Goal: Information Seeking & Learning: Find specific fact

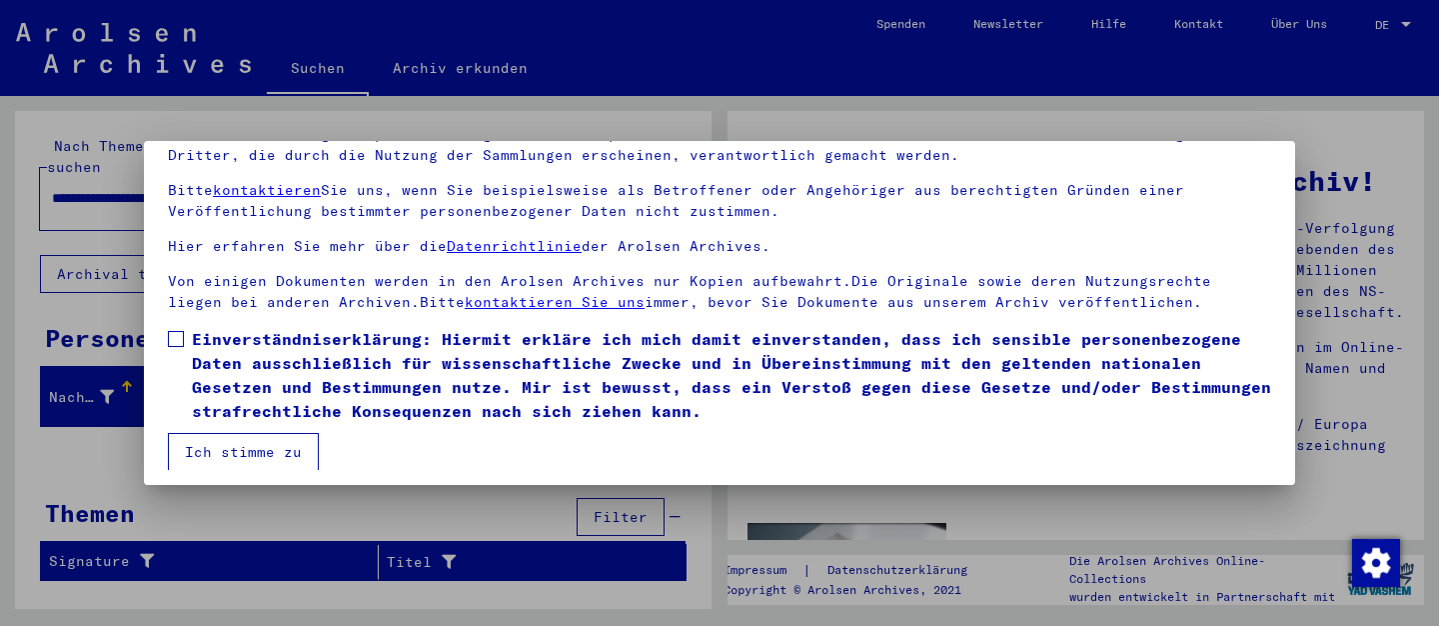
scroll to position [162, 0]
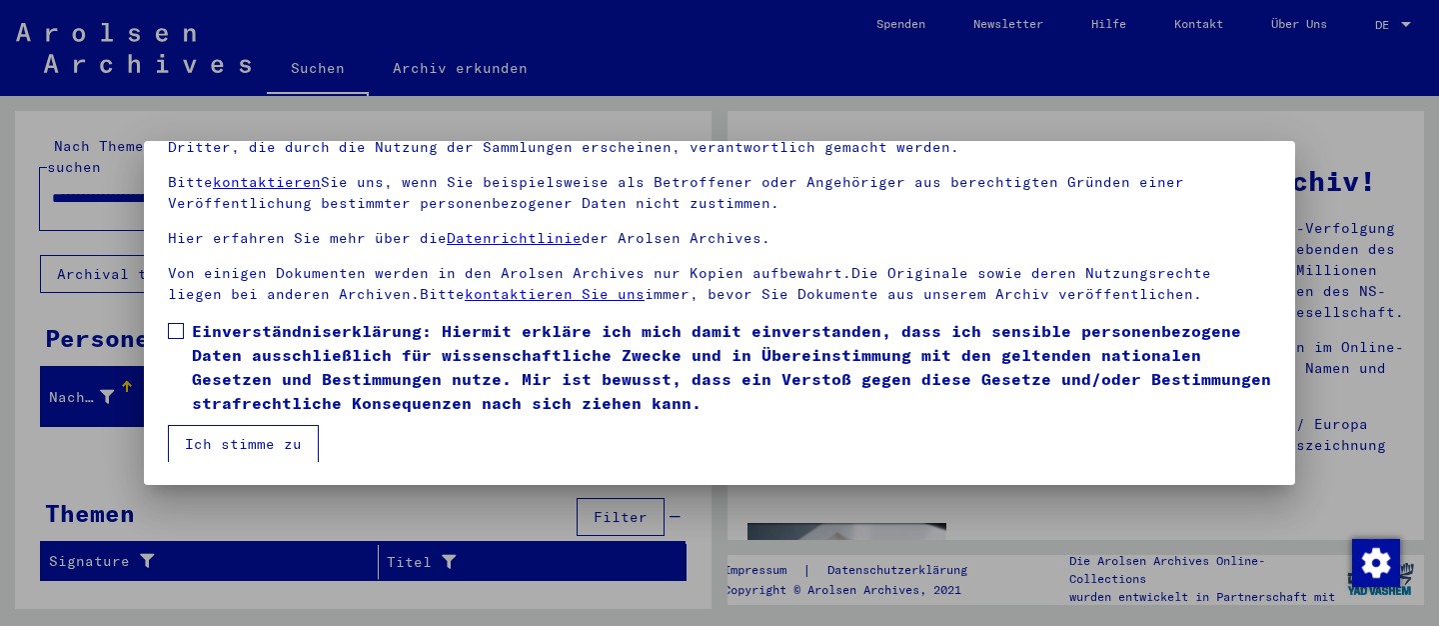
click at [271, 438] on button "Ich stimme zu" at bounding box center [243, 444] width 151 height 38
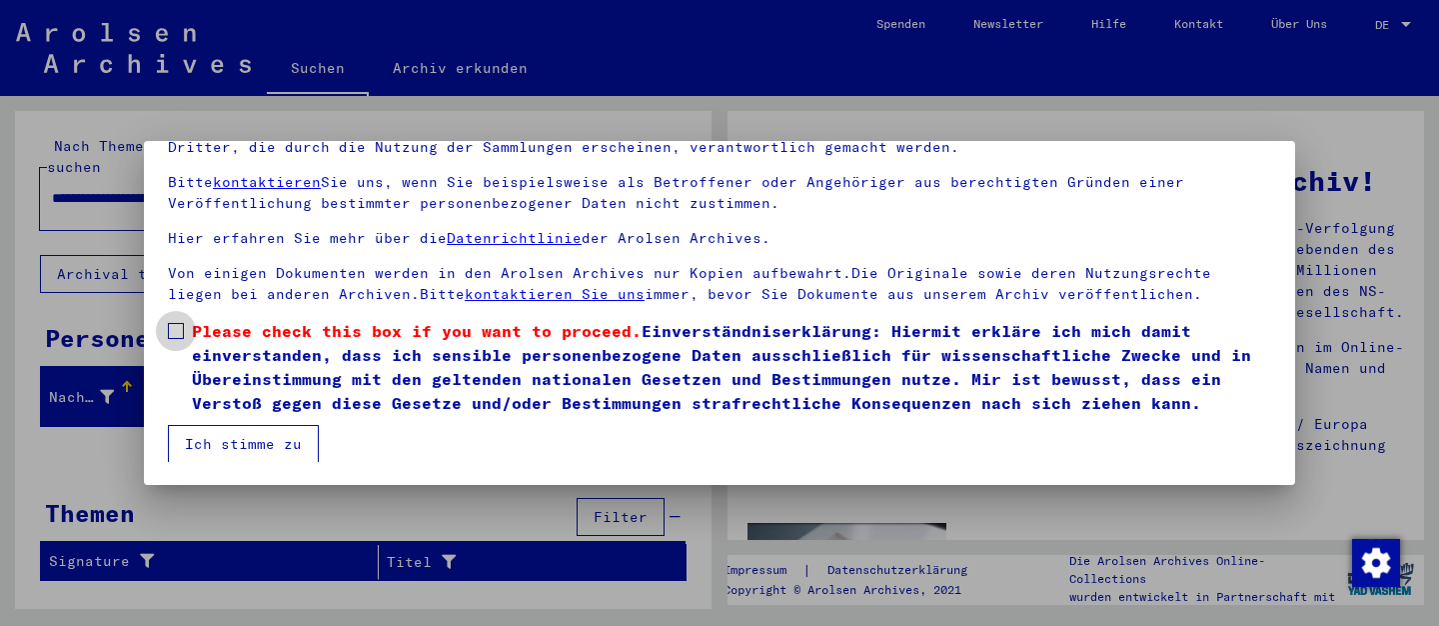
click at [177, 326] on span at bounding box center [176, 331] width 16 height 16
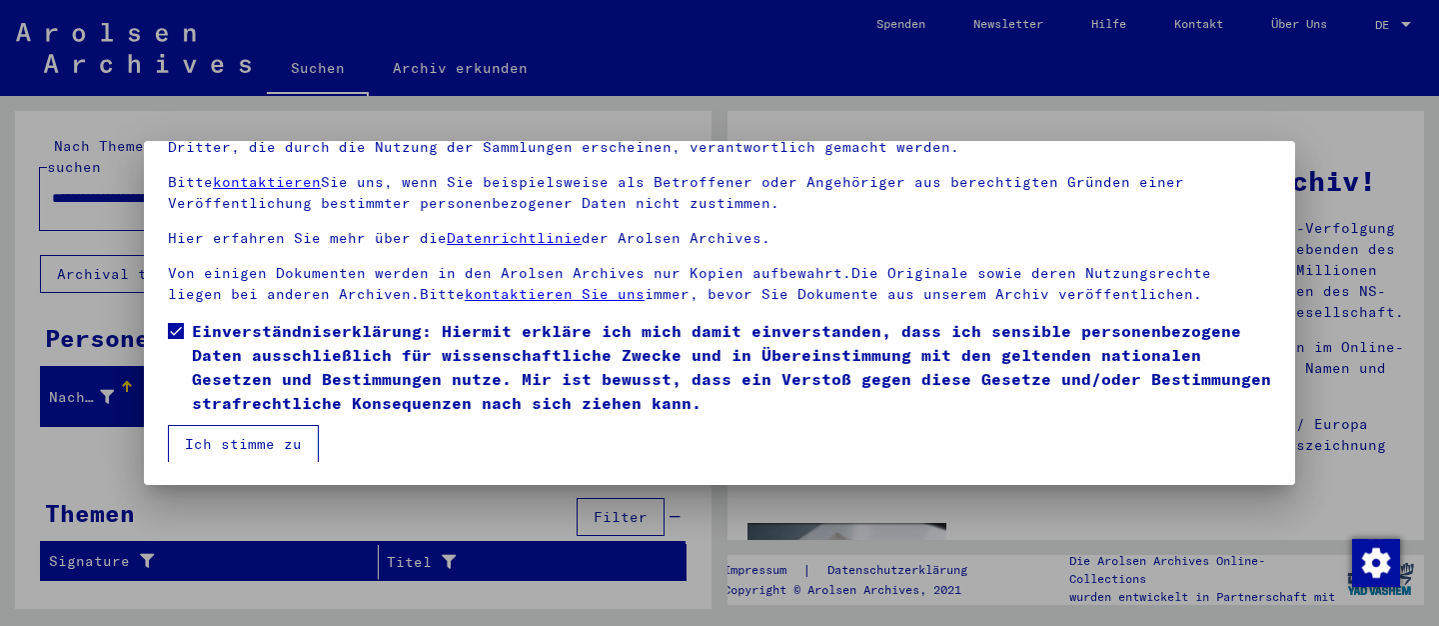
click at [262, 449] on button "Ich stimme zu" at bounding box center [243, 444] width 151 height 38
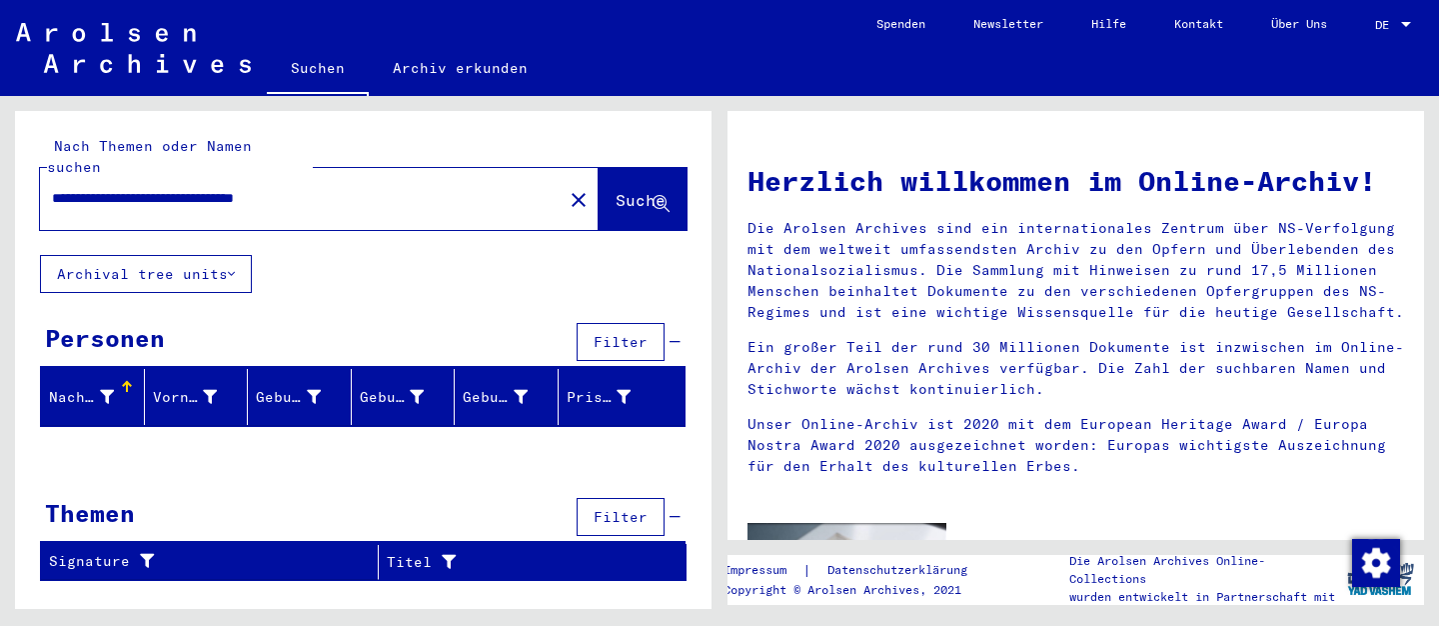
click at [419, 257] on div "**********" at bounding box center [363, 354] width 697 height 486
click at [234, 267] on icon at bounding box center [231, 274] width 7 height 14
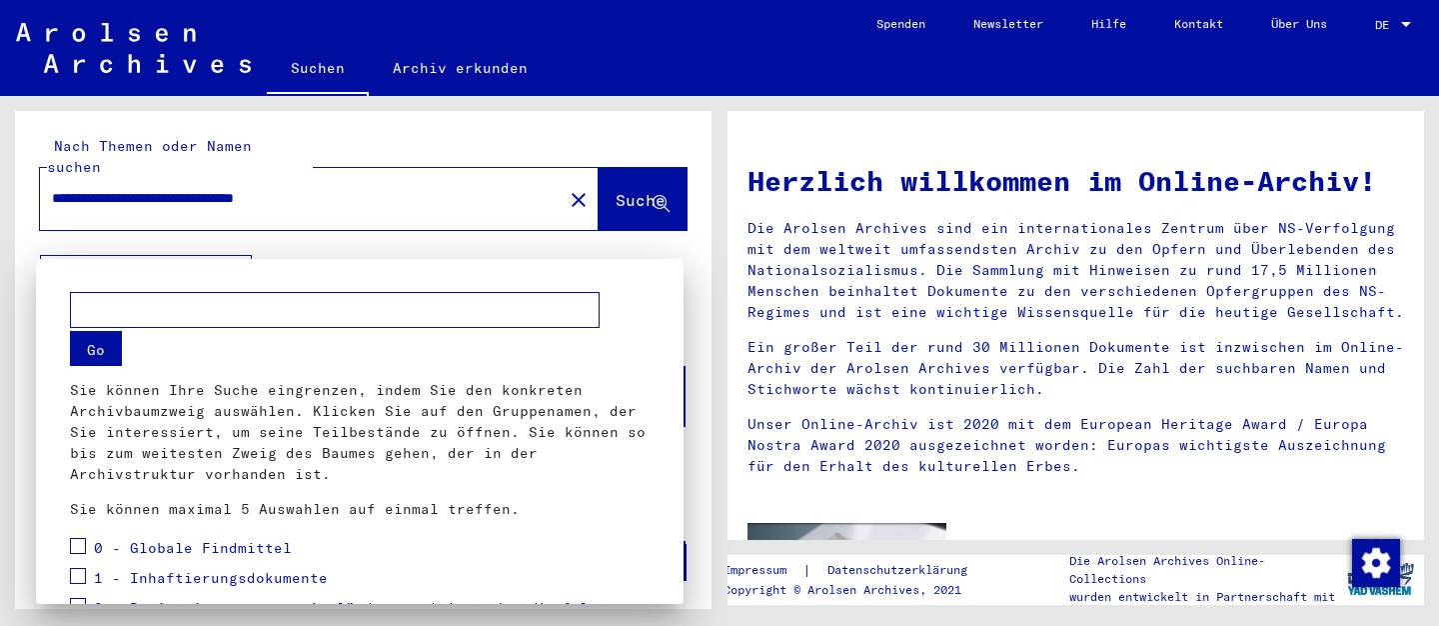
click at [234, 249] on div at bounding box center [719, 313] width 1439 height 626
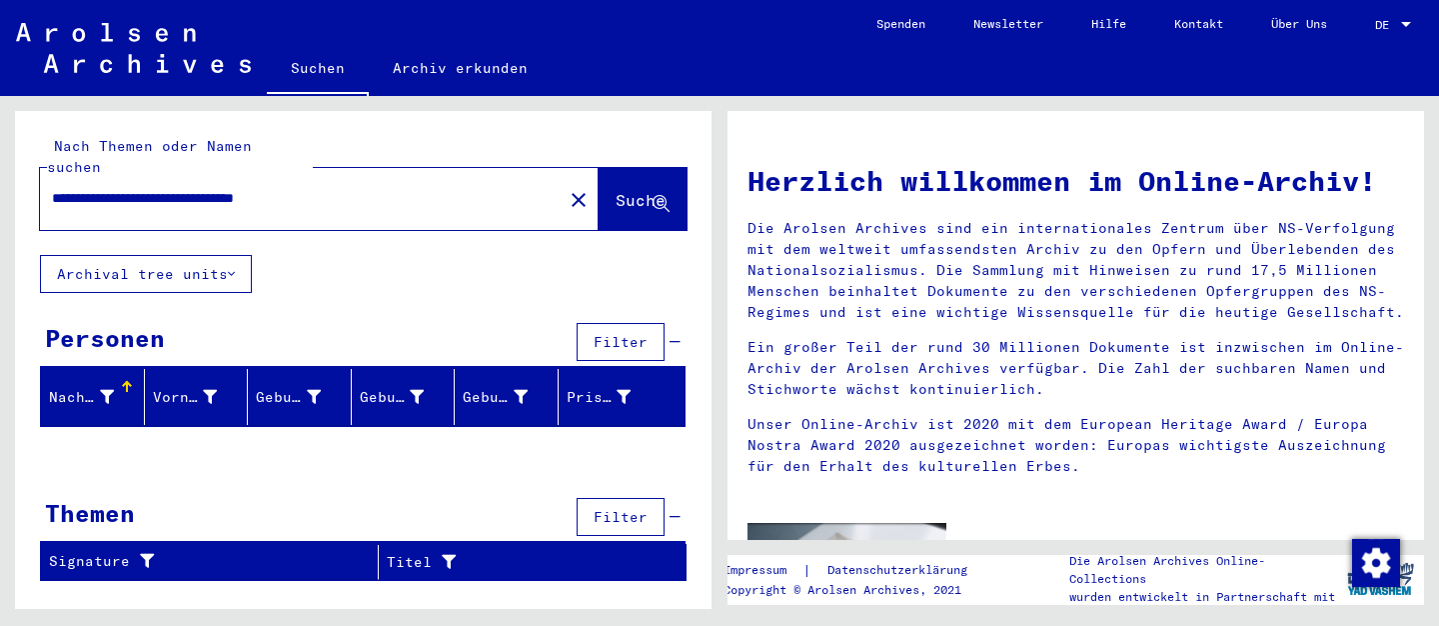
click at [616, 190] on span "Suche" at bounding box center [641, 200] width 50 height 20
click at [400, 318] on div "Personen Filter" at bounding box center [363, 343] width 646 height 51
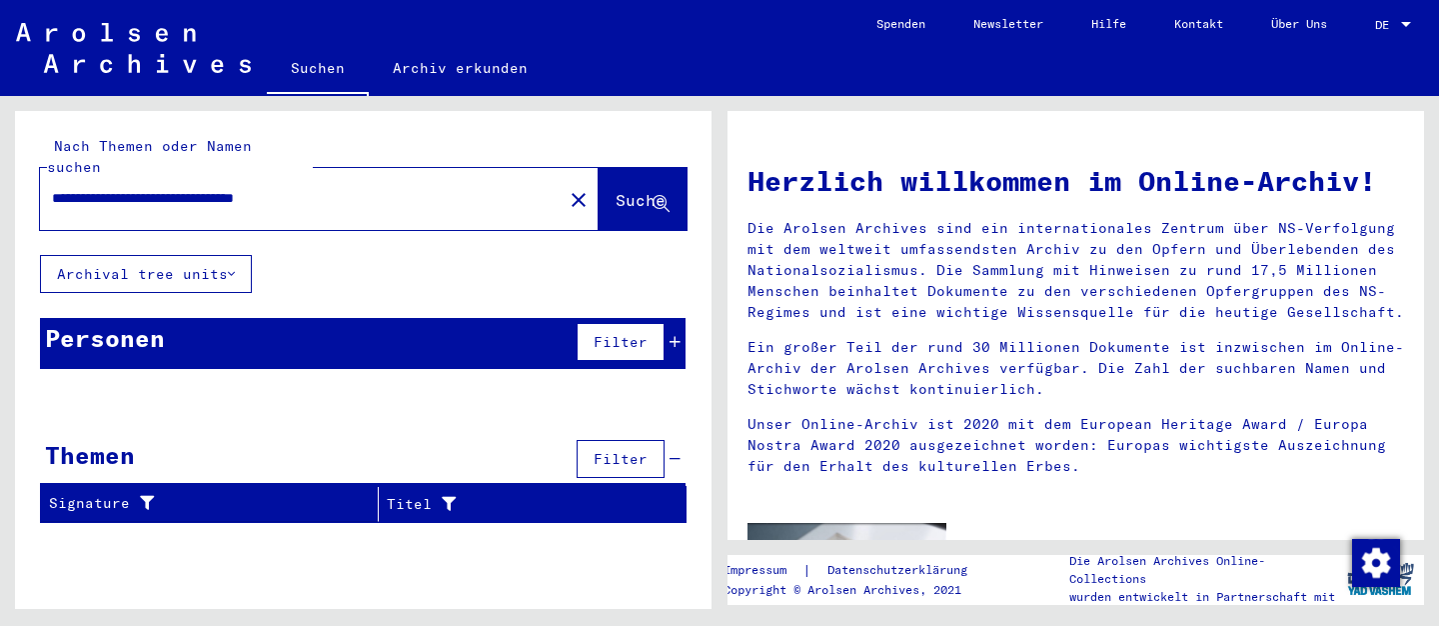
click at [417, 188] on input "**********" at bounding box center [295, 198] width 487 height 21
click at [567, 188] on mat-icon "close" at bounding box center [579, 200] width 24 height 24
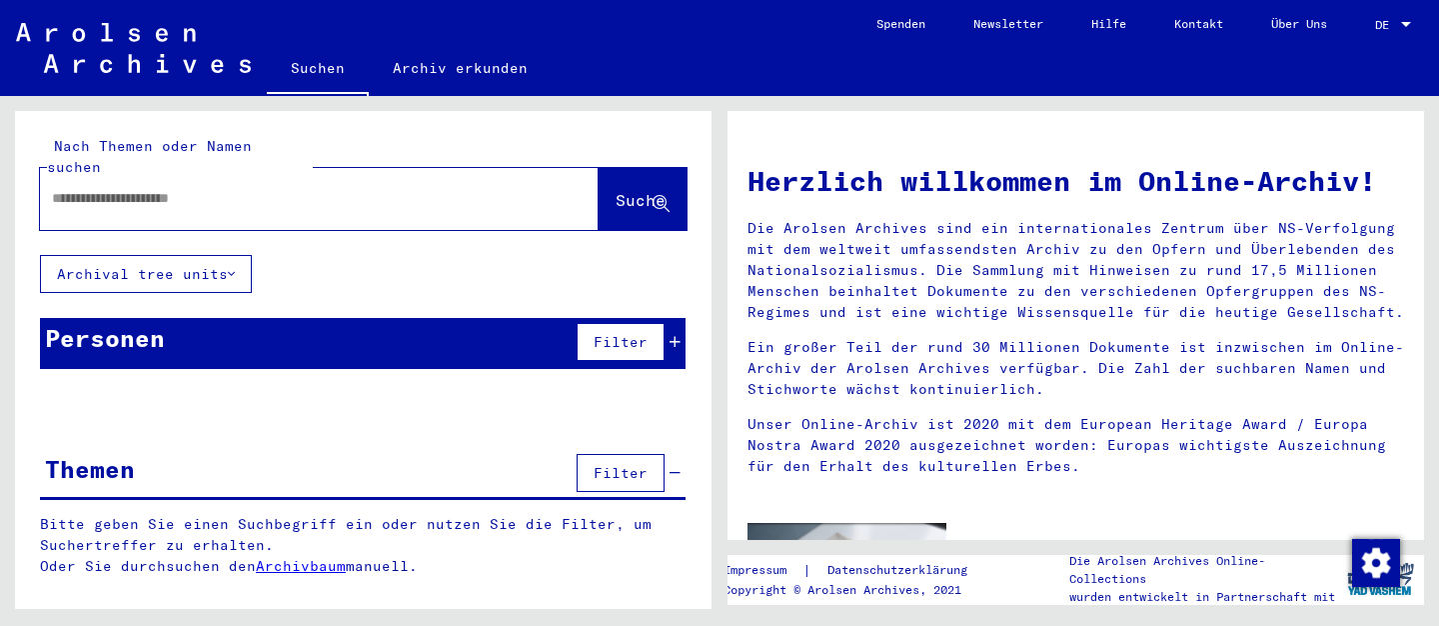
click at [209, 188] on input "text" at bounding box center [295, 198] width 487 height 21
type input "****"
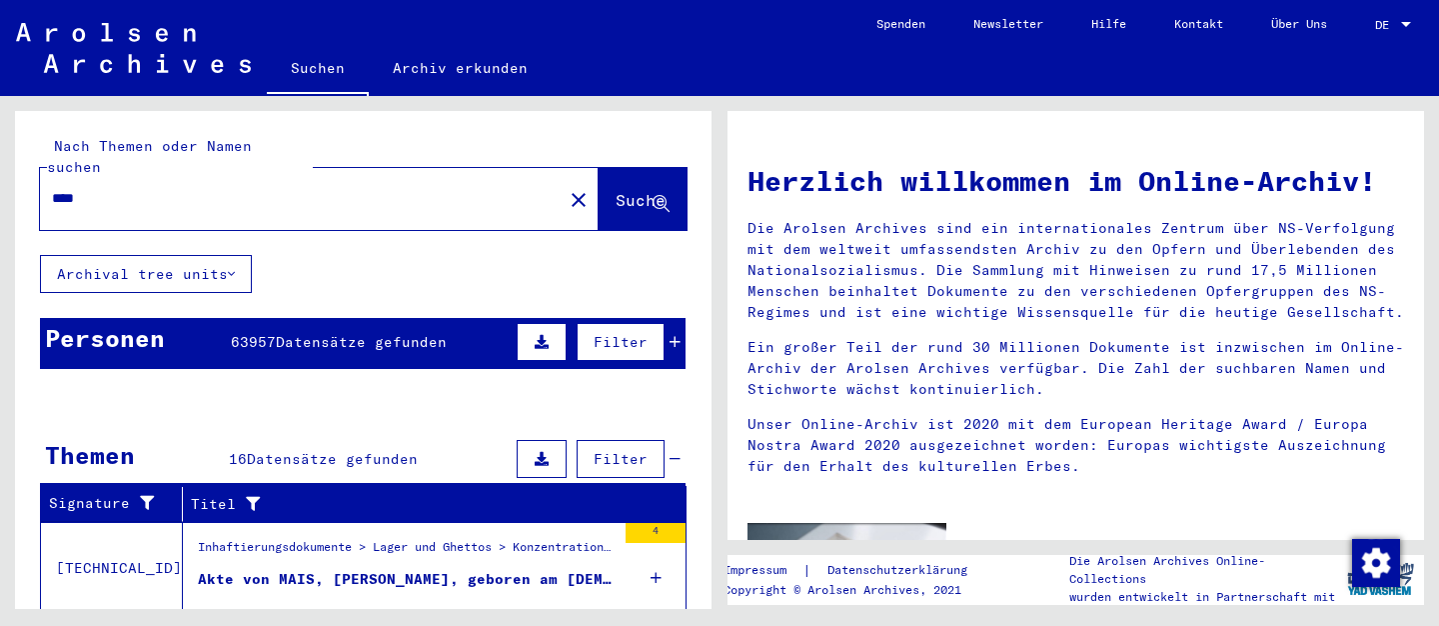
click at [394, 333] on span "Datensätze gefunden" at bounding box center [361, 342] width 171 height 18
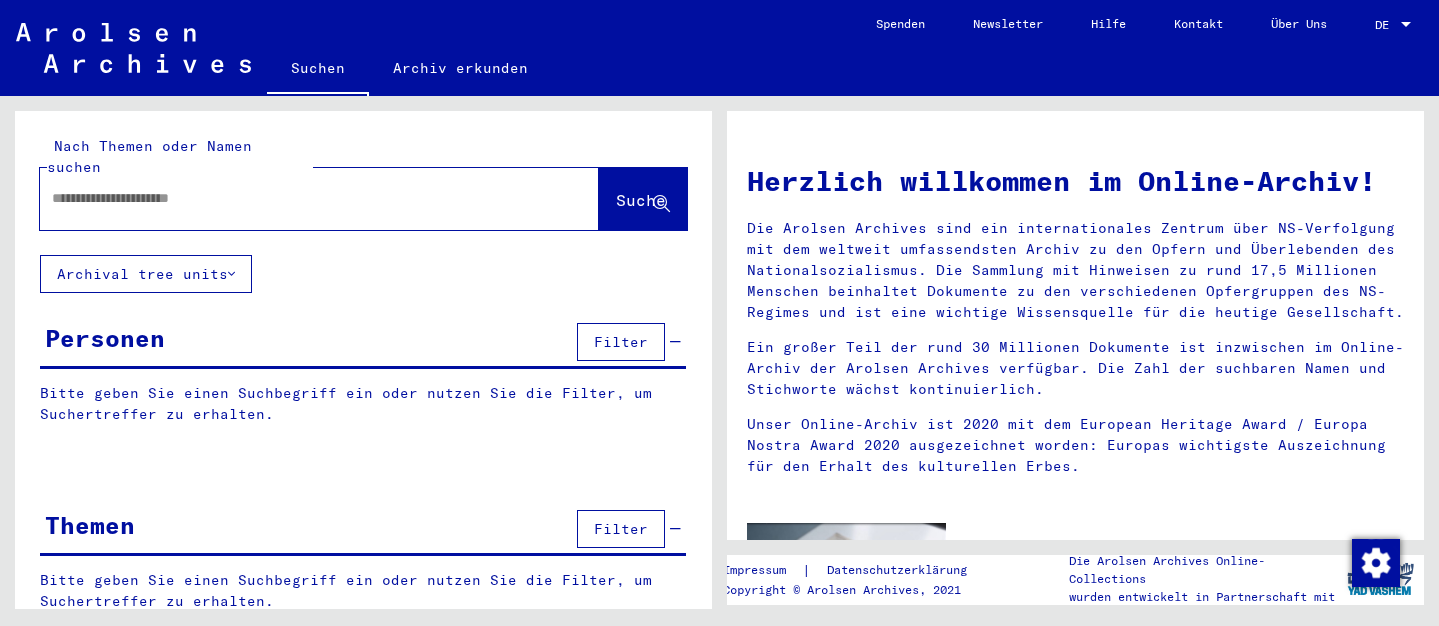
type input "**********"
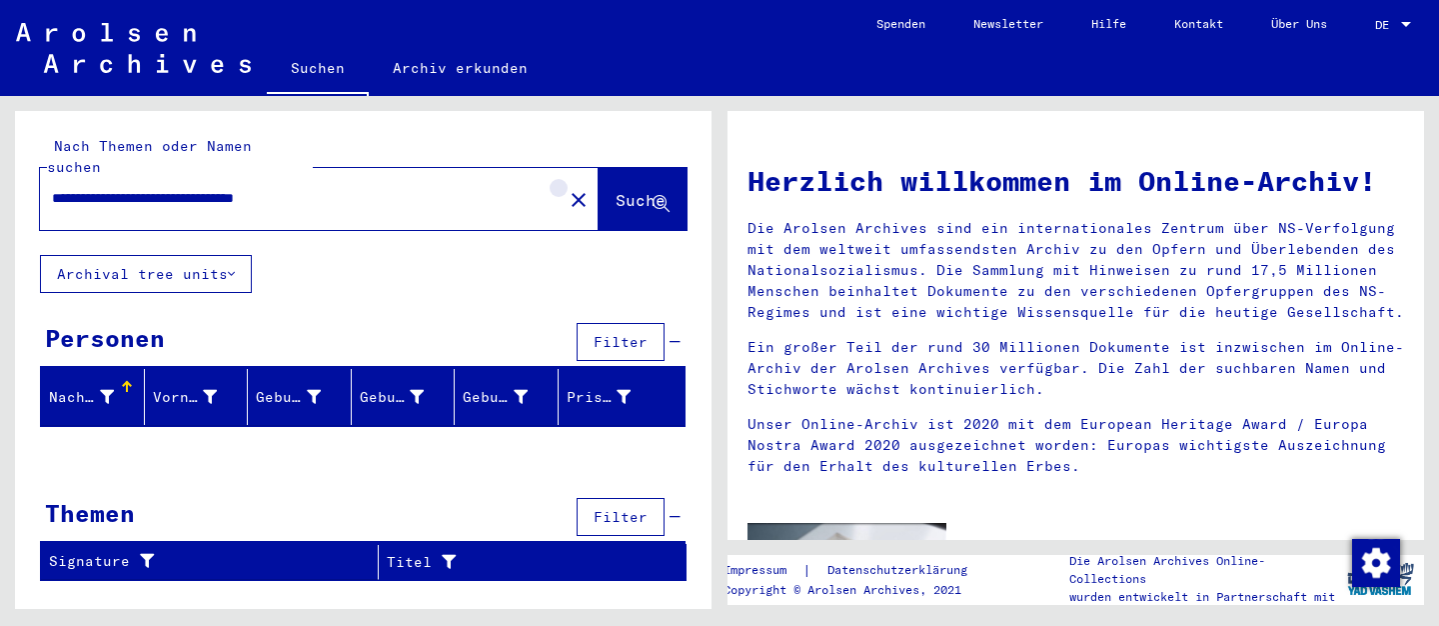
click at [567, 188] on mat-icon "close" at bounding box center [579, 200] width 24 height 24
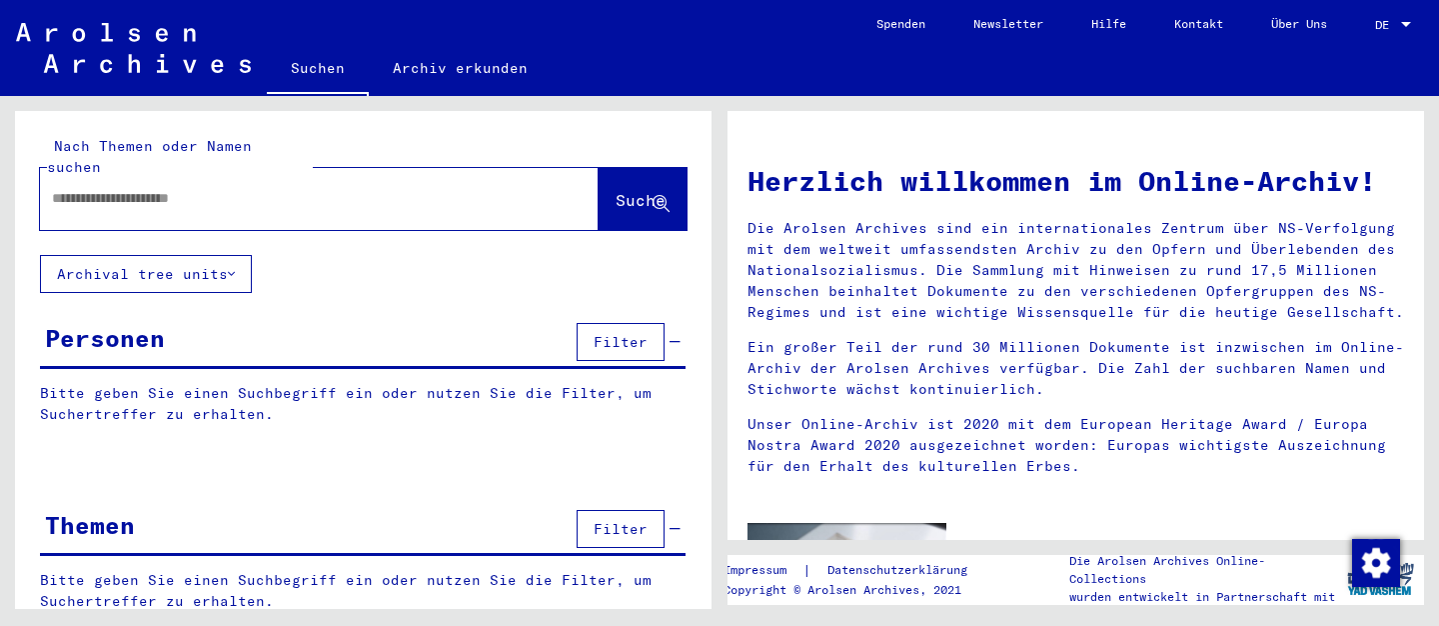
click at [152, 320] on div "Personen" at bounding box center [105, 338] width 120 height 36
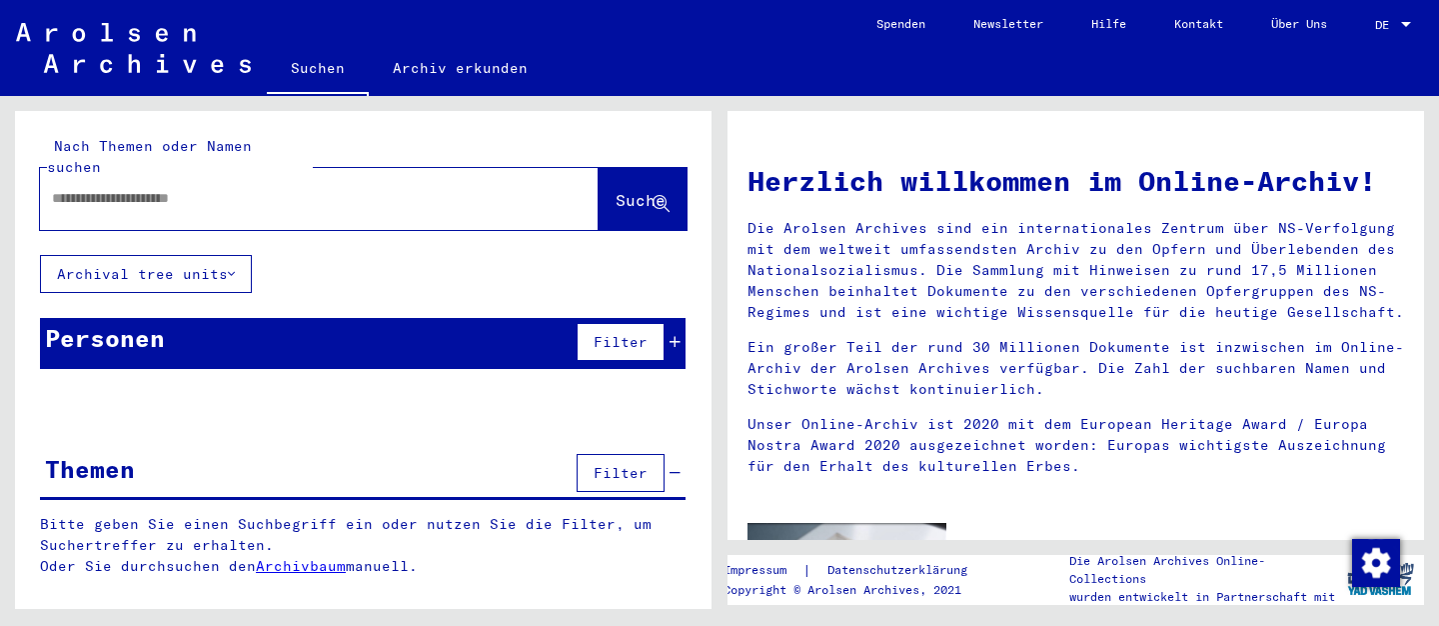
click at [152, 320] on div "Personen" at bounding box center [105, 338] width 120 height 36
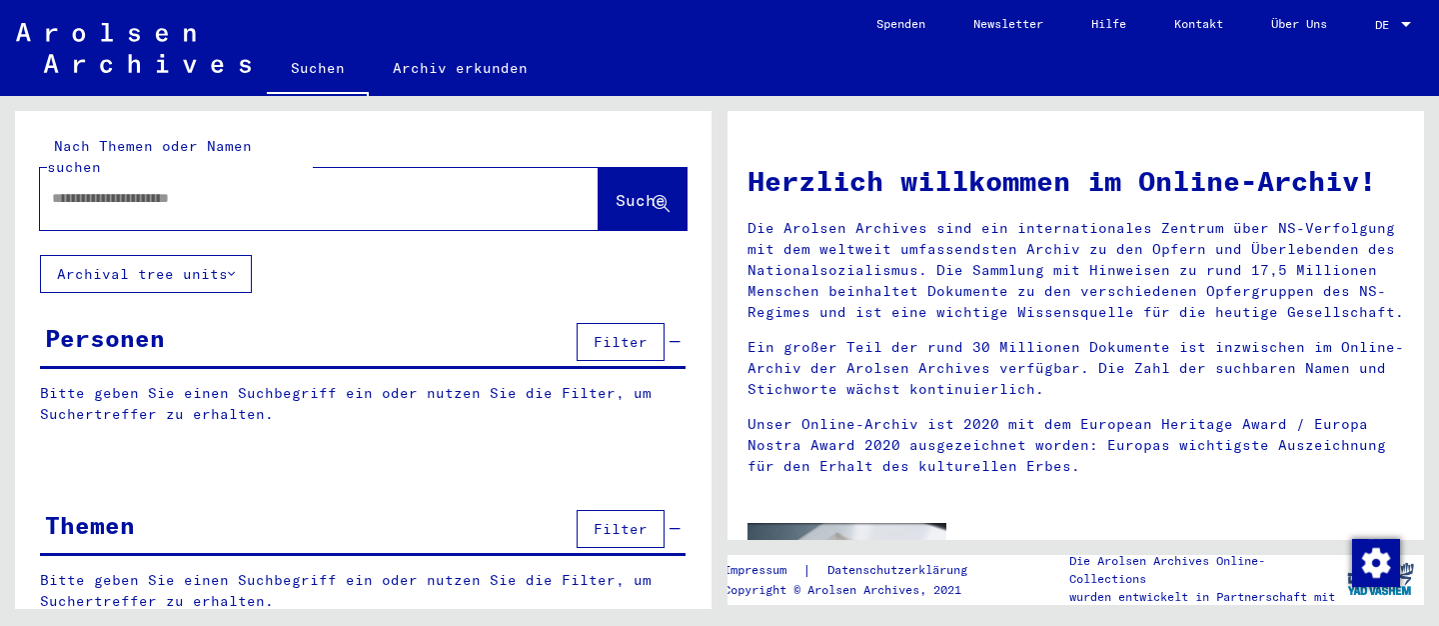
click at [164, 383] on p "Bitte geben Sie einen Suchbegriff ein oder nutzen Sie die Filter, um Suchertref…" at bounding box center [363, 404] width 646 height 42
click at [44, 383] on p "Bitte geben Sie einen Suchbegriff ein oder nutzen Sie die Filter, um Suchertref…" at bounding box center [363, 404] width 646 height 42
drag, startPoint x: 35, startPoint y: 368, endPoint x: 308, endPoint y: 401, distance: 274.8
click at [308, 401] on div "Bitte geben Sie einen Suchbegriff ein oder nutzen Sie die Filter, um Suchertref…" at bounding box center [363, 419] width 697 height 72
click at [355, 395] on p "Bitte geben Sie einen Suchbegriff ein oder nutzen Sie die Filter, um Suchertref…" at bounding box center [363, 404] width 646 height 42
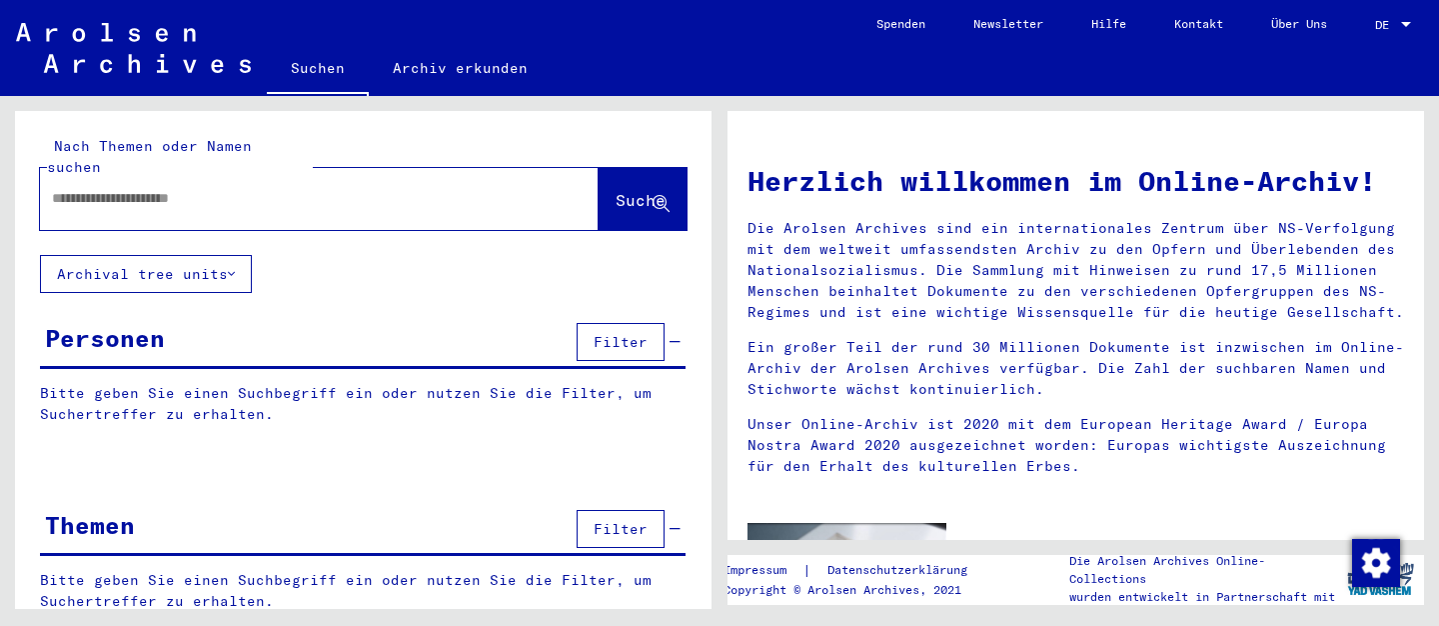
click at [294, 191] on div at bounding box center [289, 198] width 499 height 45
click at [175, 188] on input "text" at bounding box center [295, 198] width 487 height 21
type input "****"
click at [257, 383] on p "Bitte geben Sie einen Suchbegriff ein oder nutzen Sie die Filter, um Suchertref…" at bounding box center [363, 404] width 646 height 42
click at [618, 333] on span "Filter" at bounding box center [621, 342] width 54 height 18
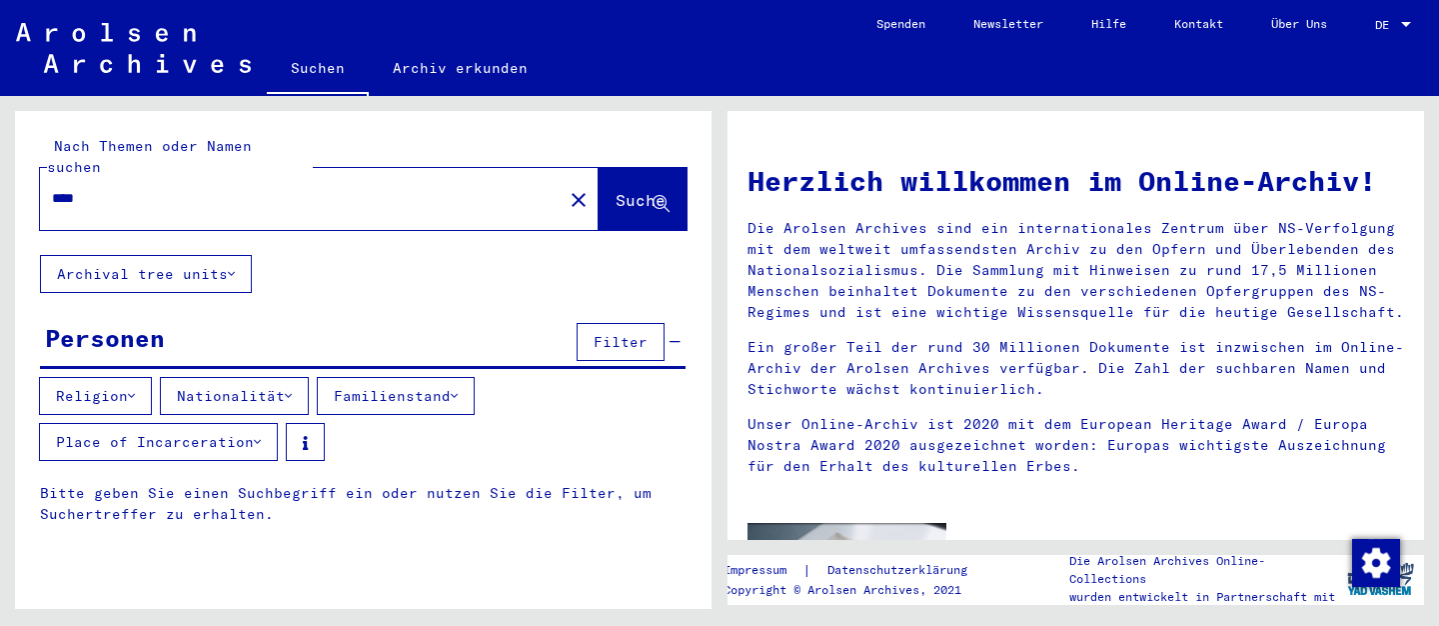
click at [305, 377] on button "Nationalität" at bounding box center [234, 396] width 149 height 38
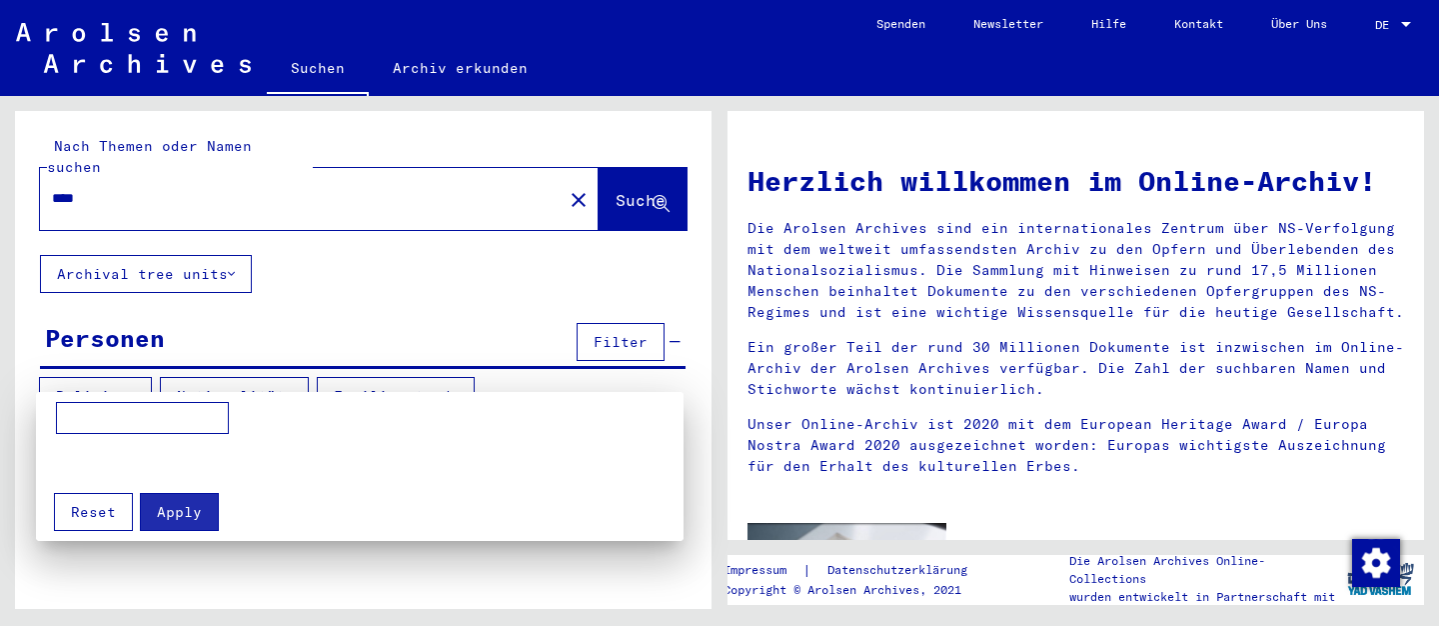
click at [164, 419] on input at bounding box center [142, 418] width 173 height 32
type input "*******"
click at [184, 516] on span "Apply" at bounding box center [179, 512] width 45 height 18
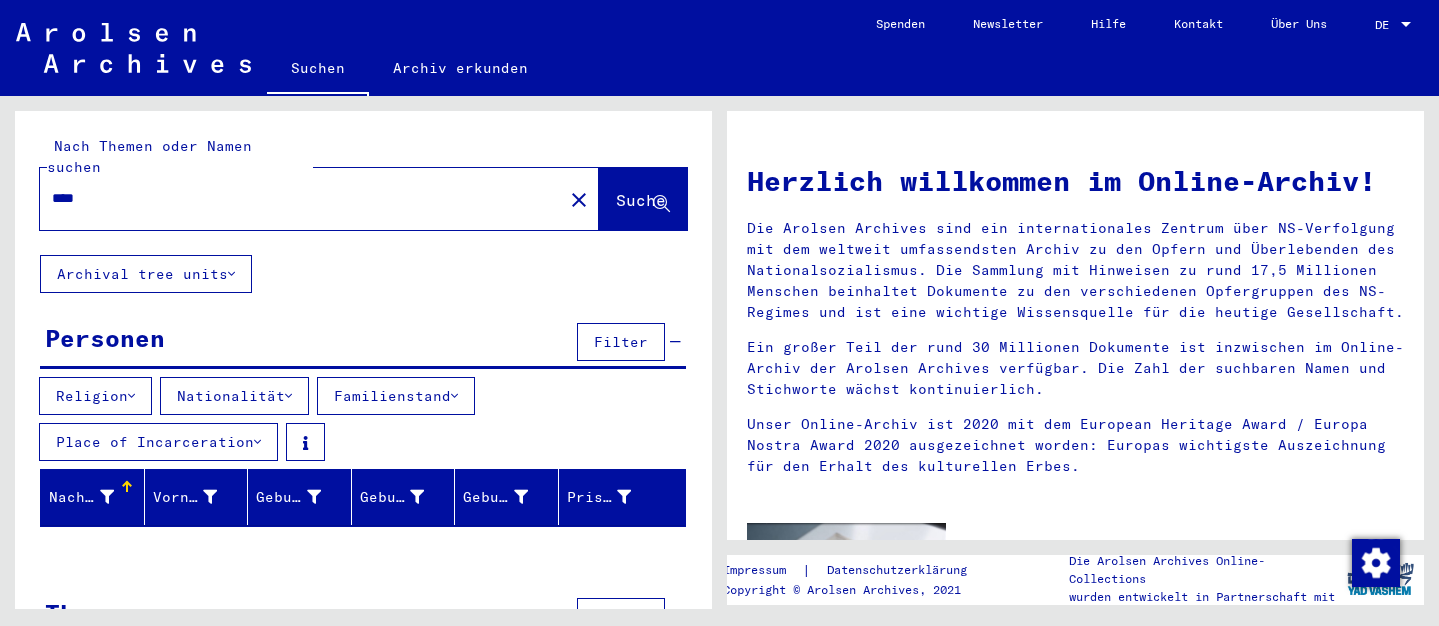
click at [616, 190] on span "Suche" at bounding box center [641, 200] width 50 height 20
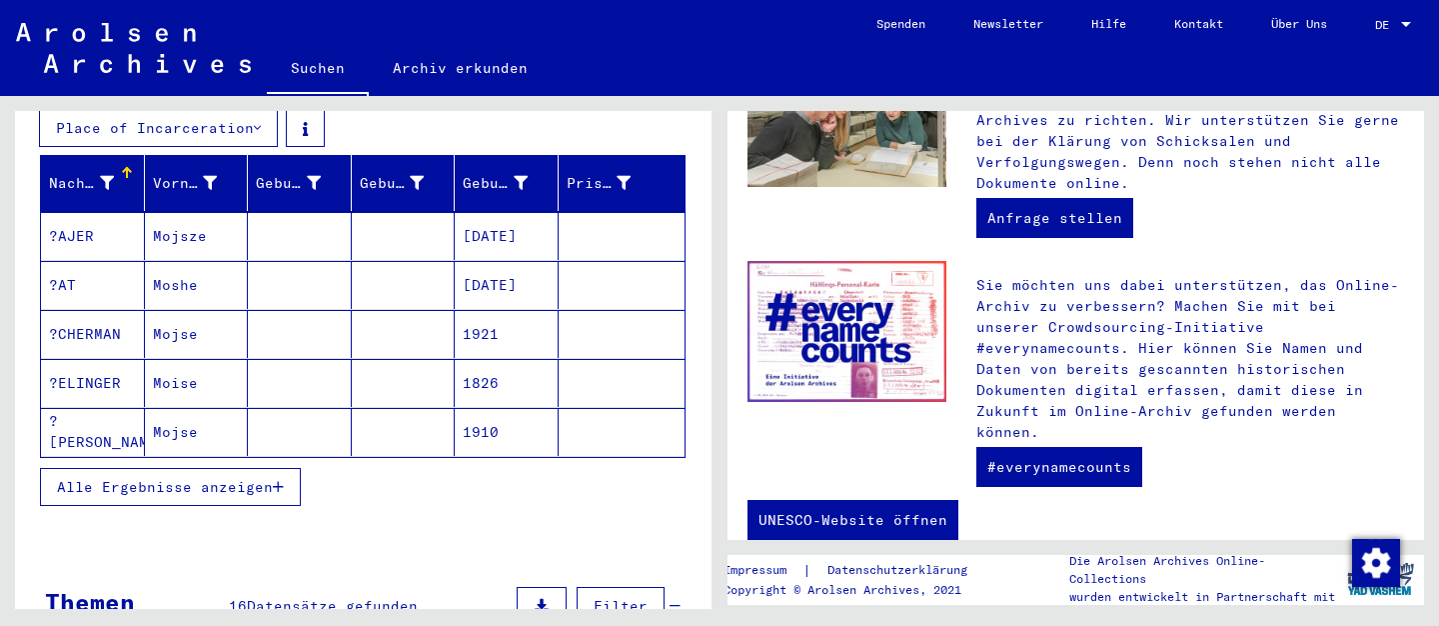
scroll to position [324, 0]
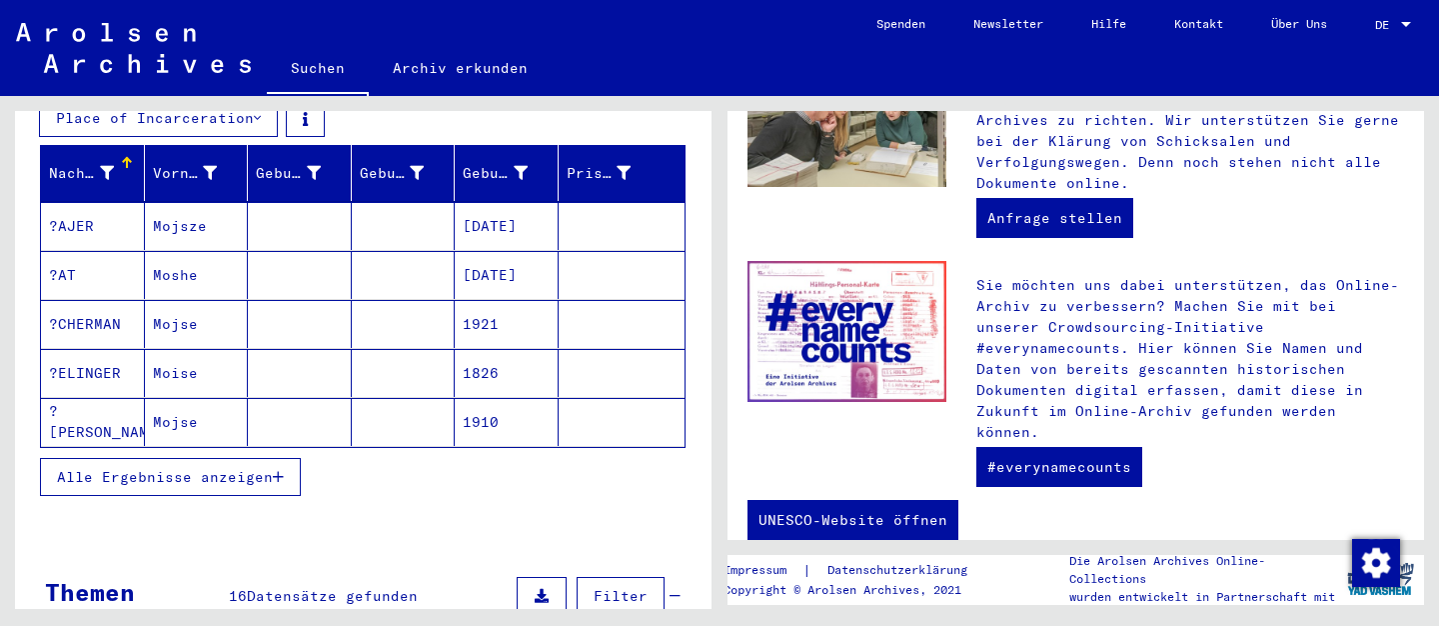
click at [278, 470] on icon "button" at bounding box center [278, 477] width 11 height 14
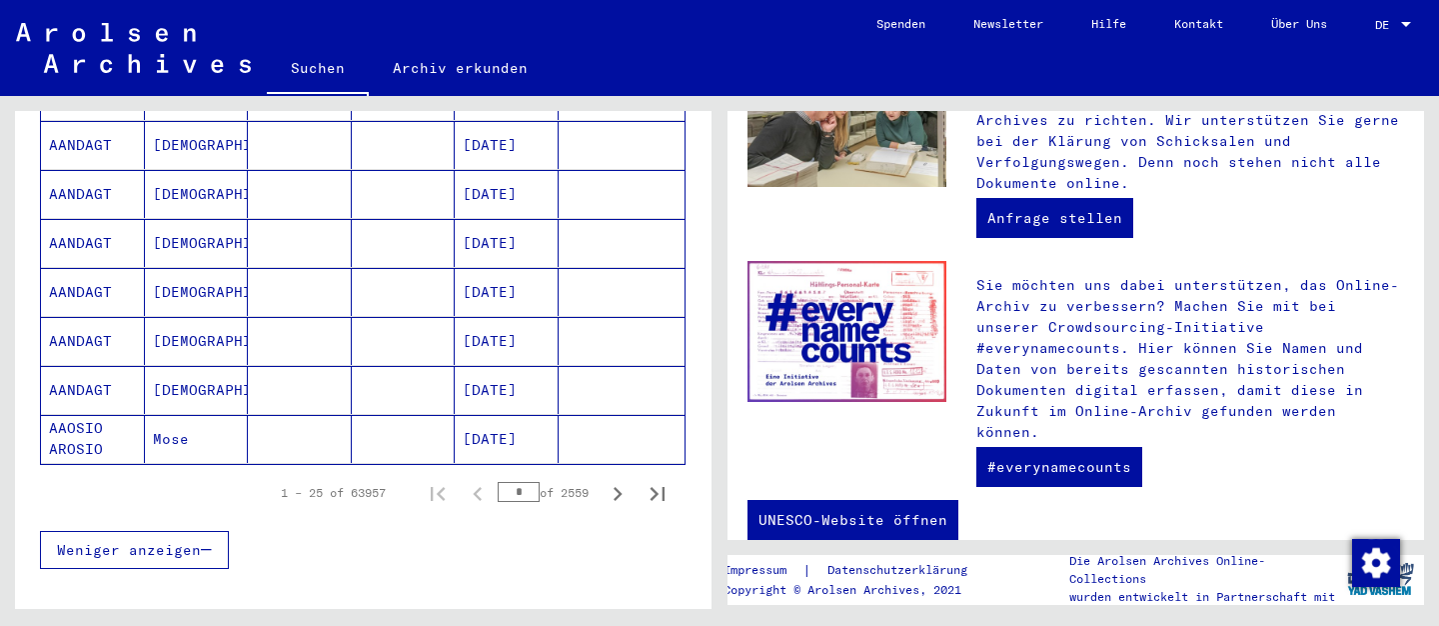
scroll to position [1231, 0]
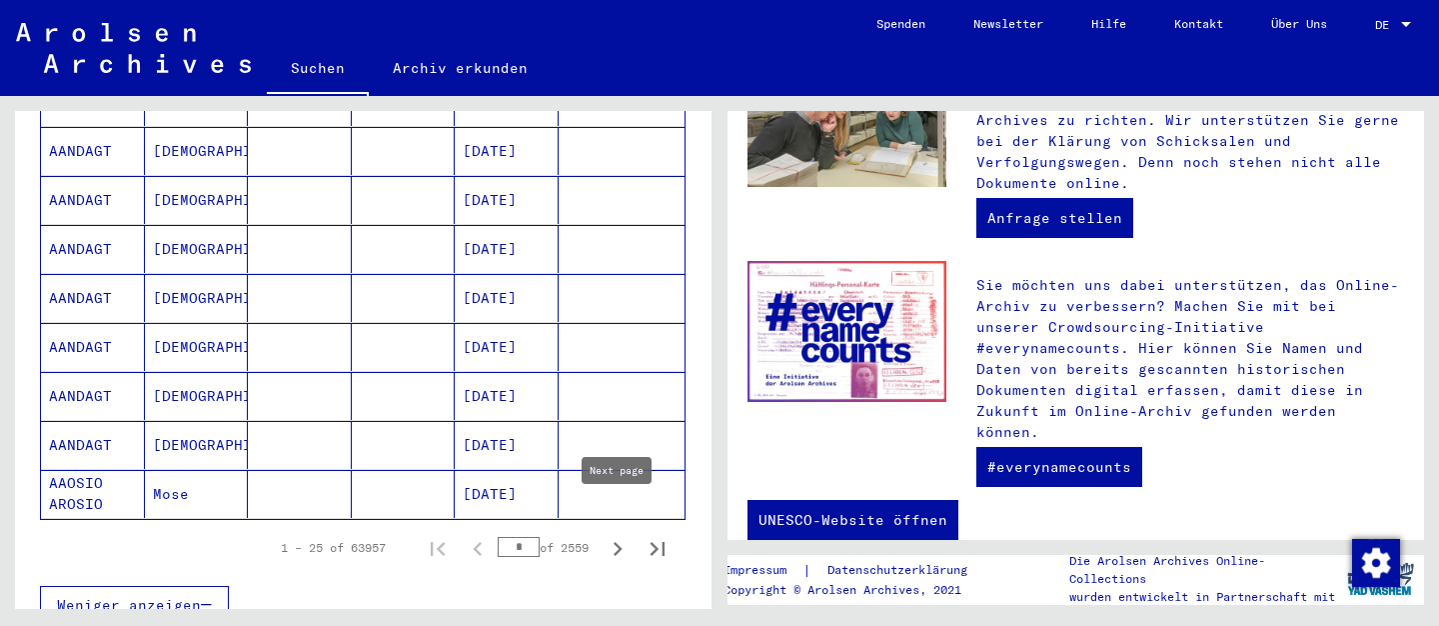
click at [615, 535] on icon "Next page" at bounding box center [618, 549] width 28 height 28
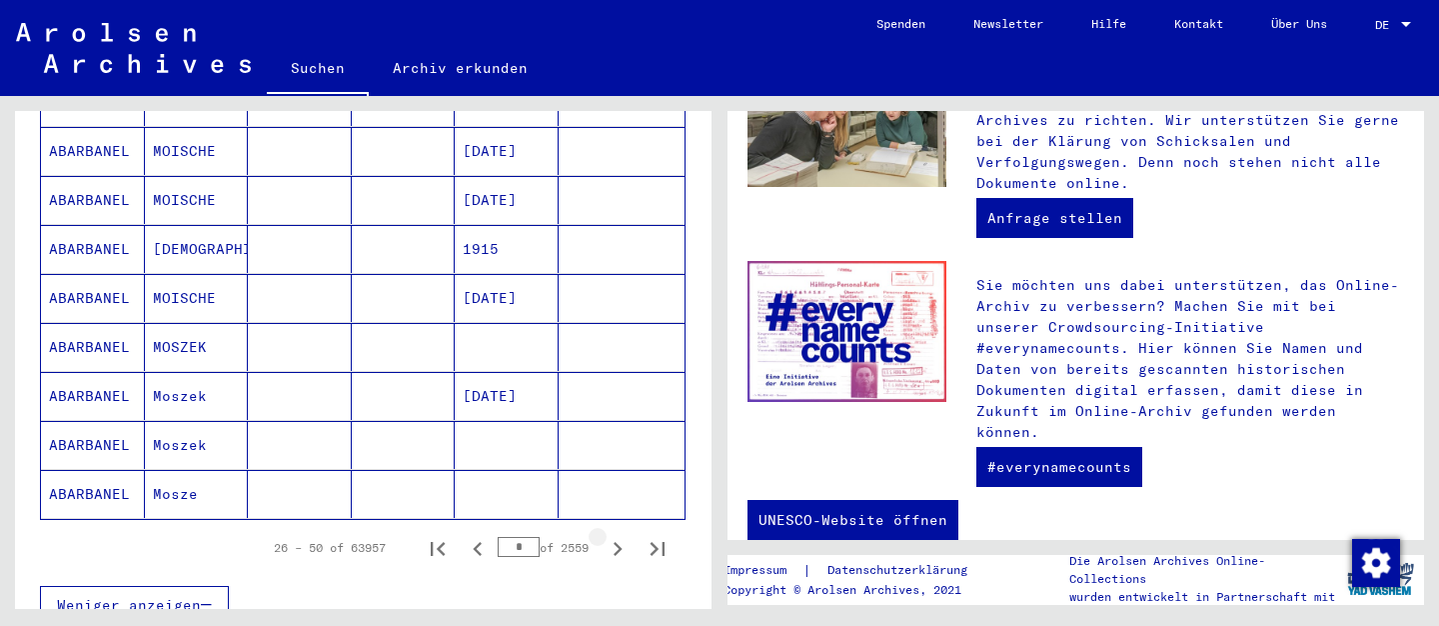
click at [615, 535] on icon "Next page" at bounding box center [618, 549] width 28 height 28
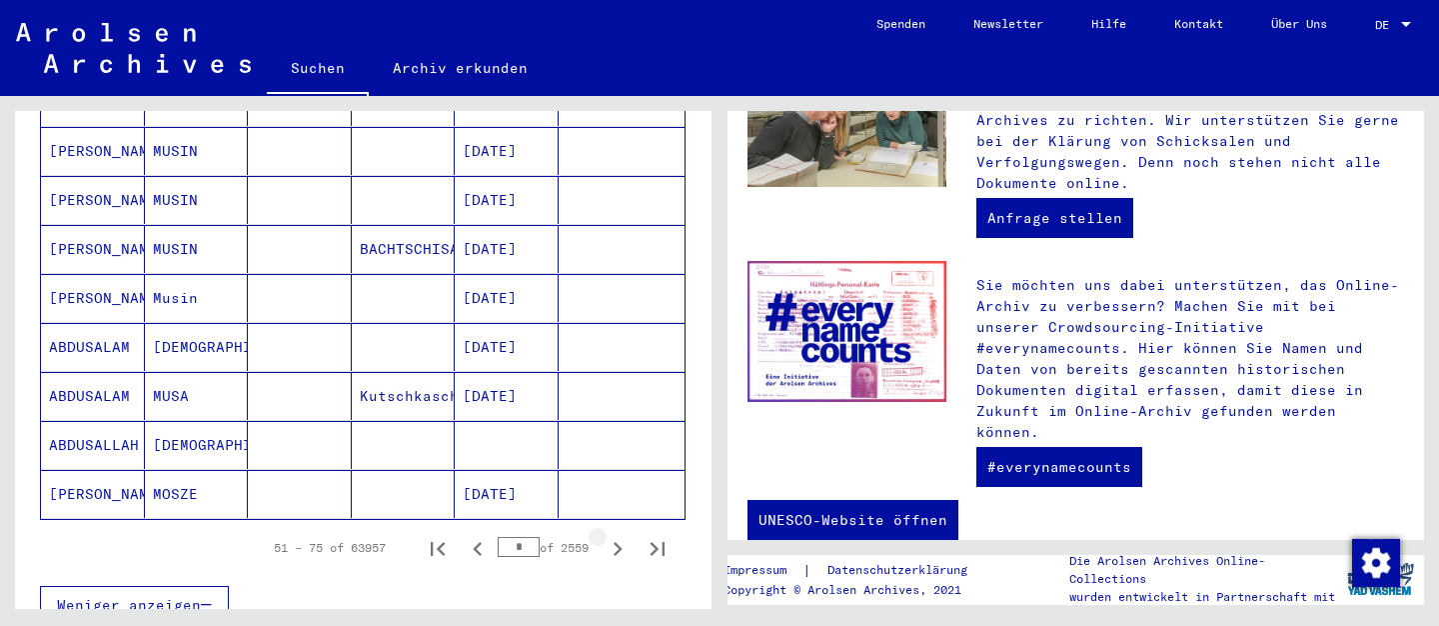
click at [615, 535] on icon "Next page" at bounding box center [618, 549] width 28 height 28
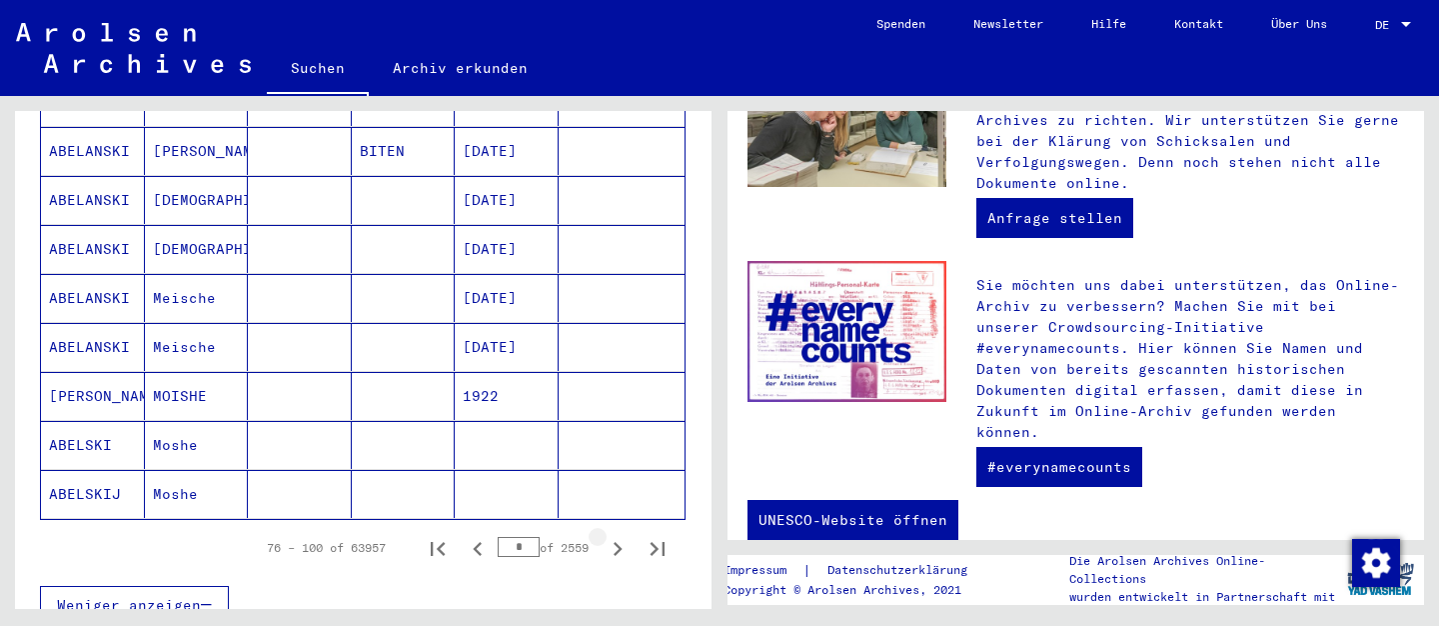
click at [615, 535] on icon "Next page" at bounding box center [618, 549] width 28 height 28
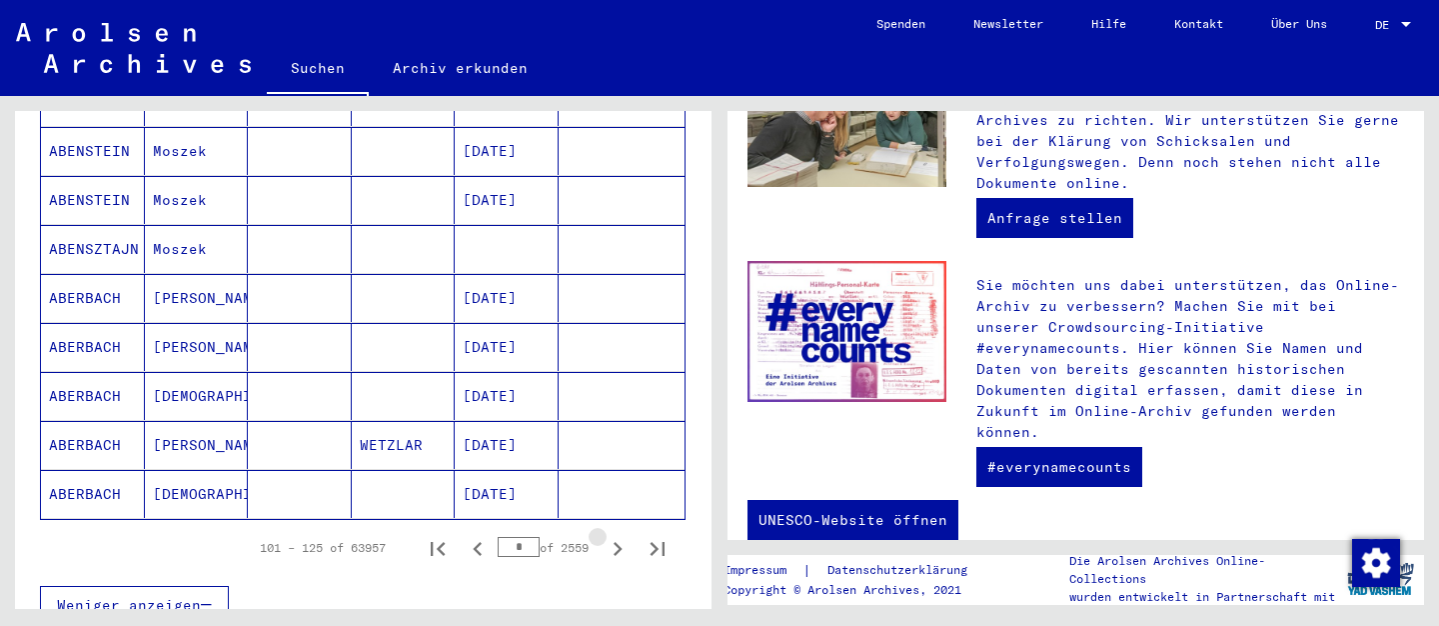
click at [615, 535] on icon "Next page" at bounding box center [618, 549] width 28 height 28
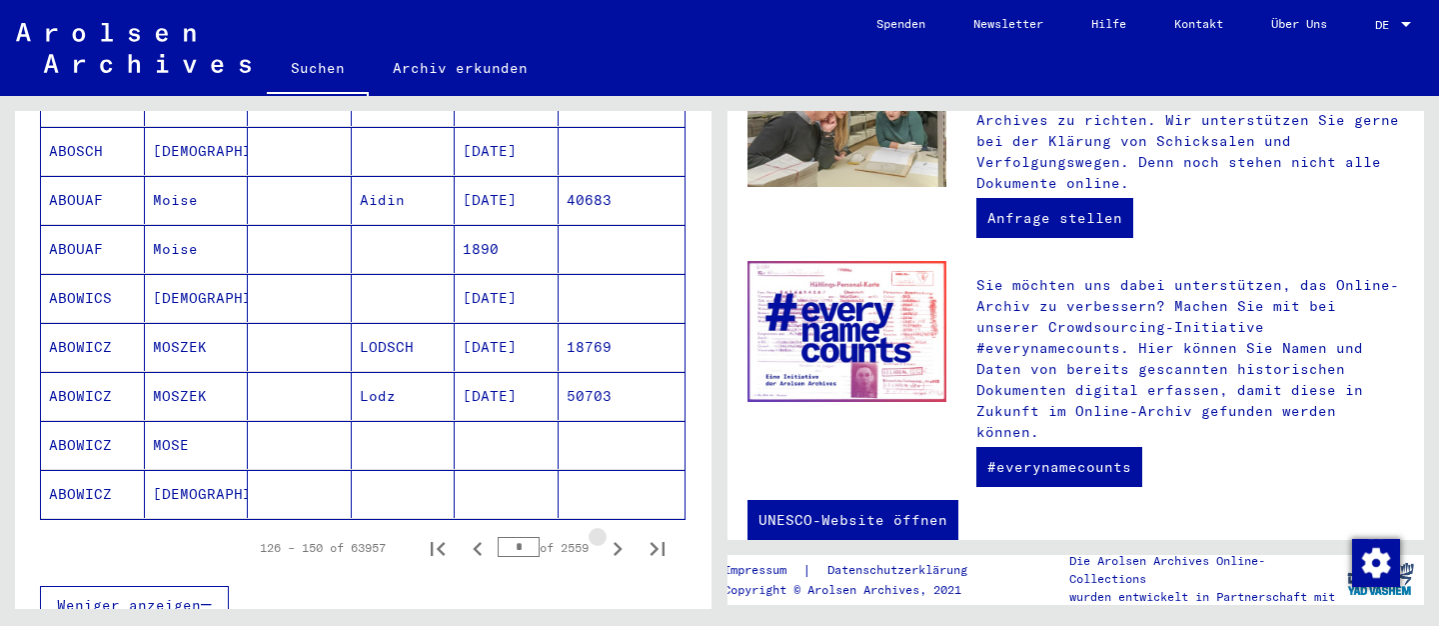
click at [615, 535] on icon "Next page" at bounding box center [618, 549] width 28 height 28
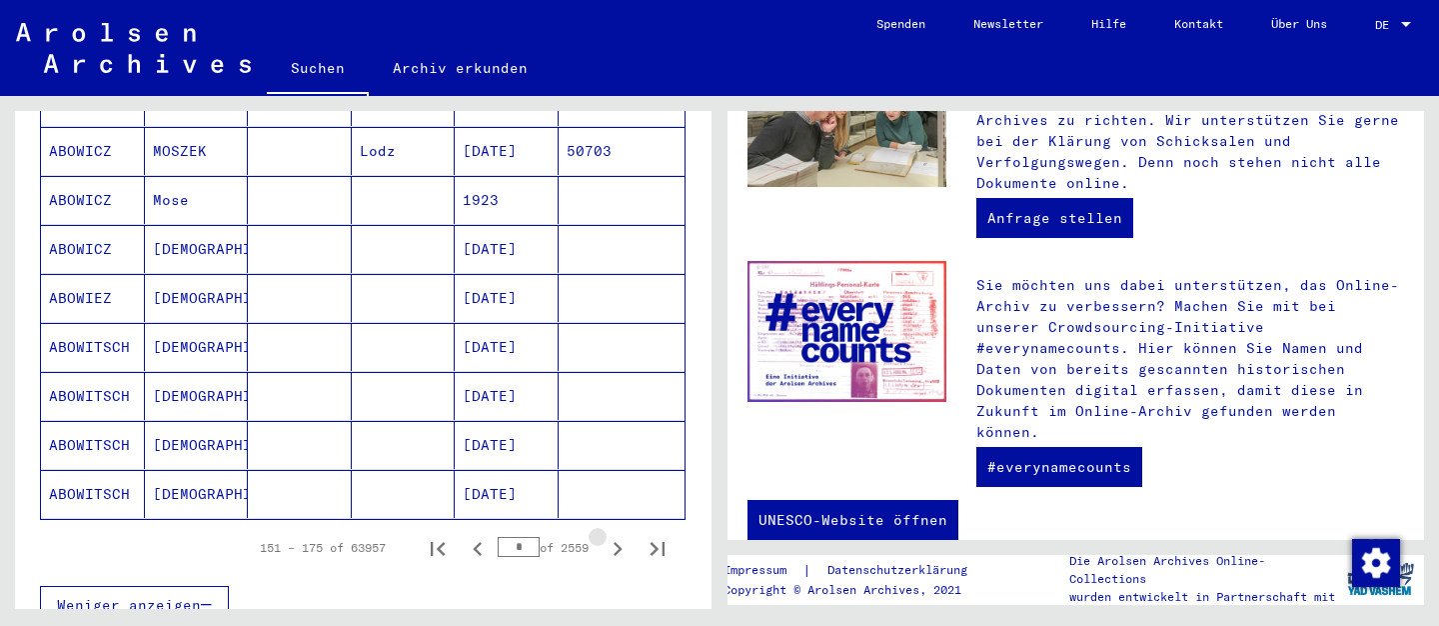
click at [615, 535] on icon "Next page" at bounding box center [618, 549] width 28 height 28
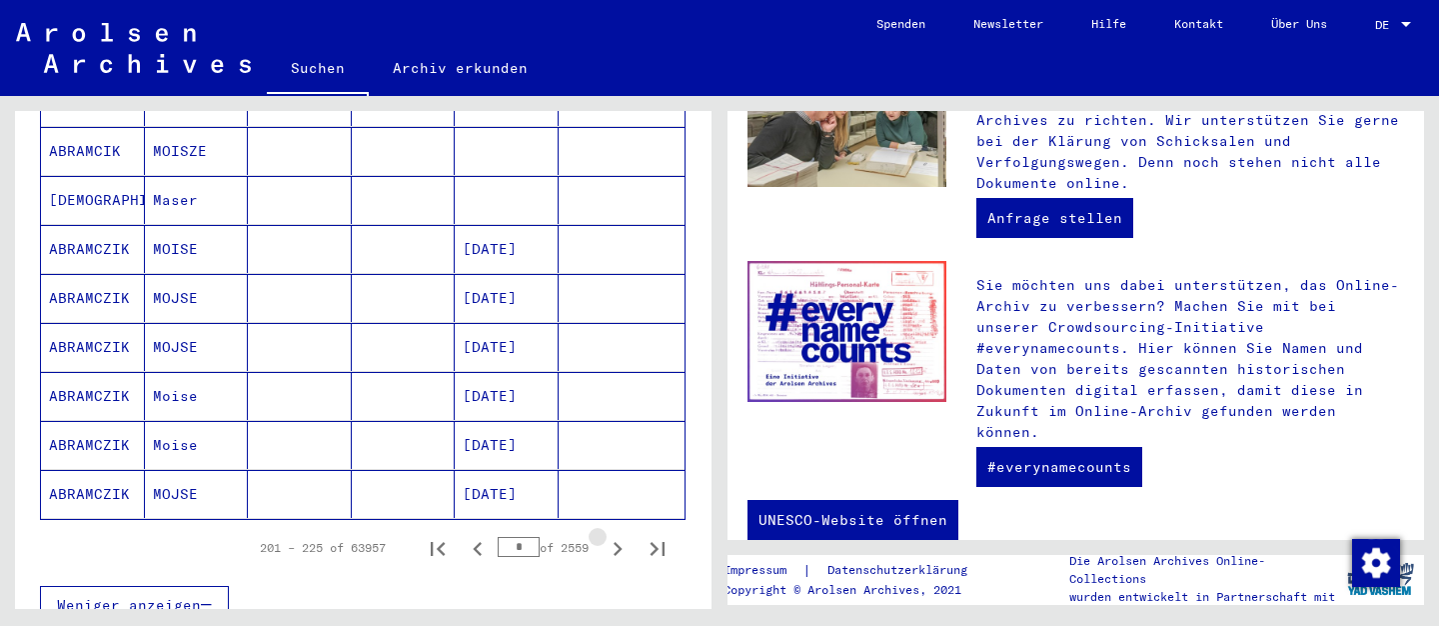
click at [615, 535] on icon "Next page" at bounding box center [618, 549] width 28 height 28
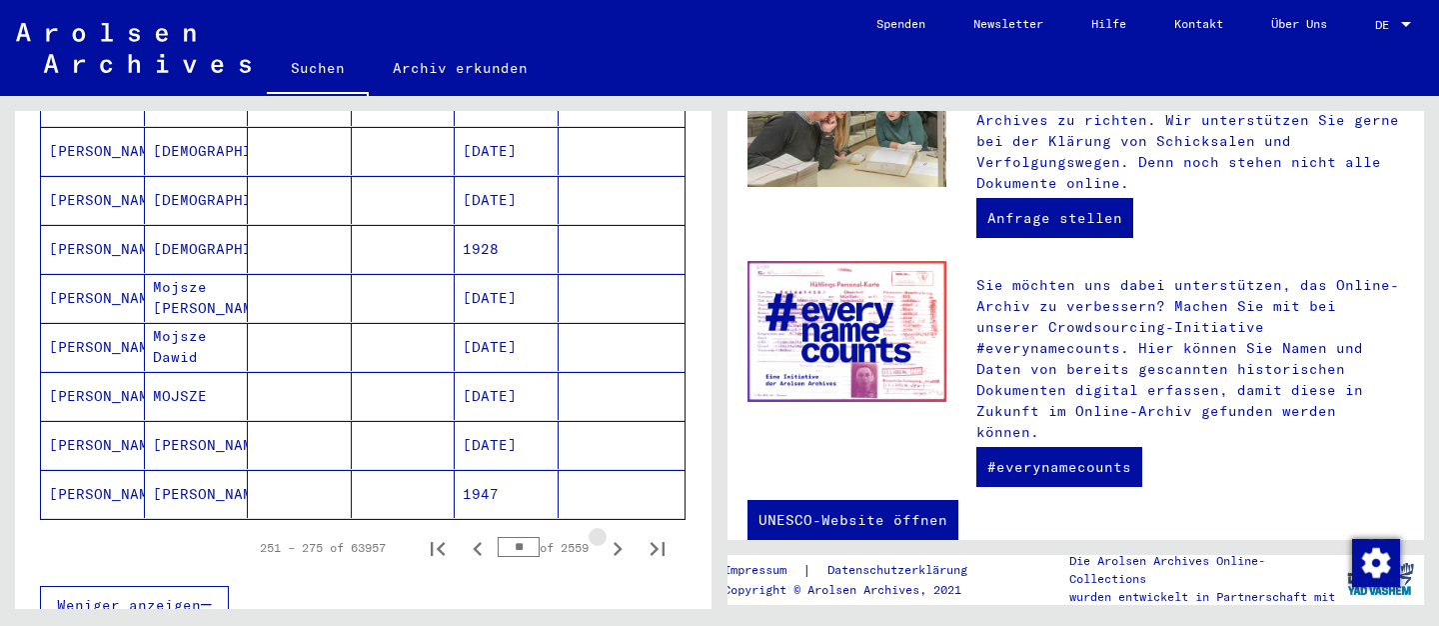
click at [615, 535] on icon "Next page" at bounding box center [618, 549] width 28 height 28
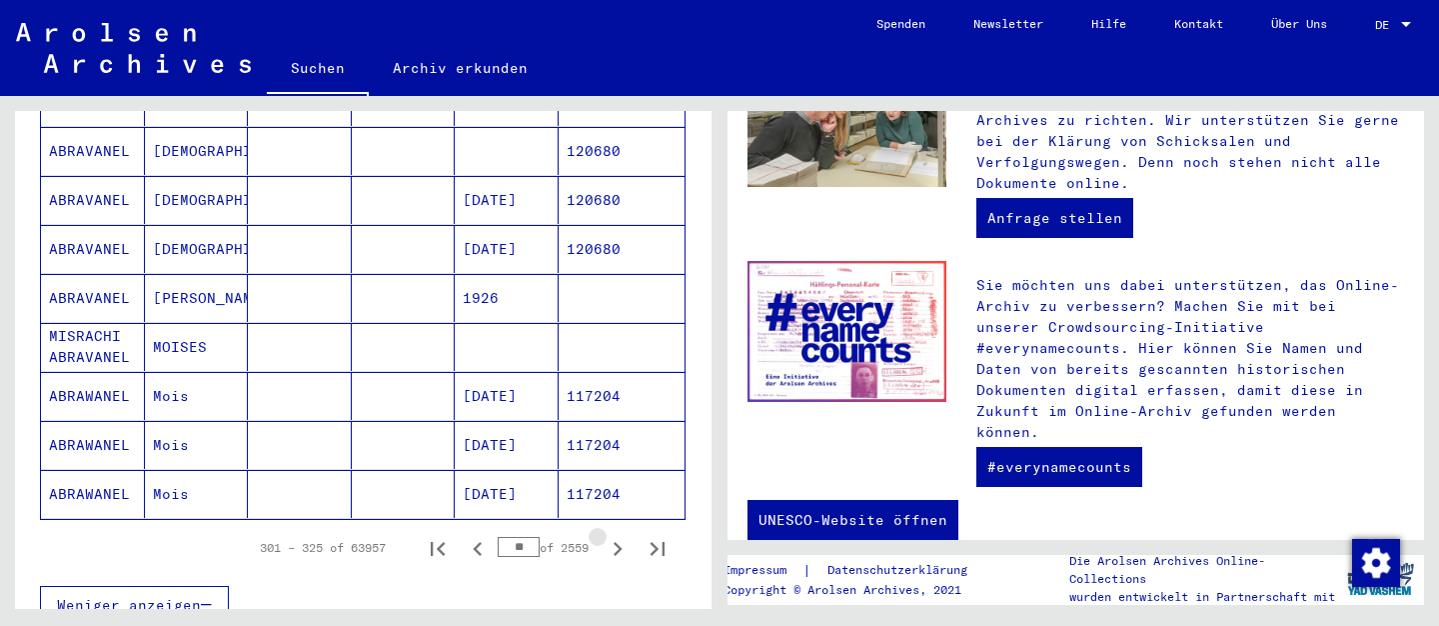
click at [615, 535] on icon "Next page" at bounding box center [618, 549] width 28 height 28
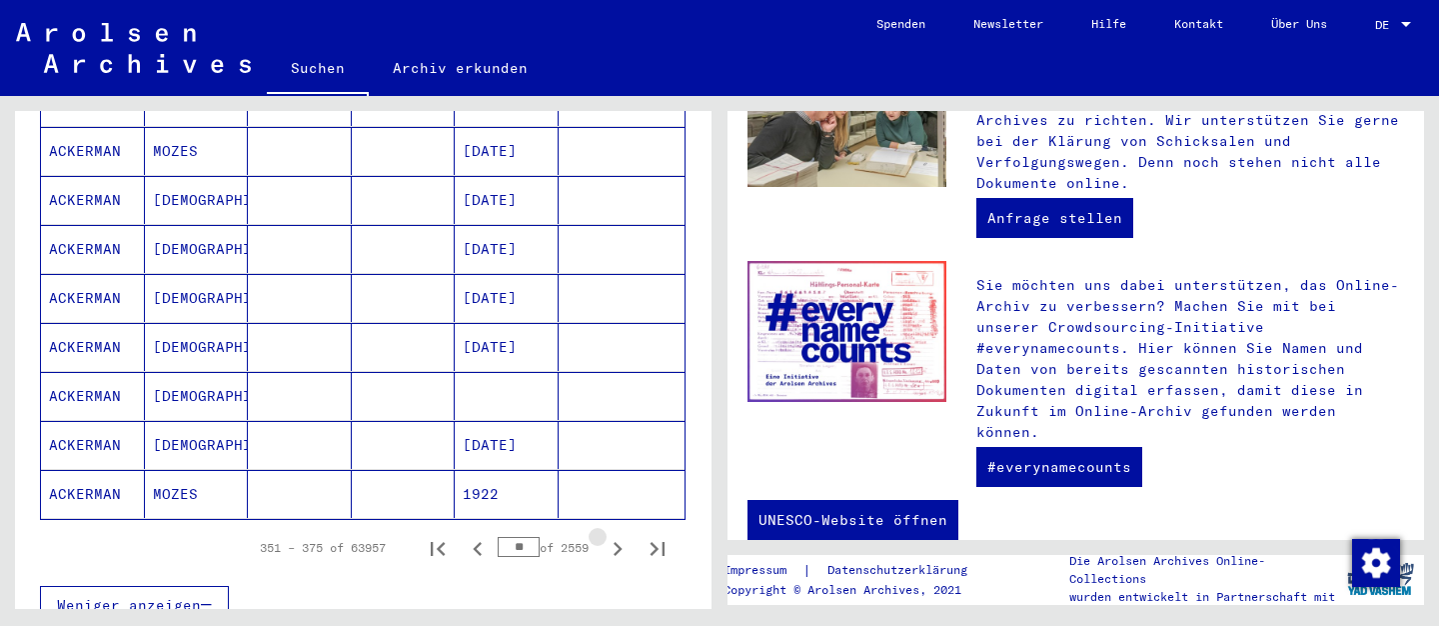
click at [615, 535] on icon "Next page" at bounding box center [618, 549] width 28 height 28
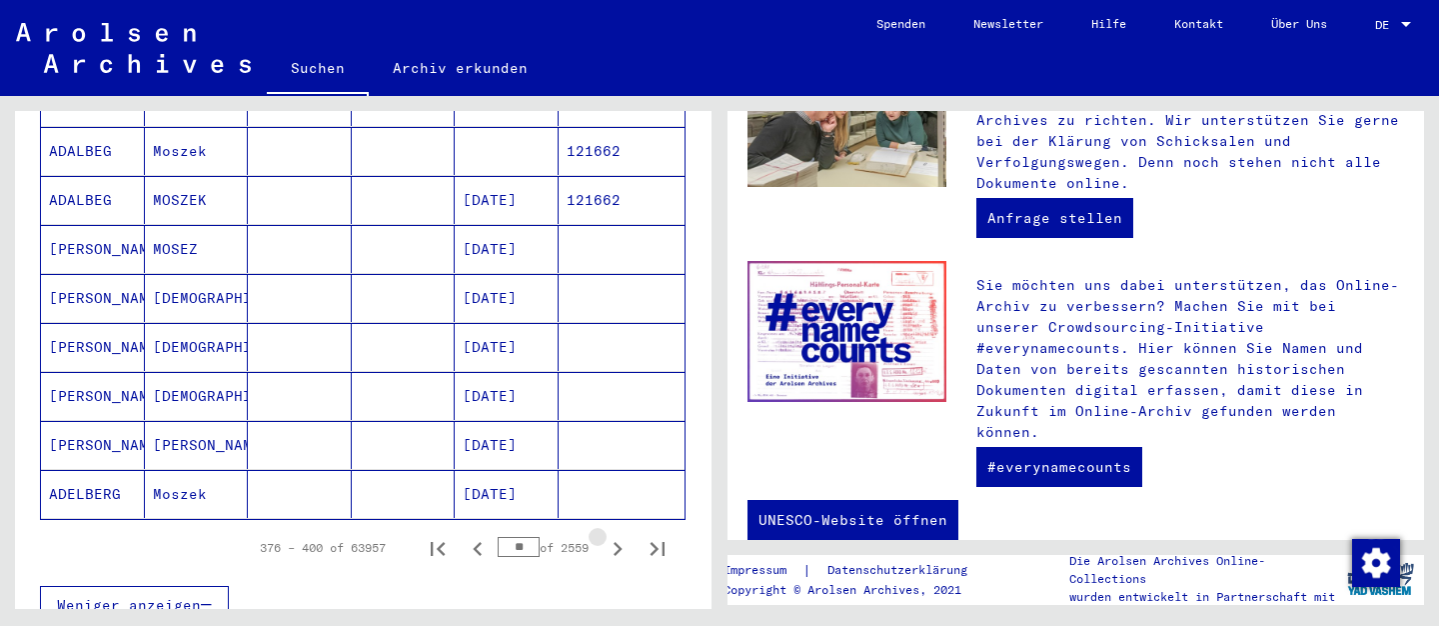
click at [615, 535] on icon "Next page" at bounding box center [618, 549] width 28 height 28
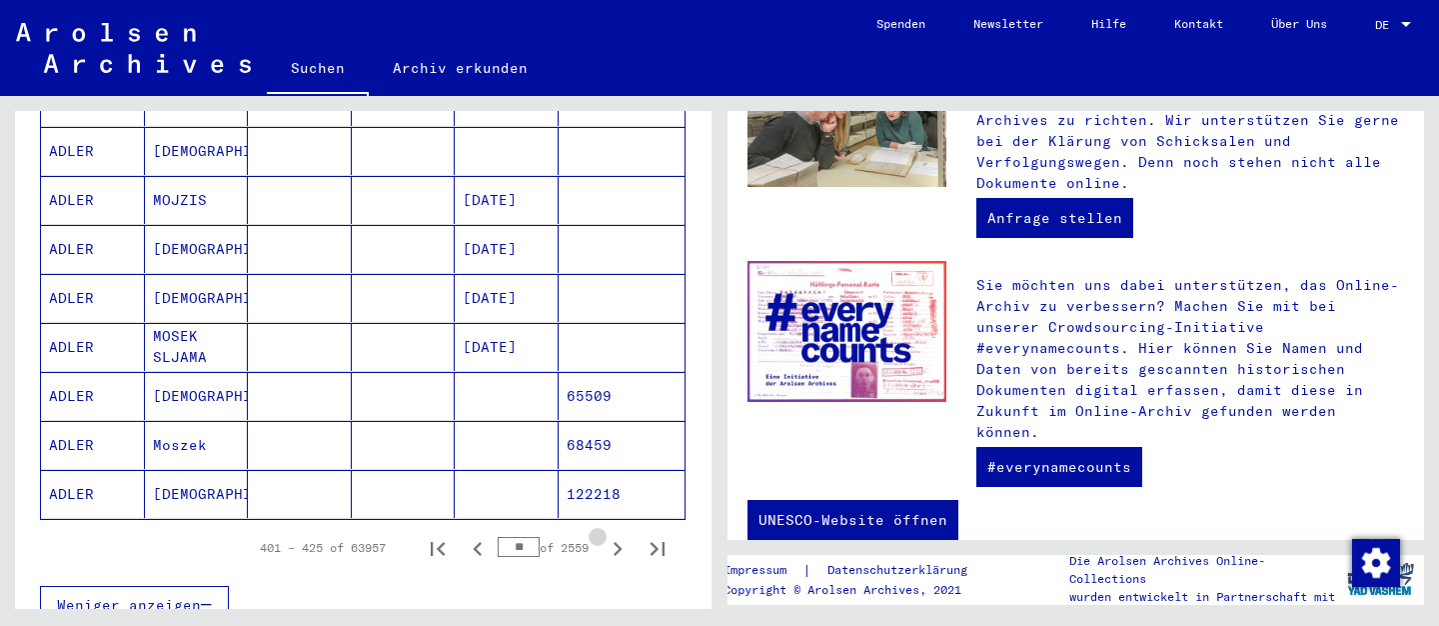
click at [615, 535] on icon "Next page" at bounding box center [618, 549] width 28 height 28
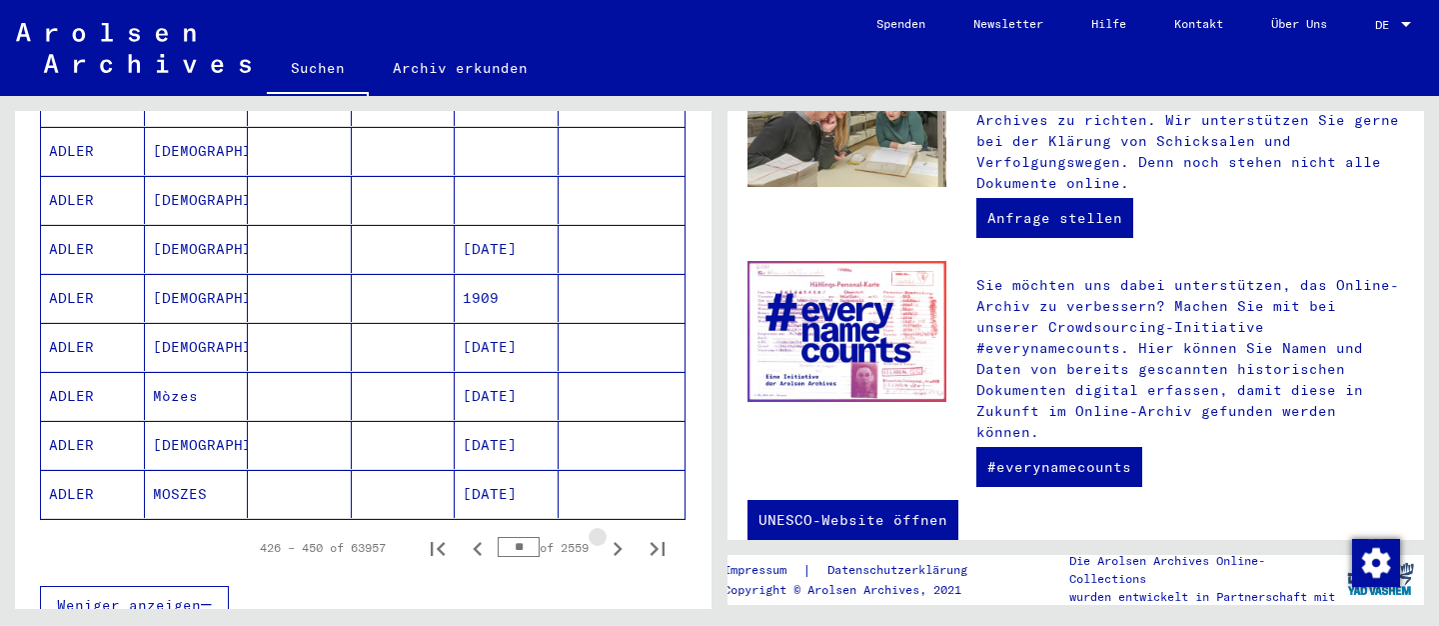
click at [615, 535] on icon "Next page" at bounding box center [618, 549] width 28 height 28
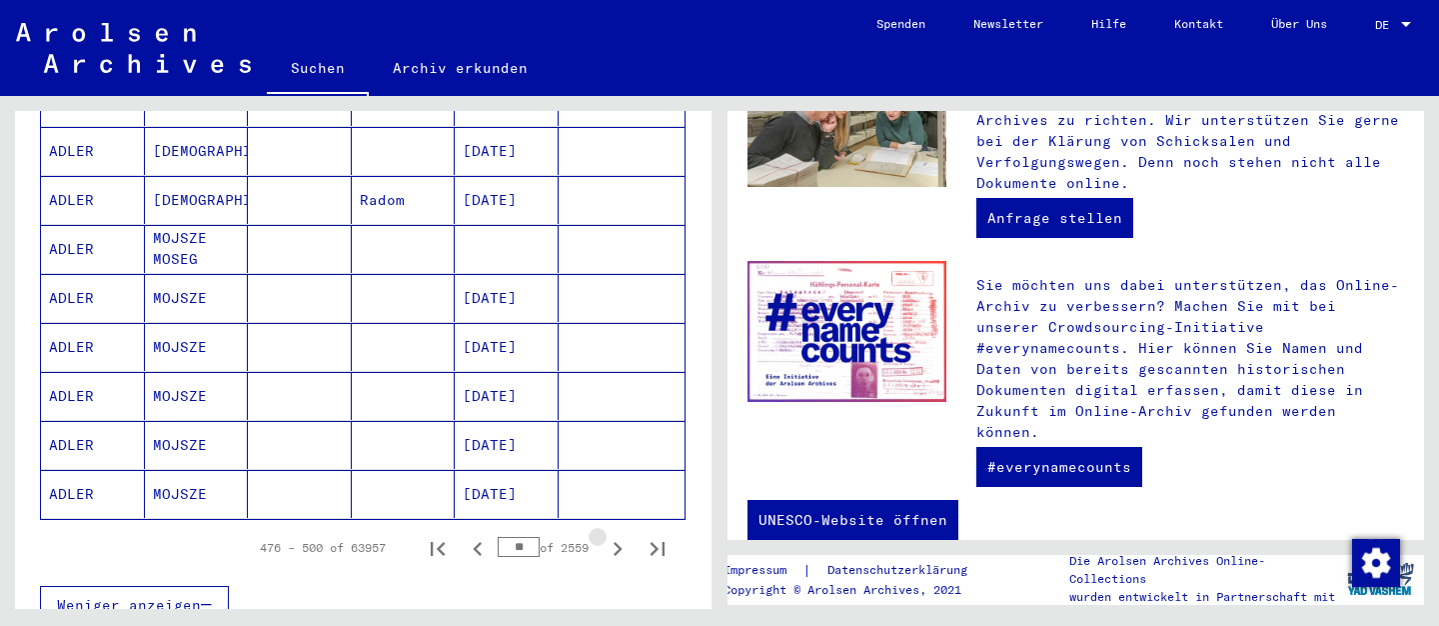
click at [615, 535] on icon "Next page" at bounding box center [618, 549] width 28 height 28
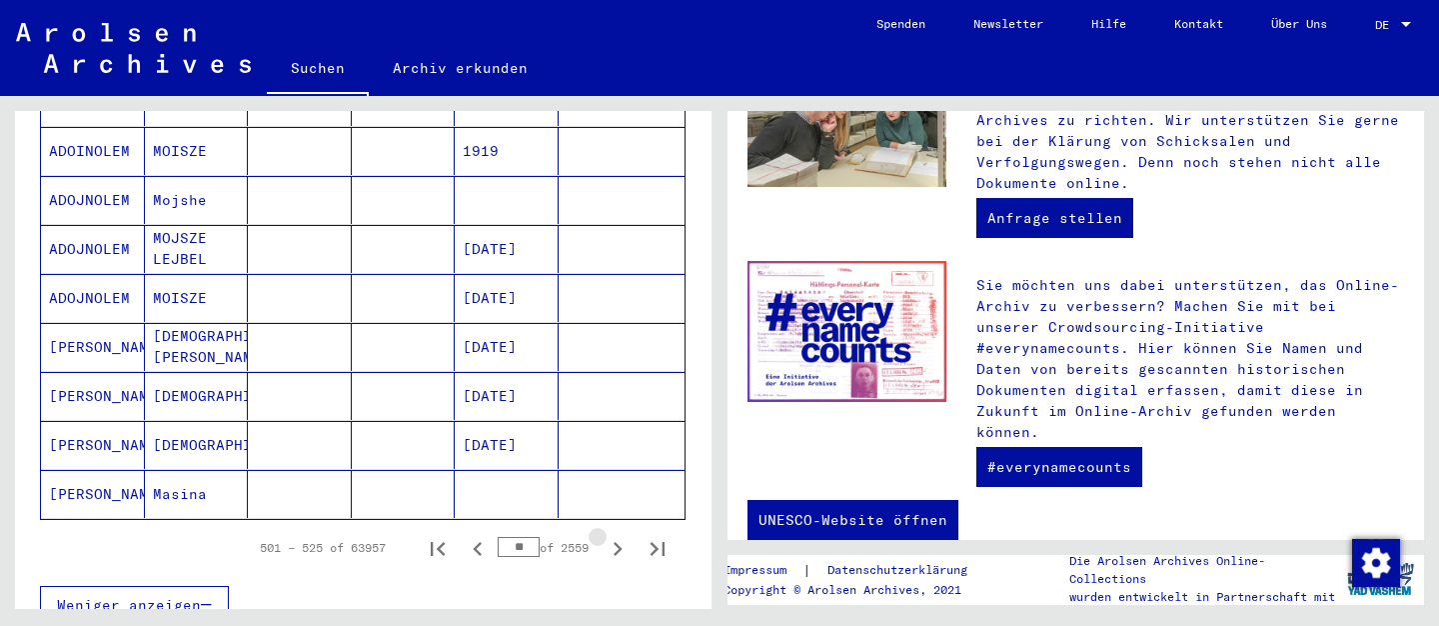
click at [615, 535] on icon "Next page" at bounding box center [618, 549] width 28 height 28
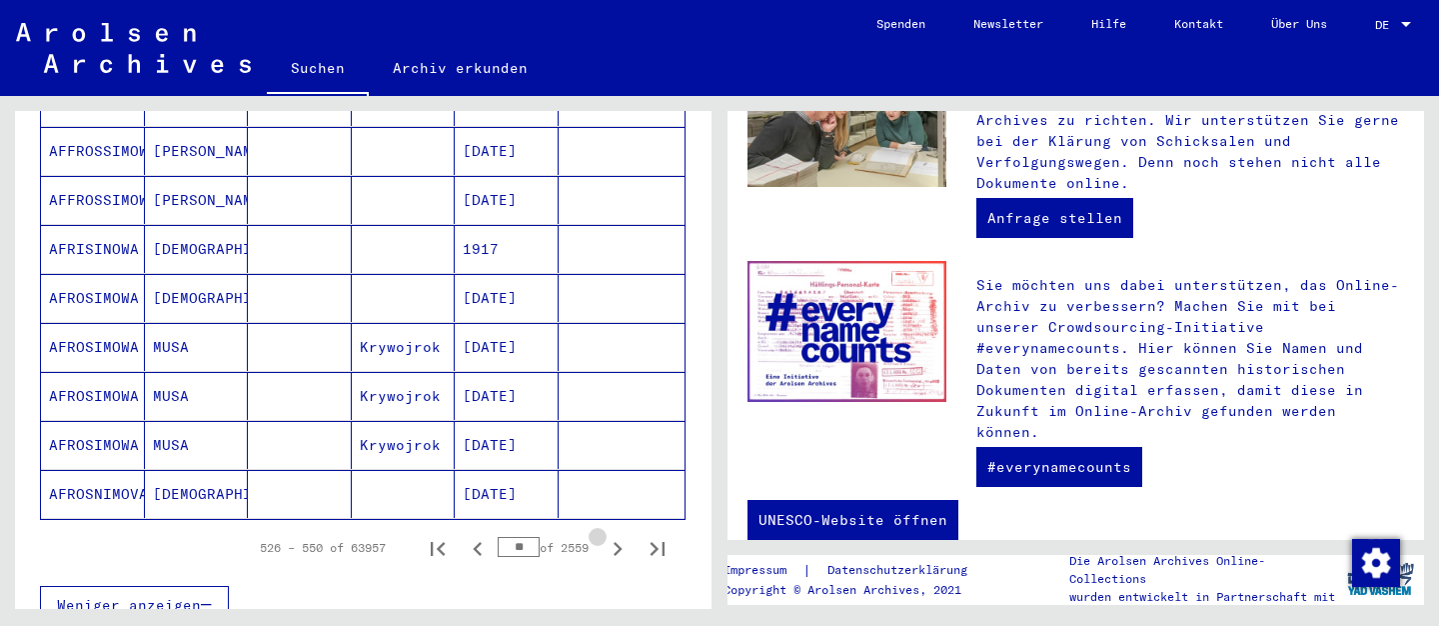
click at [615, 535] on icon "Next page" at bounding box center [618, 549] width 28 height 28
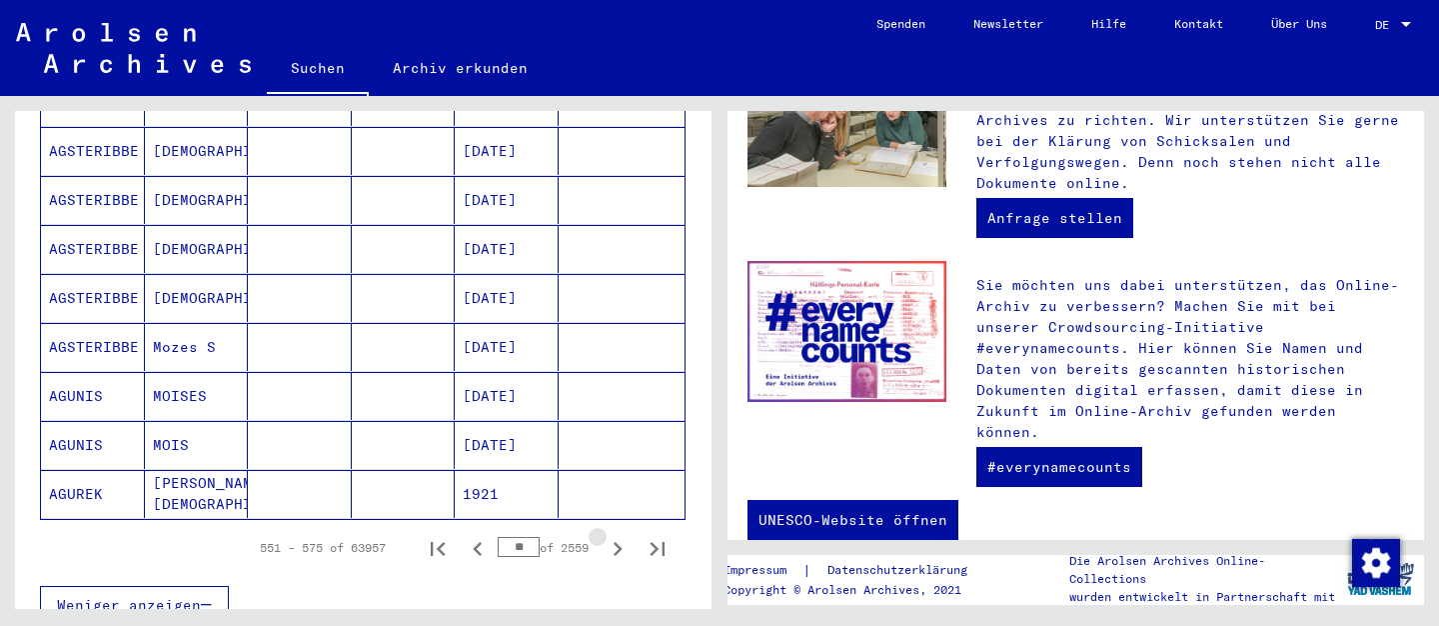
click at [615, 535] on icon "Next page" at bounding box center [618, 549] width 28 height 28
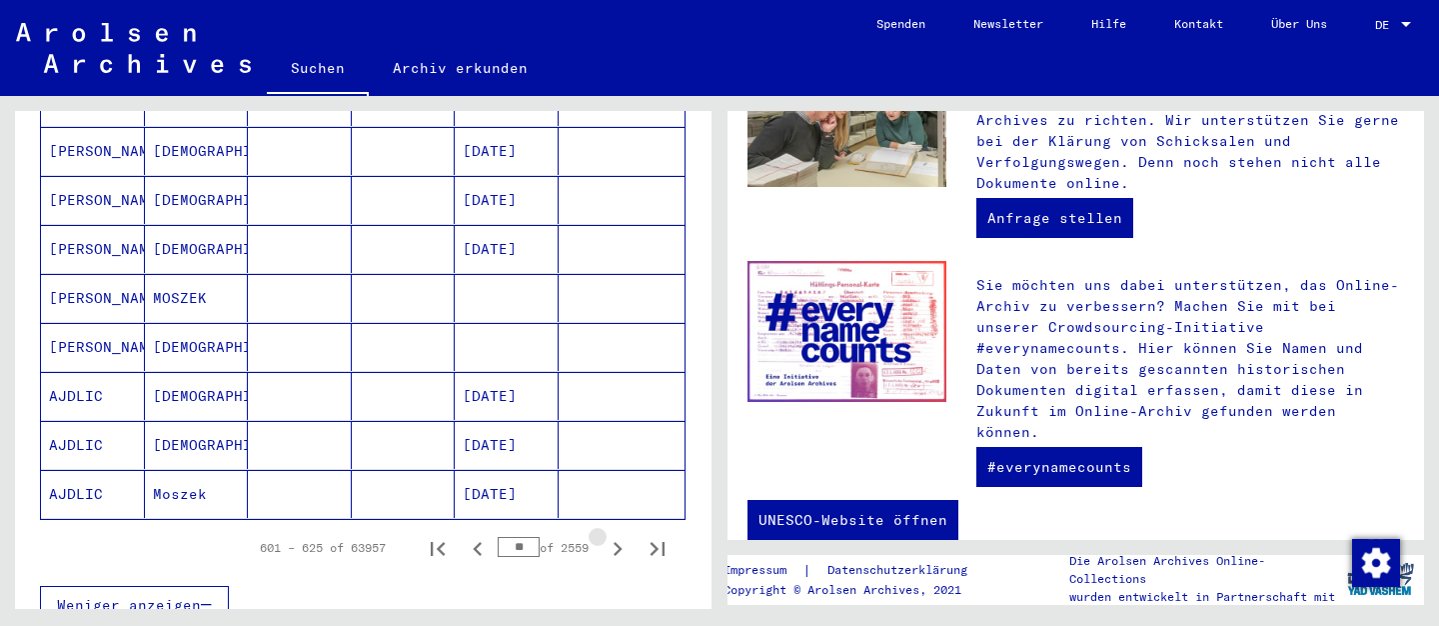
click at [615, 535] on icon "Next page" at bounding box center [618, 549] width 28 height 28
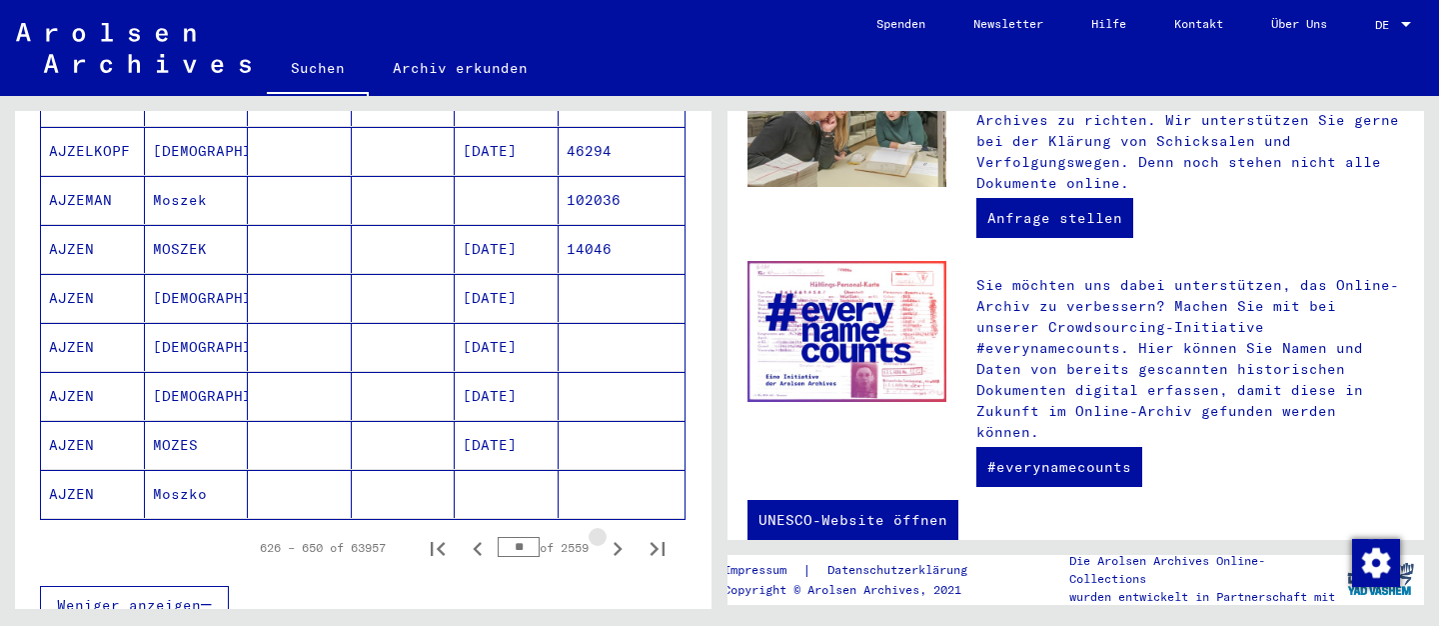
click at [615, 535] on icon "Next page" at bounding box center [618, 549] width 28 height 28
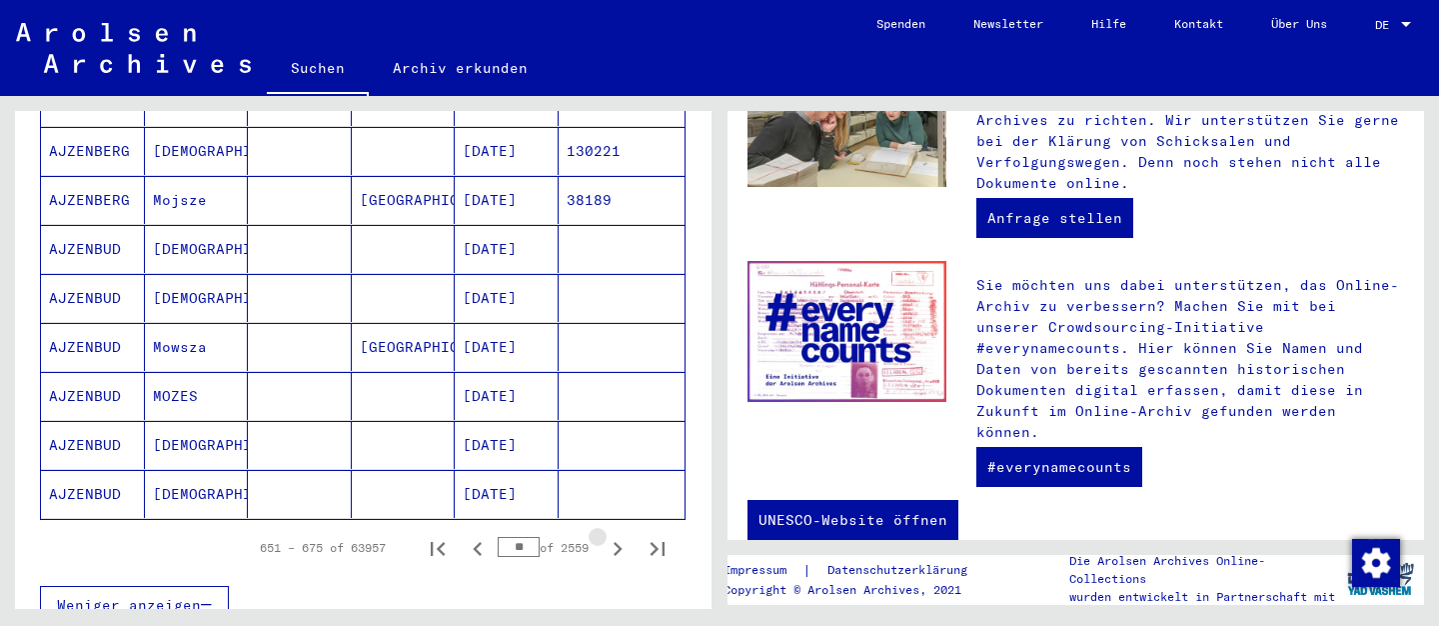
click at [615, 535] on icon "Next page" at bounding box center [618, 549] width 28 height 28
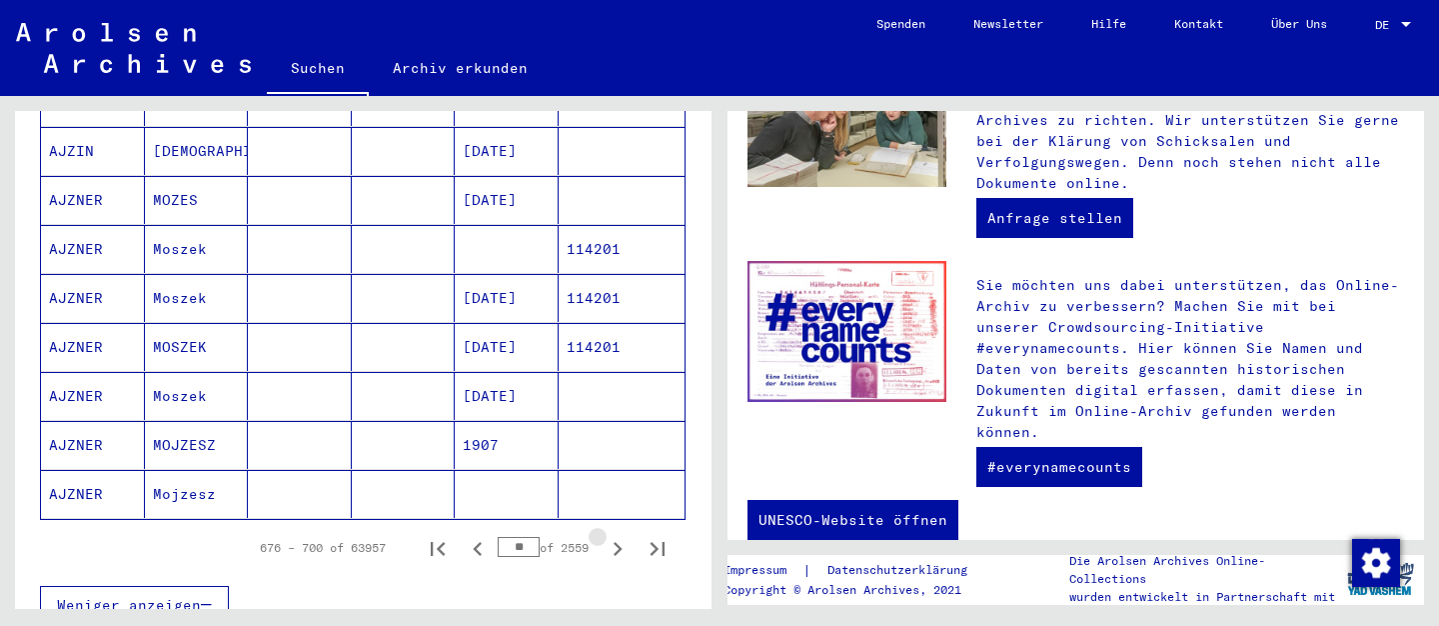
click at [615, 535] on icon "Next page" at bounding box center [618, 549] width 28 height 28
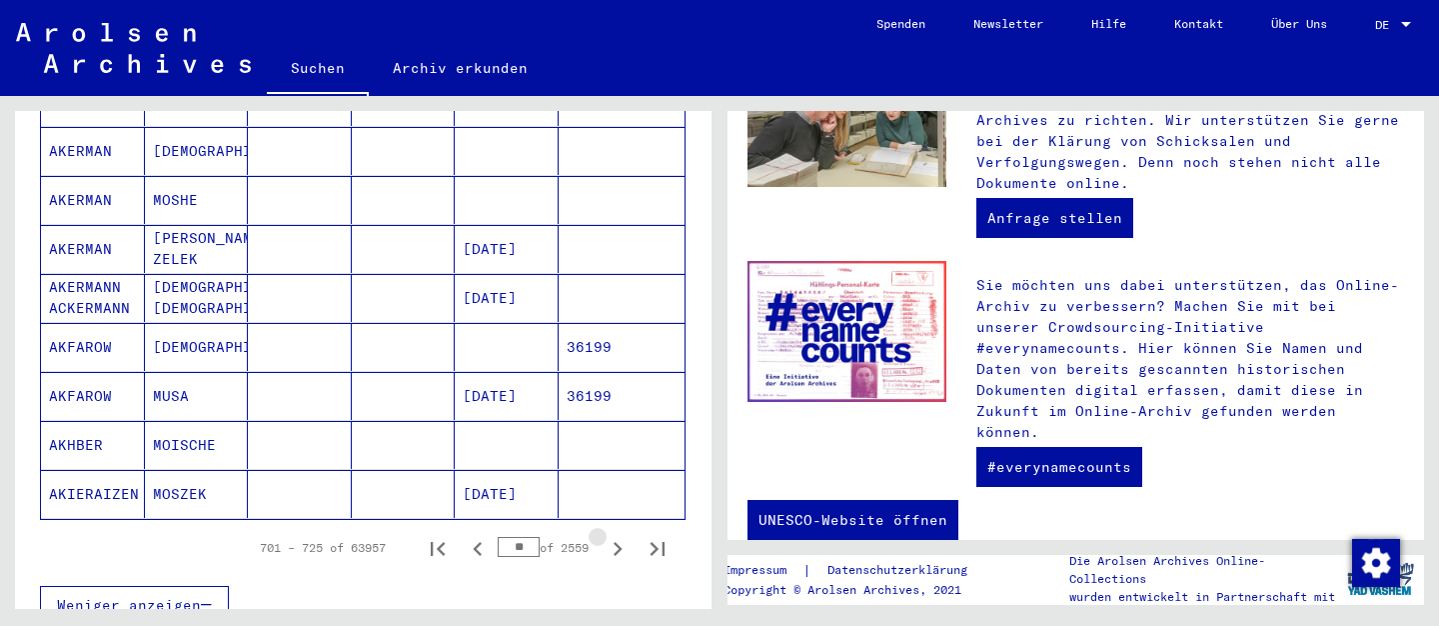
click at [615, 535] on icon "Next page" at bounding box center [618, 549] width 28 height 28
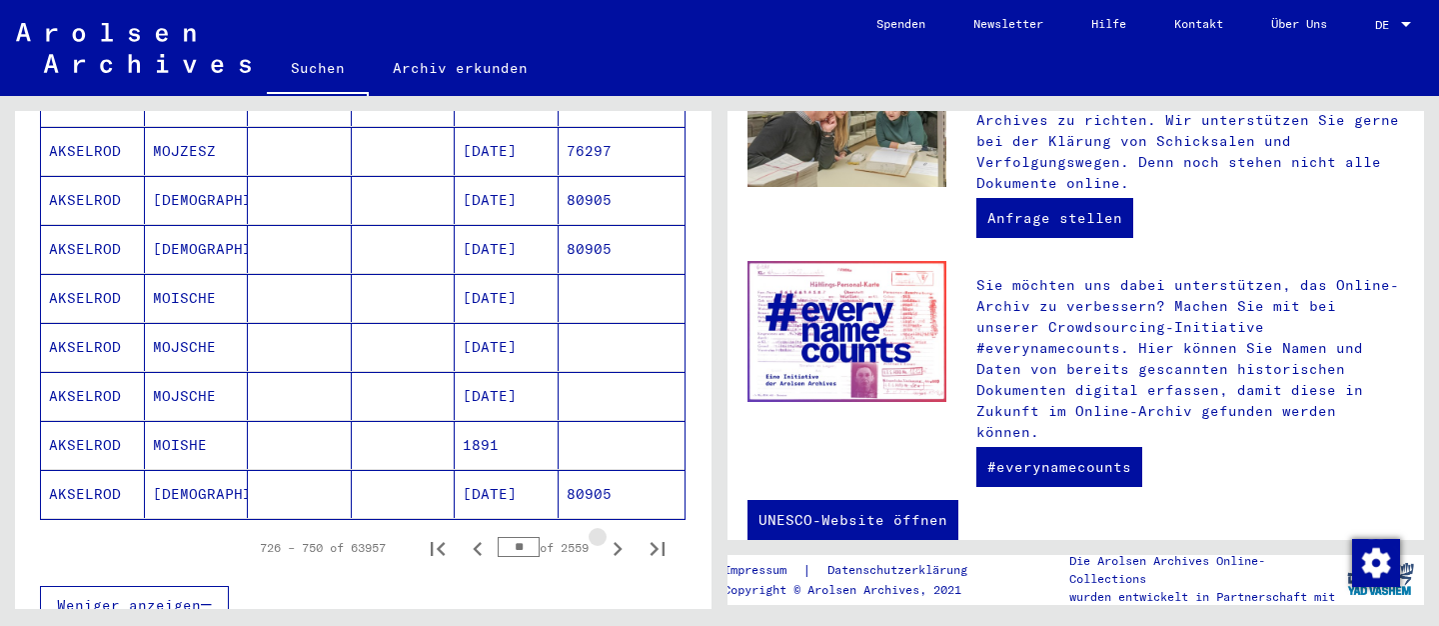
click at [615, 535] on icon "Next page" at bounding box center [618, 549] width 28 height 28
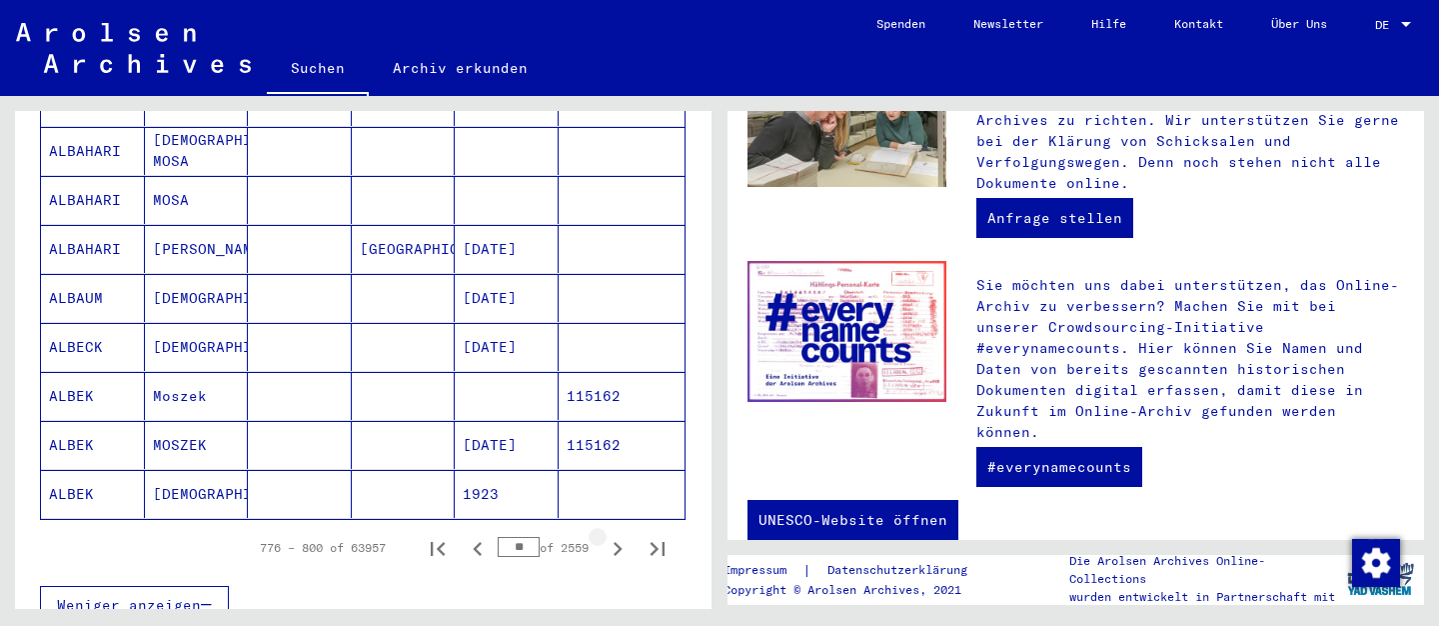
click at [615, 535] on icon "Next page" at bounding box center [618, 549] width 28 height 28
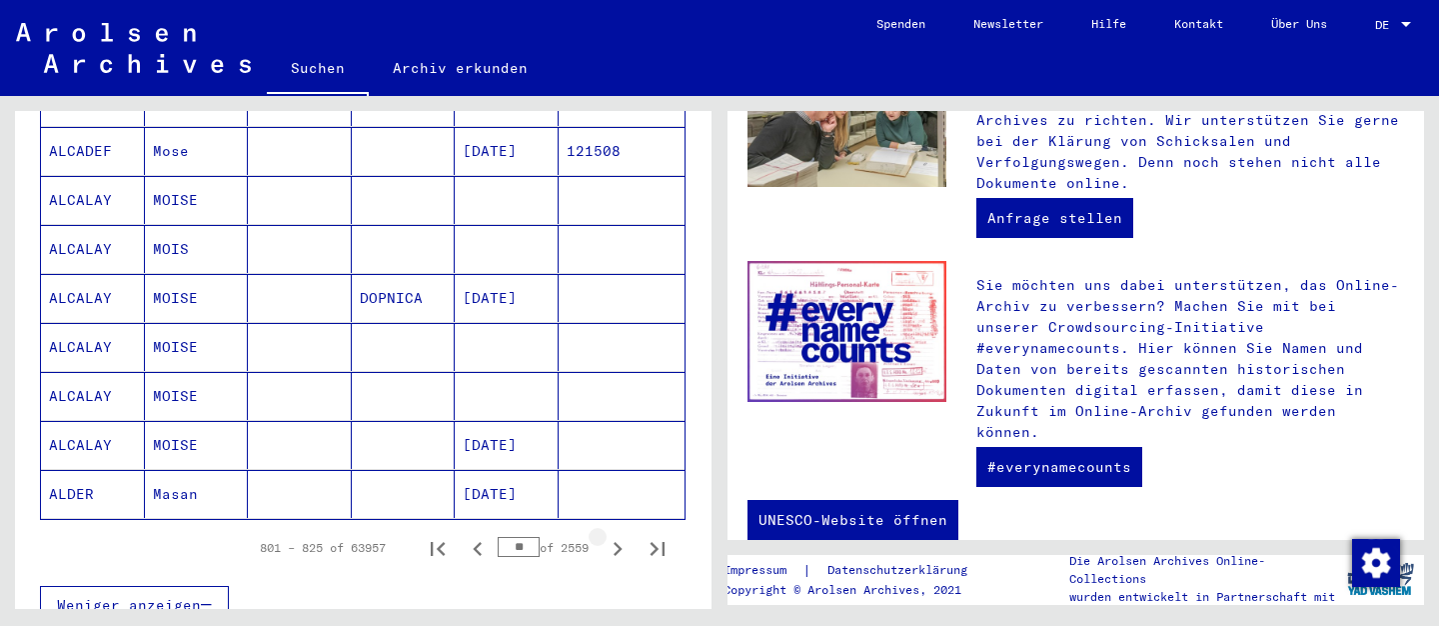
click at [615, 535] on icon "Next page" at bounding box center [618, 549] width 28 height 28
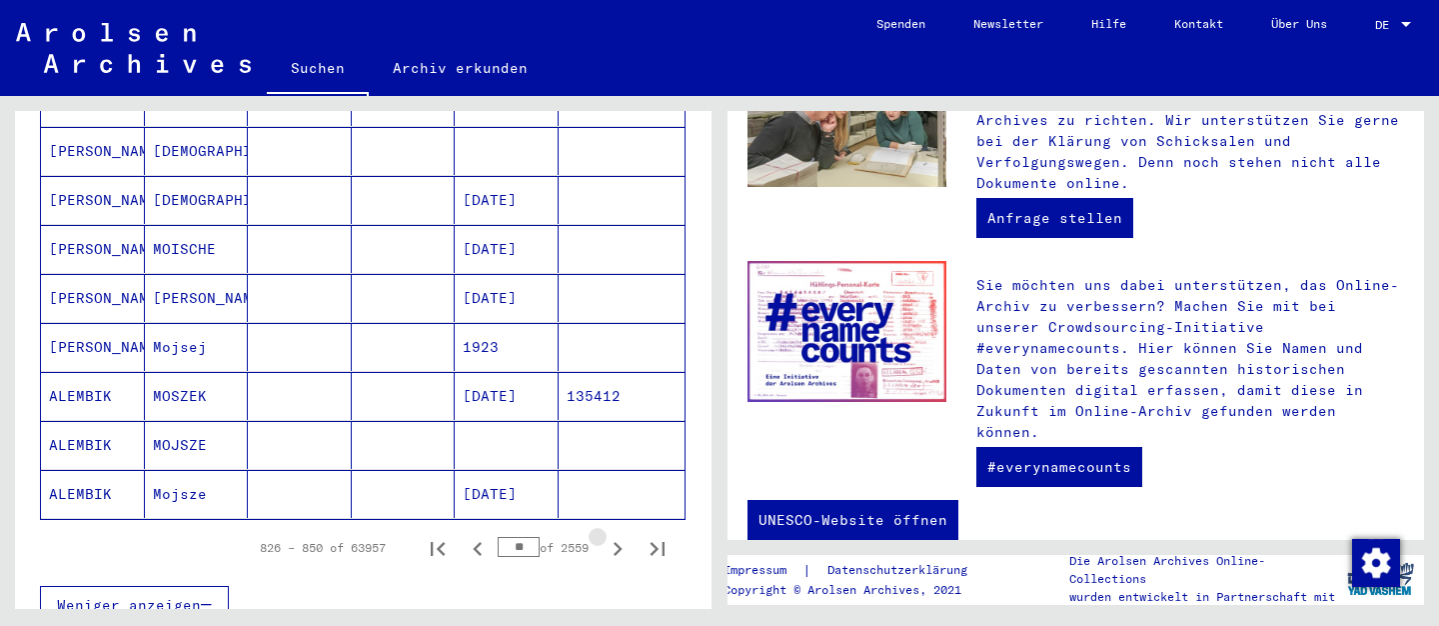
click at [615, 535] on icon "Next page" at bounding box center [618, 549] width 28 height 28
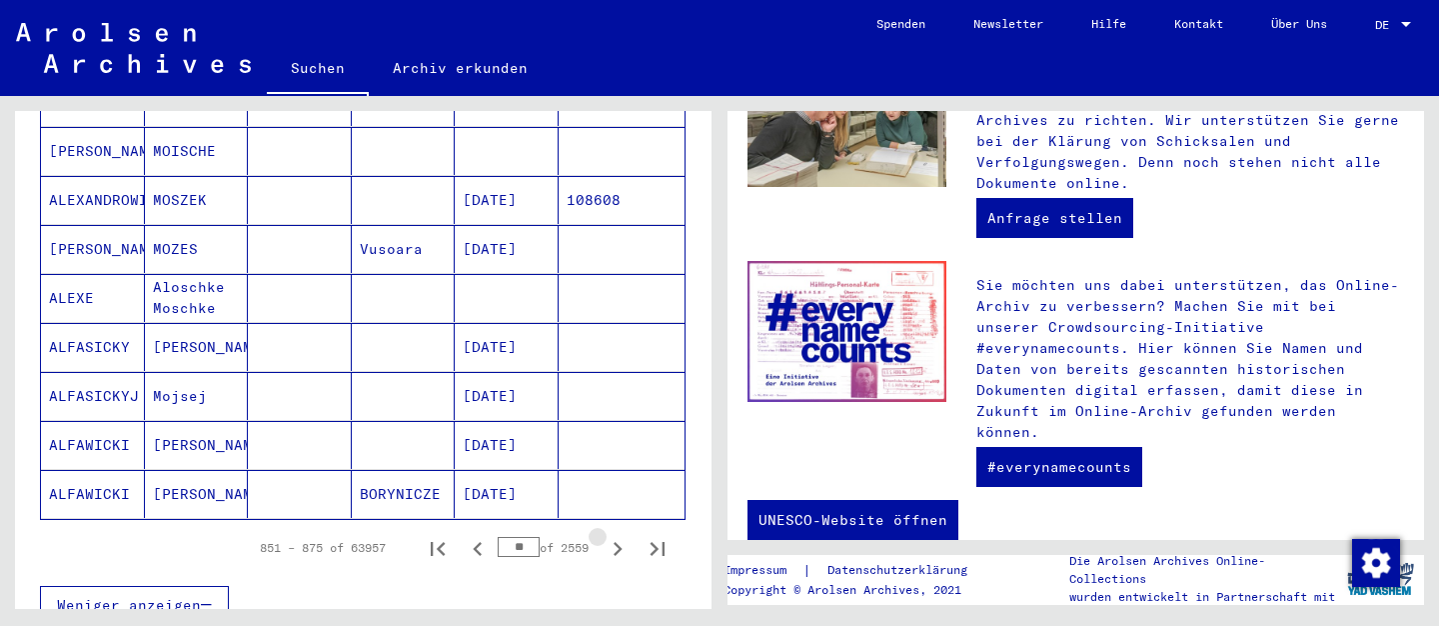
click at [615, 535] on icon "Next page" at bounding box center [618, 549] width 28 height 28
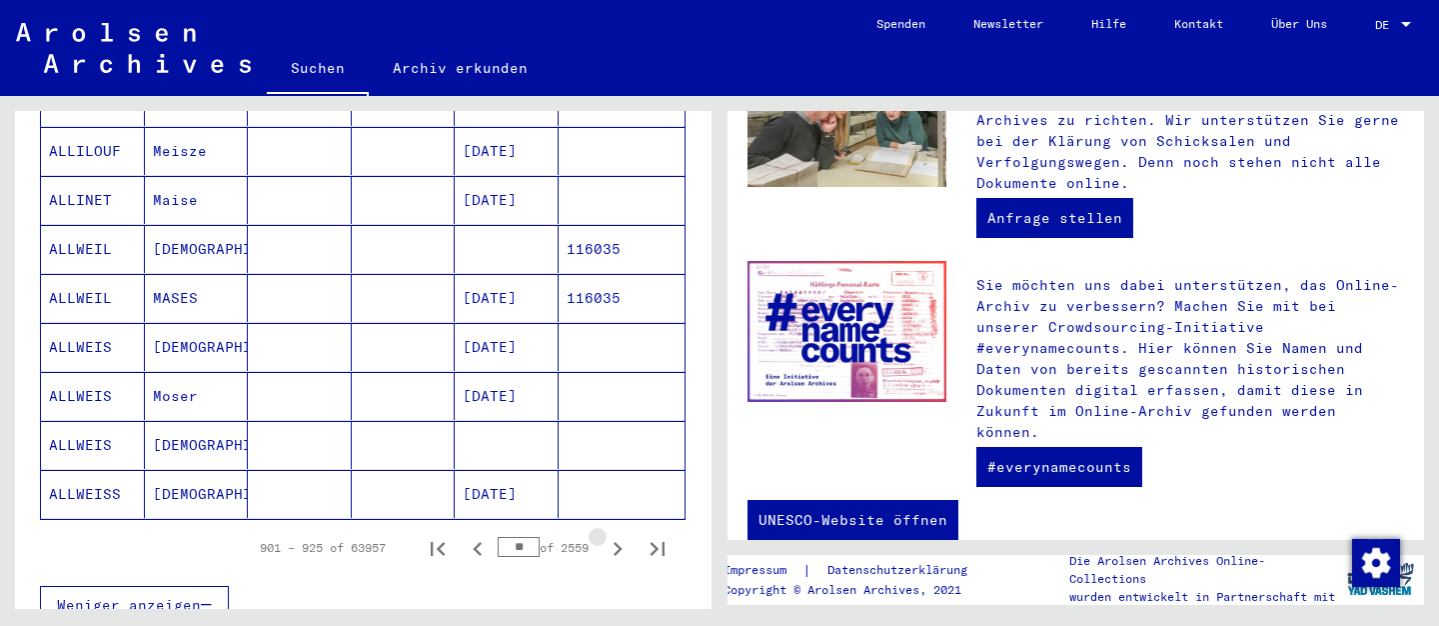
click at [615, 535] on icon "Next page" at bounding box center [618, 549] width 28 height 28
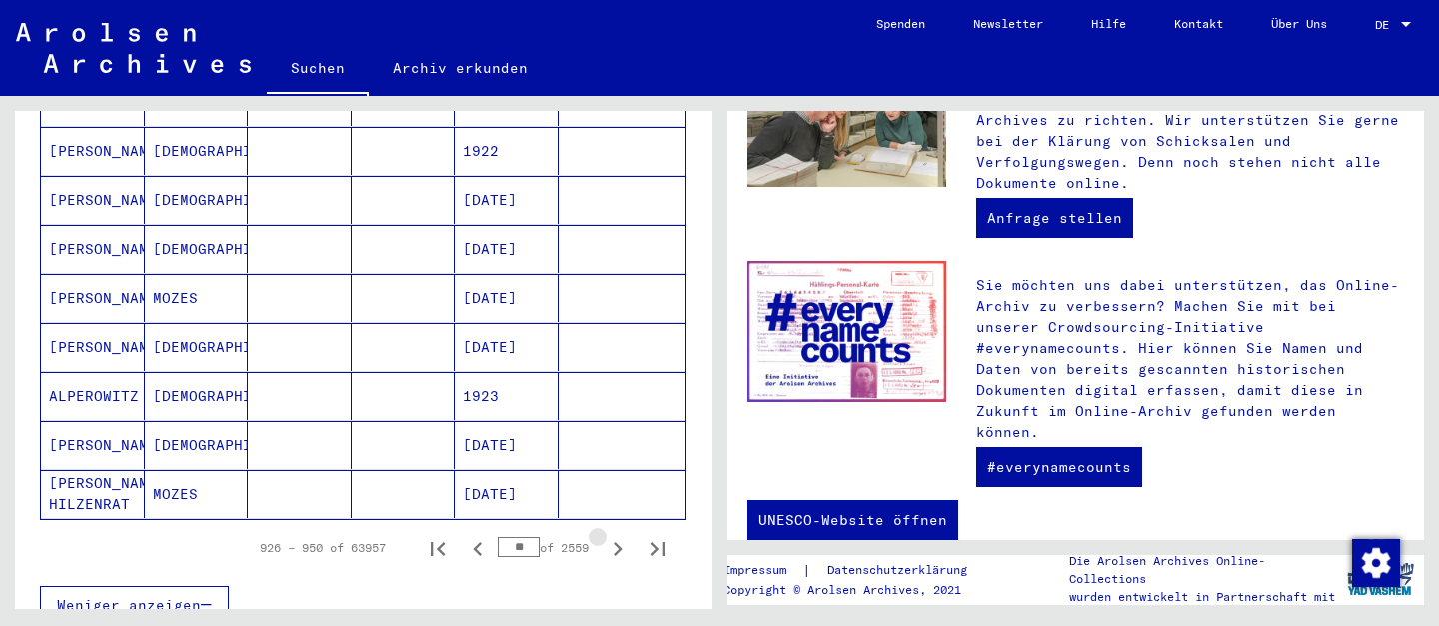
click at [615, 535] on icon "Next page" at bounding box center [618, 549] width 28 height 28
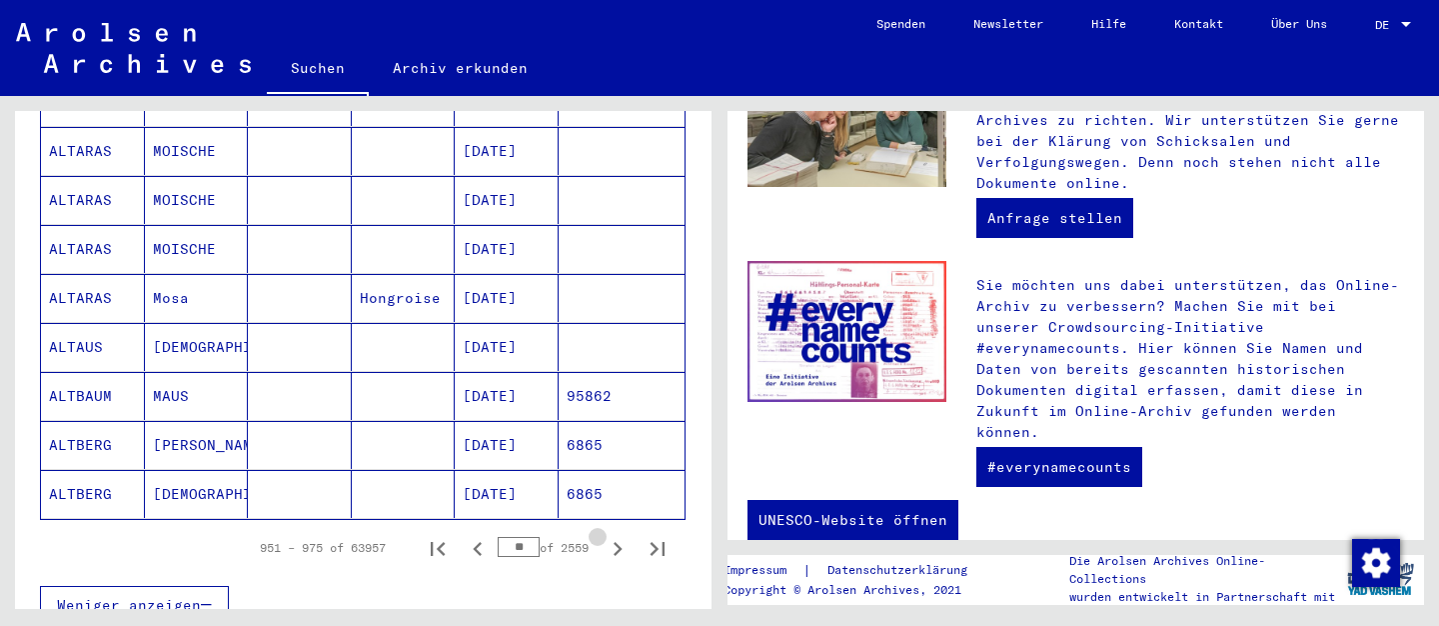
click at [615, 535] on icon "Next page" at bounding box center [618, 549] width 28 height 28
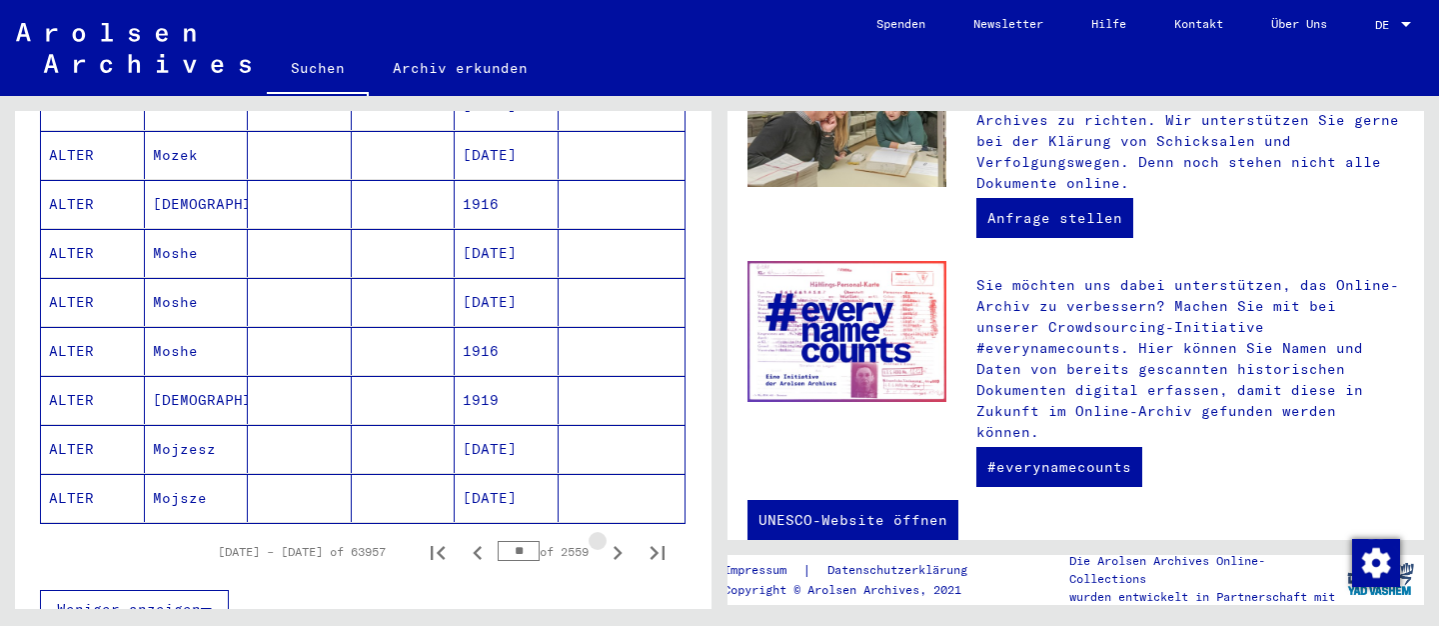
scroll to position [1235, 0]
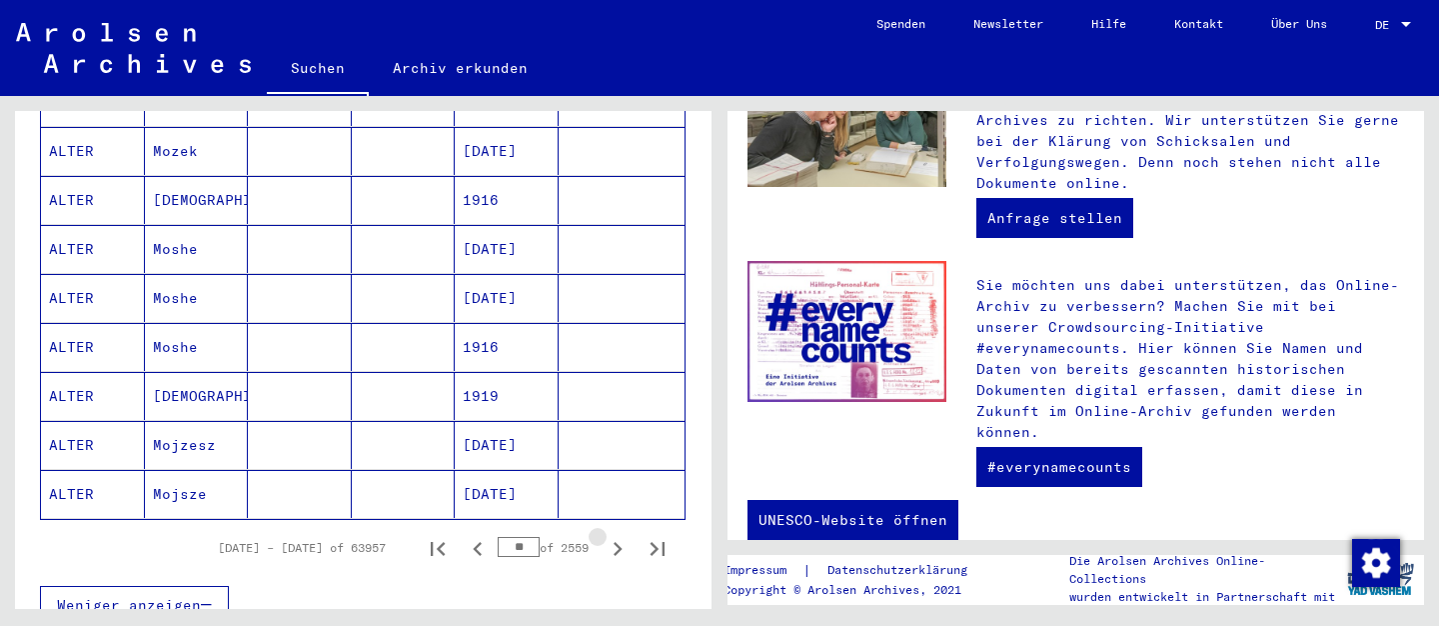
click at [615, 535] on icon "Next page" at bounding box center [618, 549] width 28 height 28
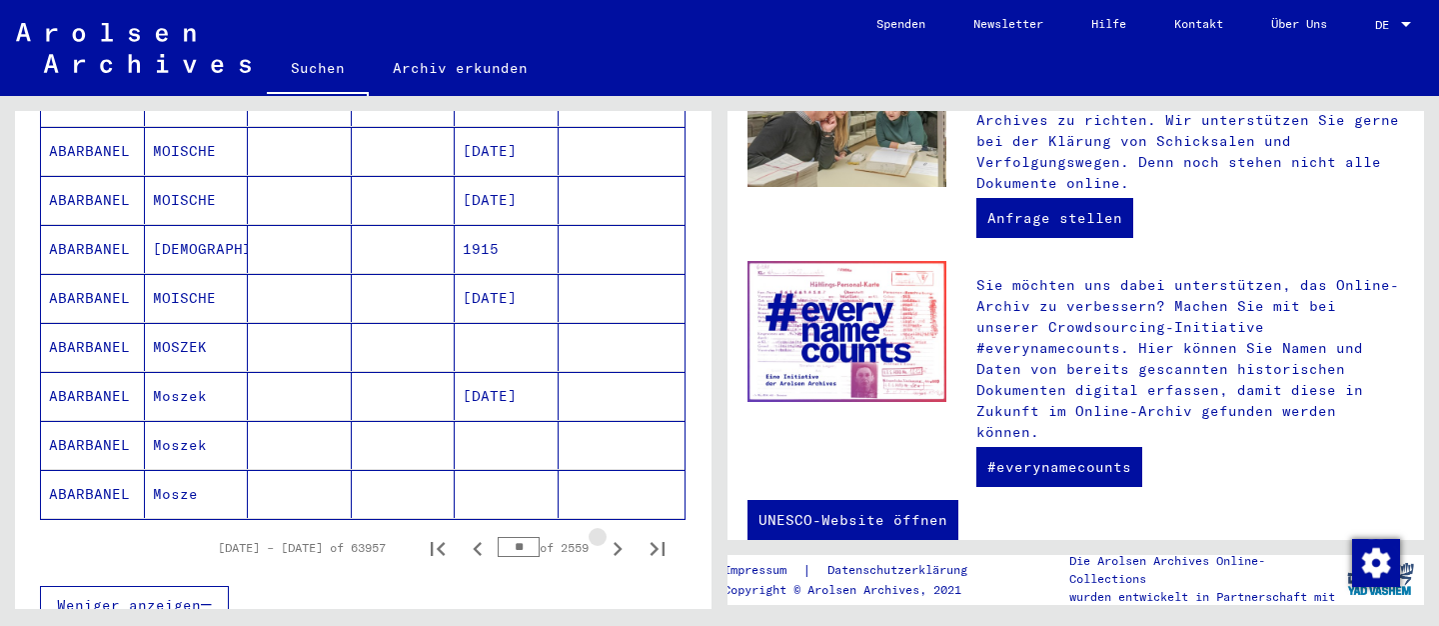
click at [615, 535] on icon "Next page" at bounding box center [618, 549] width 28 height 28
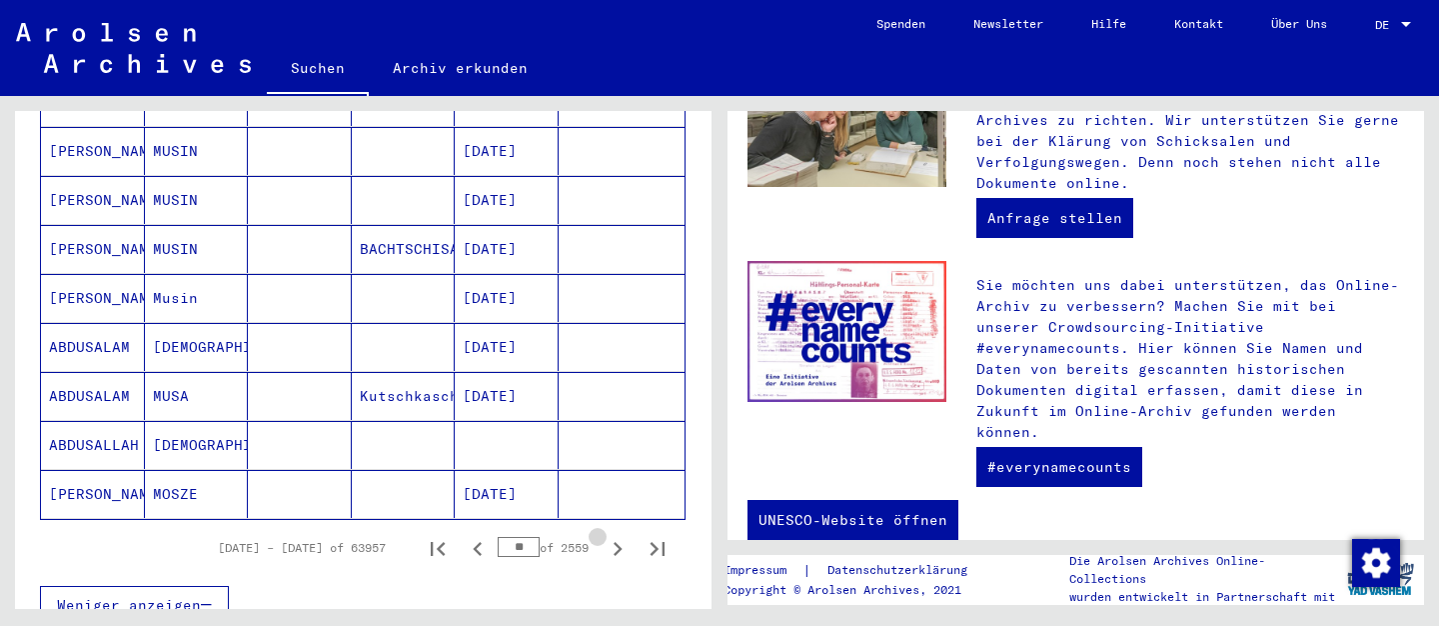
click at [615, 535] on icon "Next page" at bounding box center [618, 549] width 28 height 28
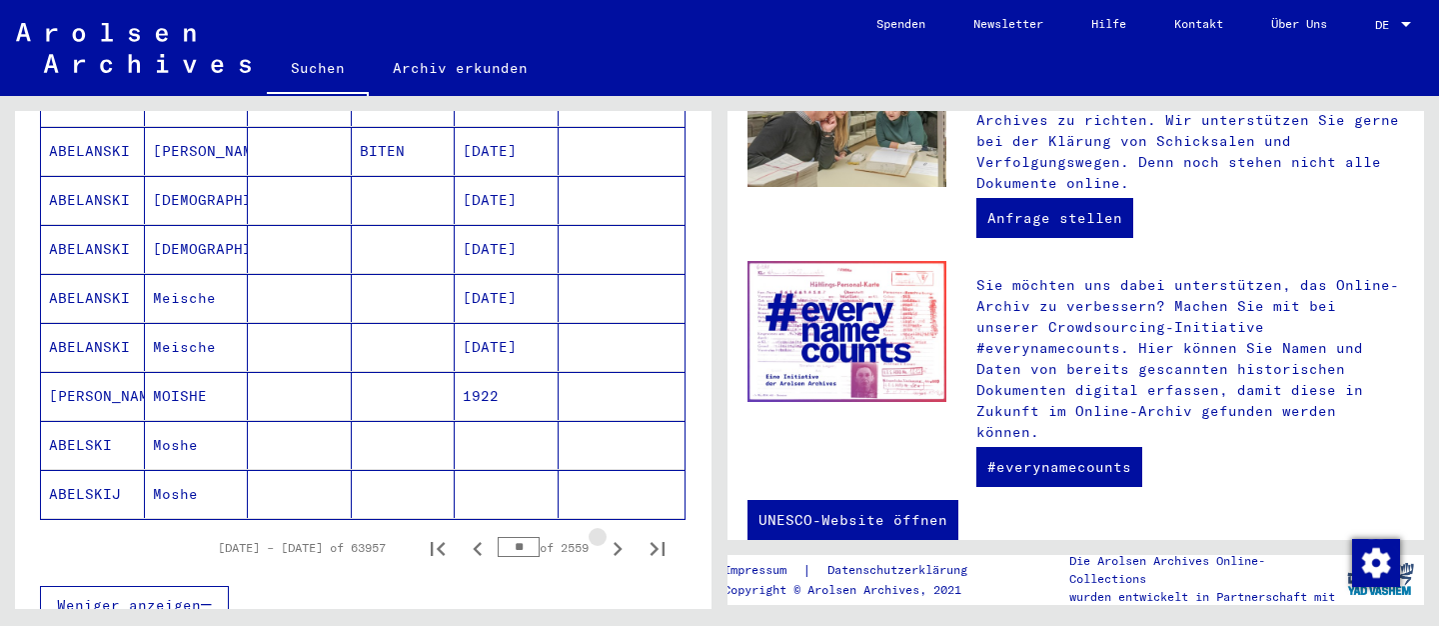
click at [615, 535] on icon "Next page" at bounding box center [618, 549] width 28 height 28
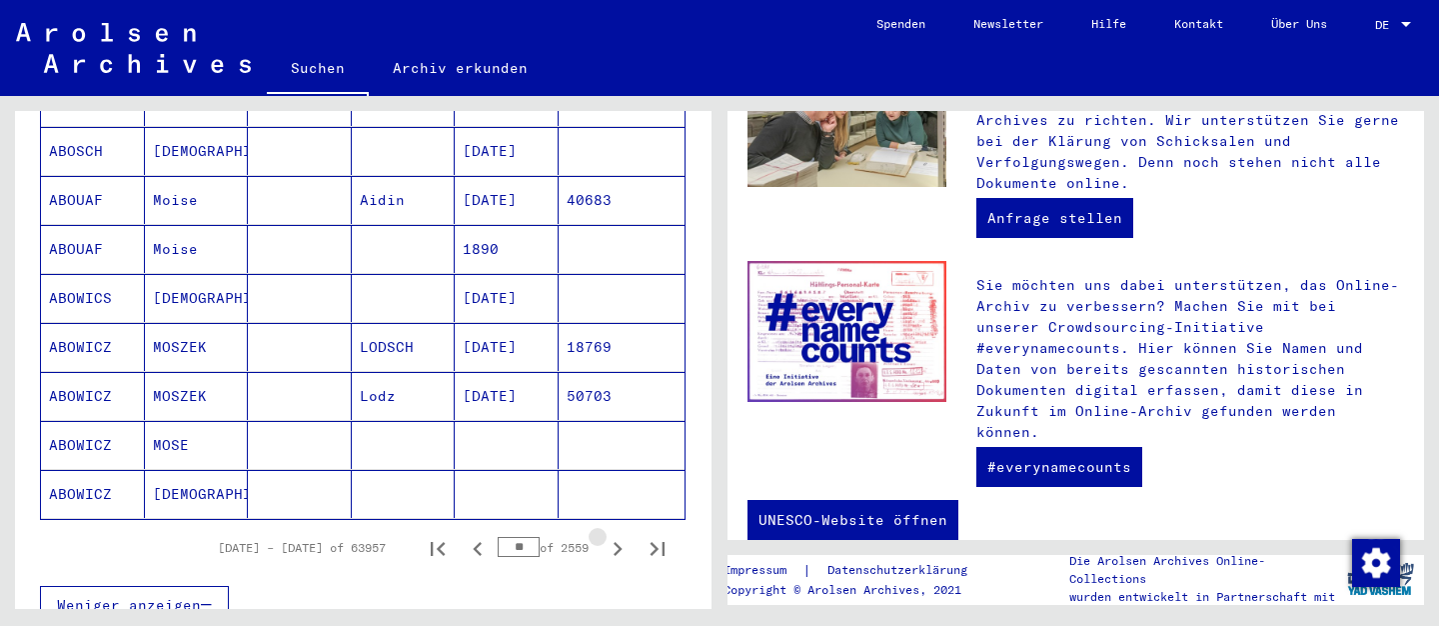
click at [615, 535] on icon "Next page" at bounding box center [618, 549] width 28 height 28
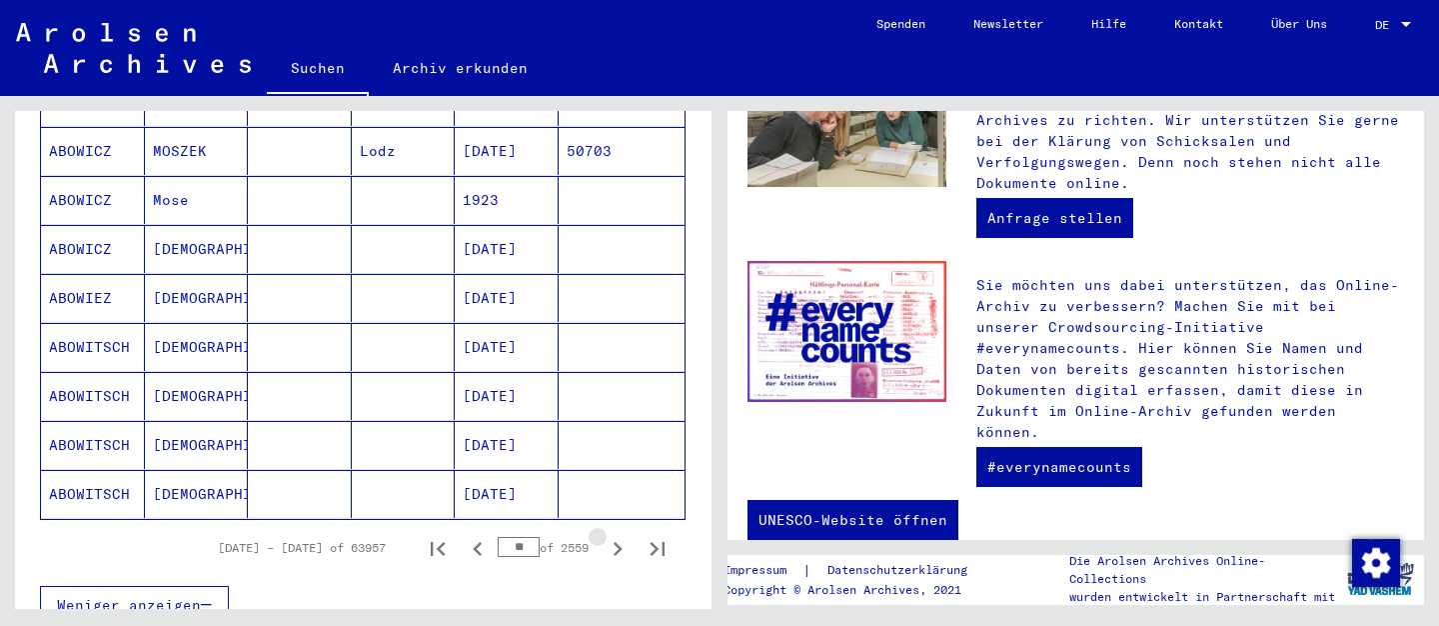
click at [615, 535] on icon "Next page" at bounding box center [618, 549] width 28 height 28
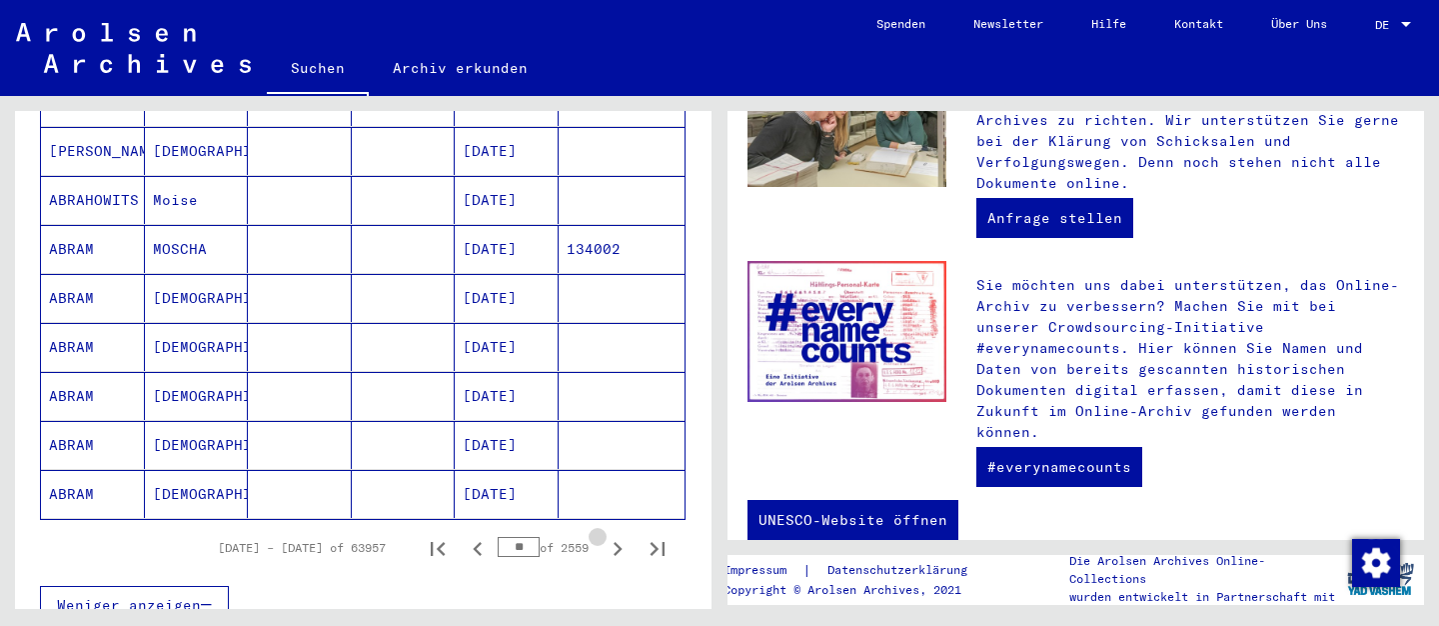
click at [615, 535] on icon "Next page" at bounding box center [618, 549] width 28 height 28
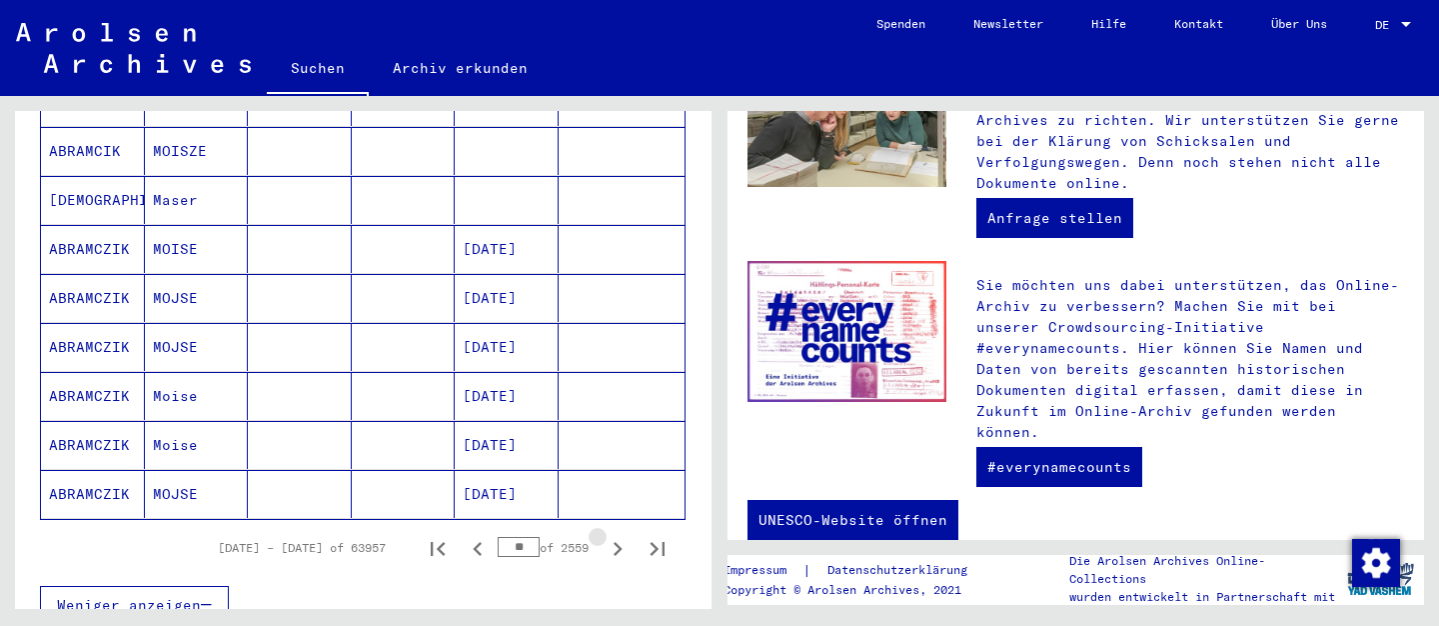
click at [615, 535] on icon "Next page" at bounding box center [618, 549] width 28 height 28
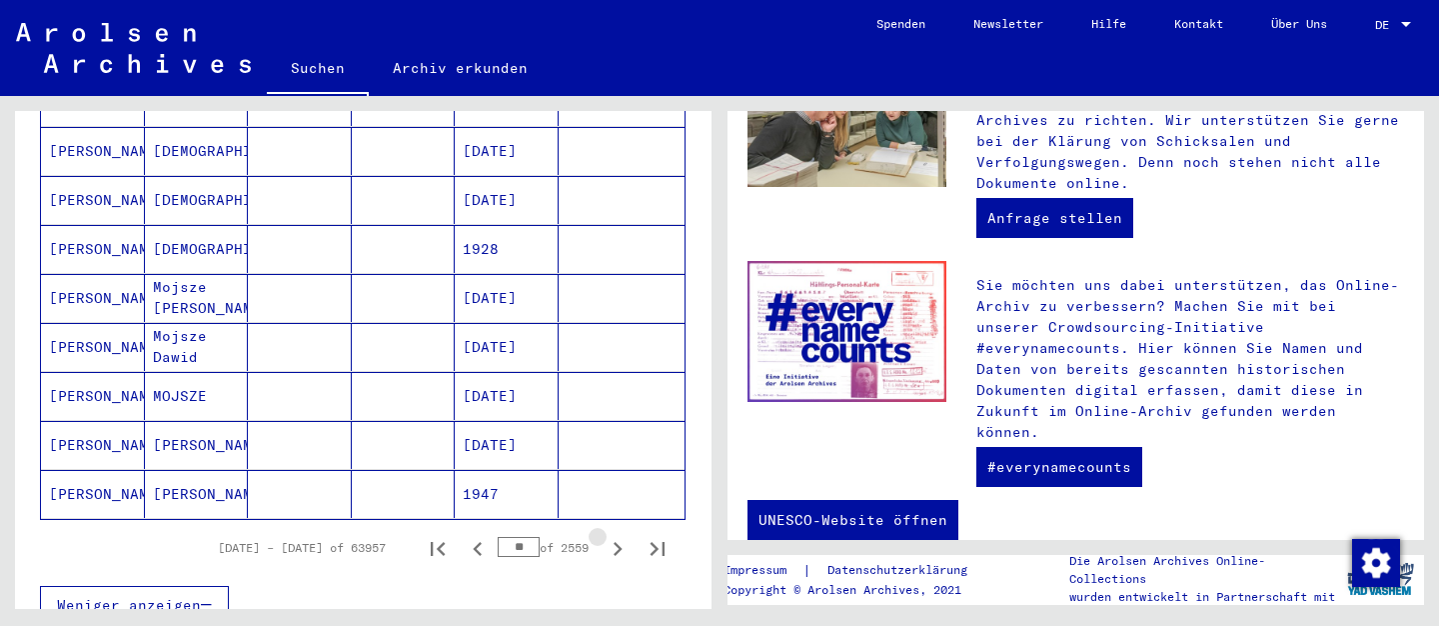
click at [615, 535] on icon "Next page" at bounding box center [618, 549] width 28 height 28
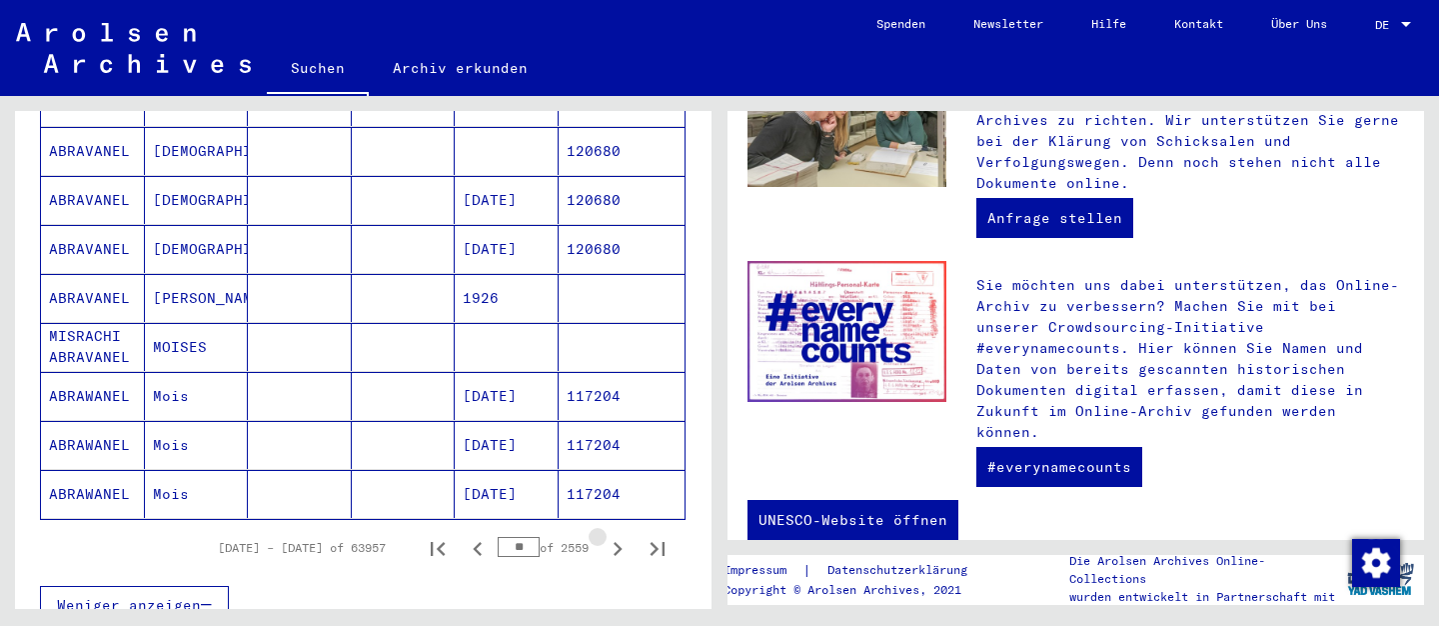
click at [615, 535] on icon "Next page" at bounding box center [618, 549] width 28 height 28
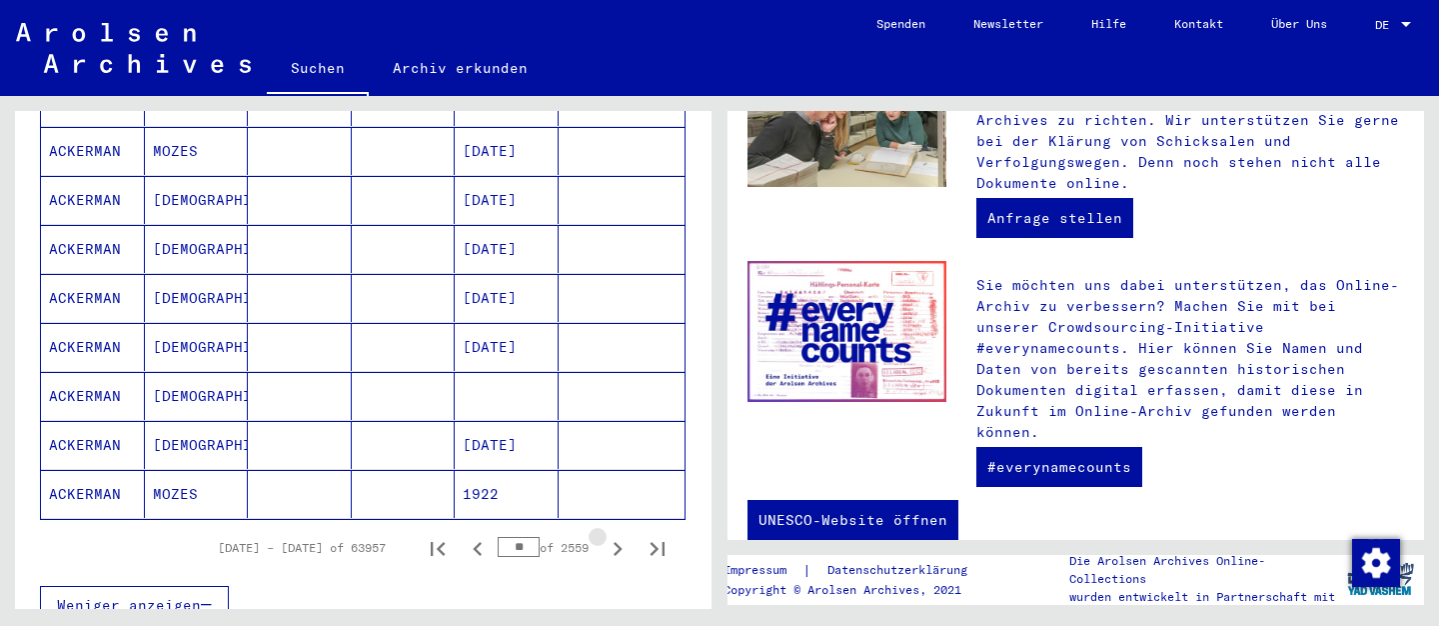
click at [615, 535] on icon "Next page" at bounding box center [618, 549] width 28 height 28
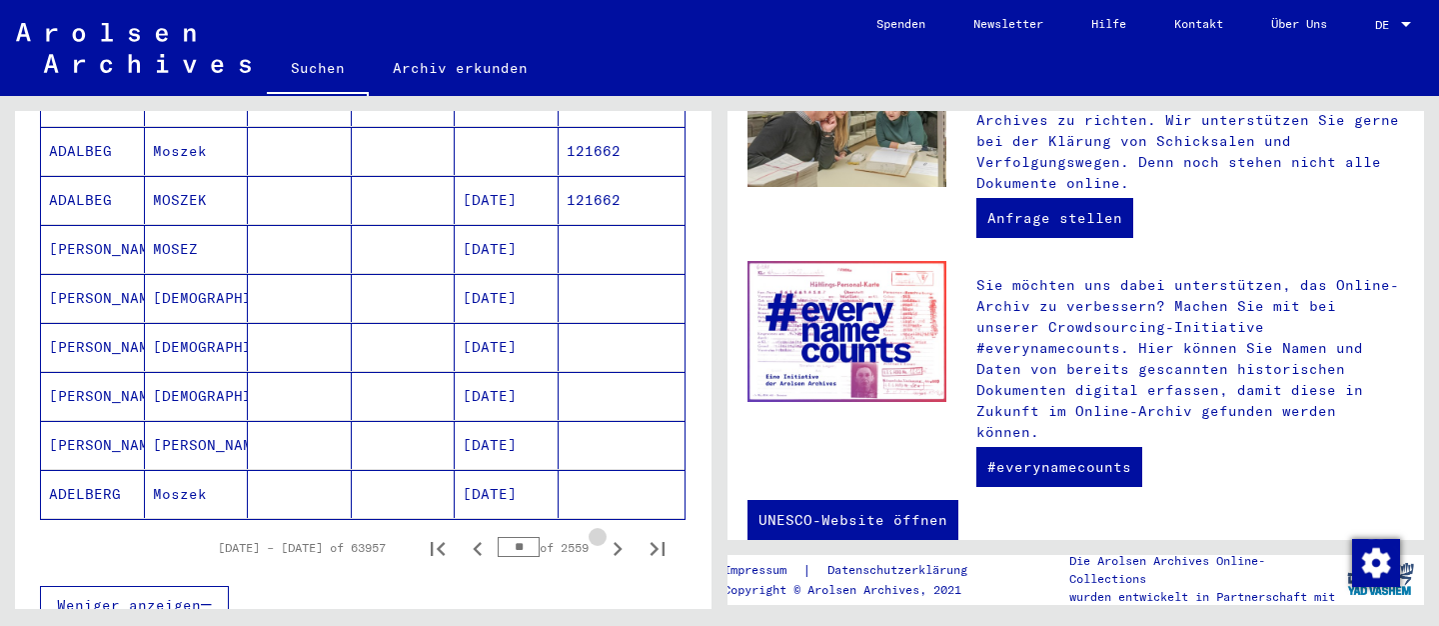
click at [615, 535] on icon "Next page" at bounding box center [618, 549] width 28 height 28
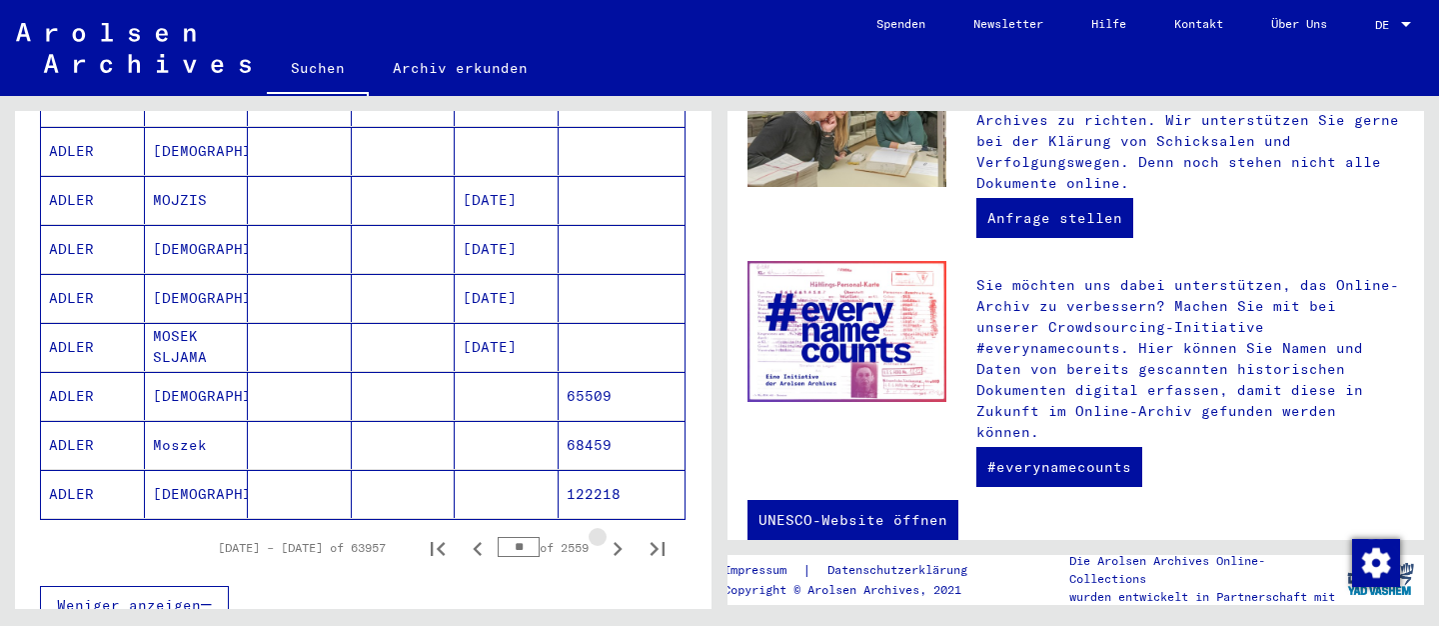
click at [615, 535] on icon "Next page" at bounding box center [618, 549] width 28 height 28
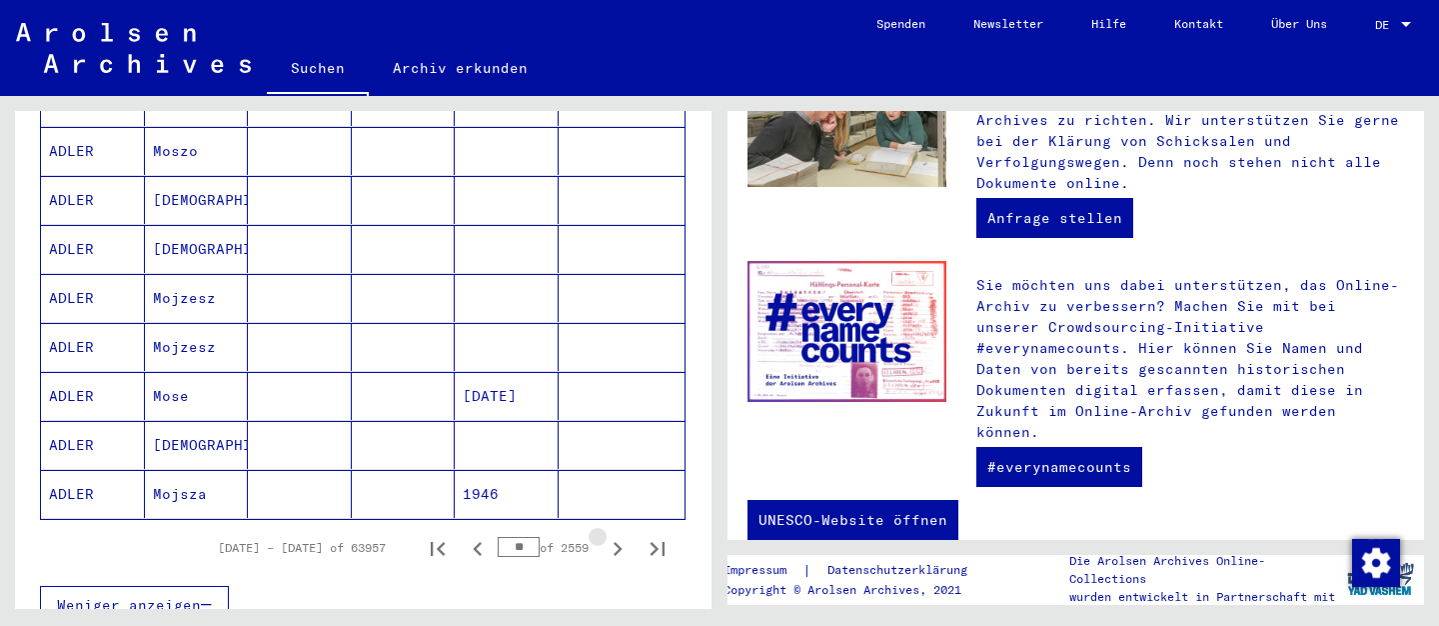
click at [615, 535] on icon "Next page" at bounding box center [618, 549] width 28 height 28
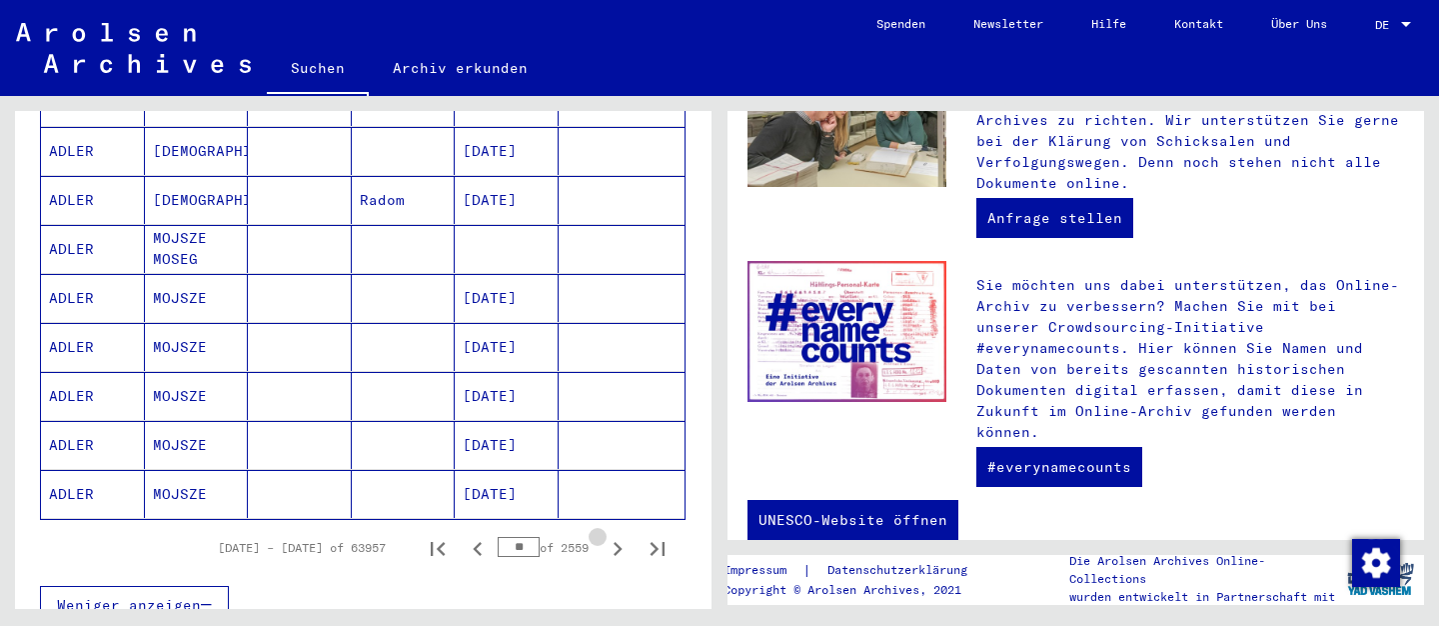
click at [615, 535] on icon "Next page" at bounding box center [618, 549] width 28 height 28
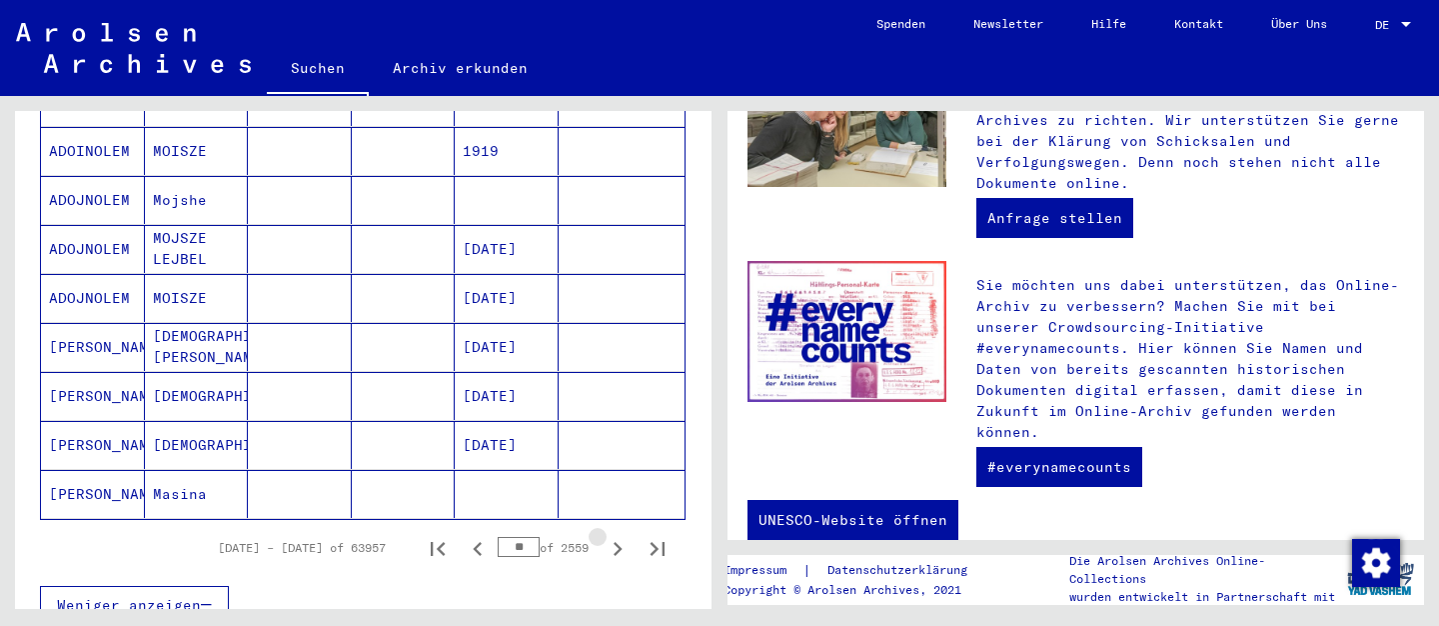
click at [615, 535] on icon "Next page" at bounding box center [618, 549] width 28 height 28
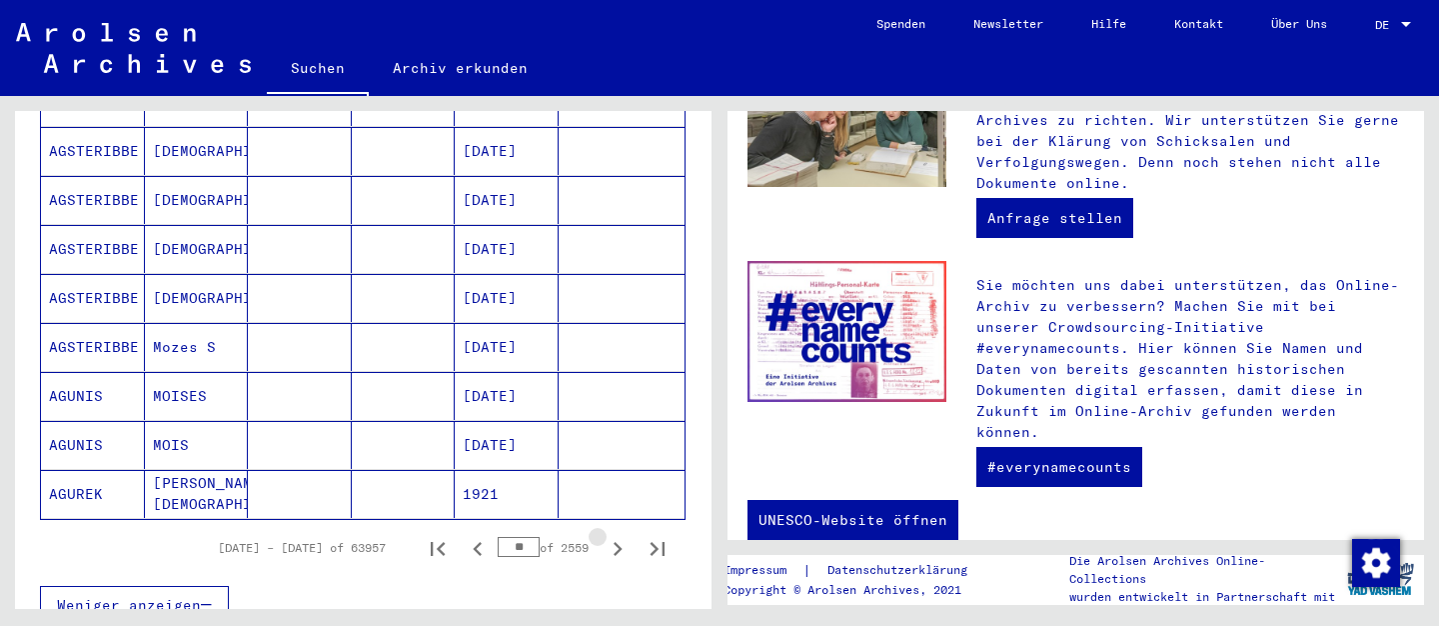
click at [615, 535] on icon "Next page" at bounding box center [618, 549] width 28 height 28
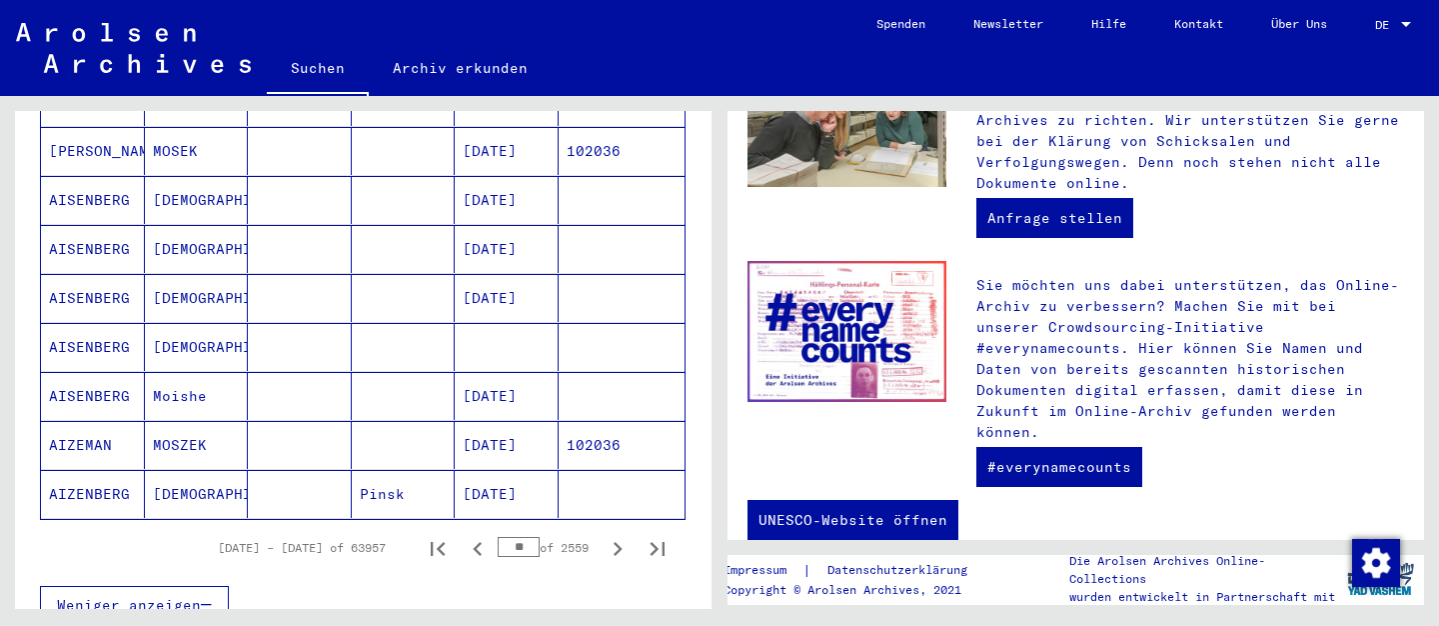
click at [615, 535] on icon "Next page" at bounding box center [618, 549] width 28 height 28
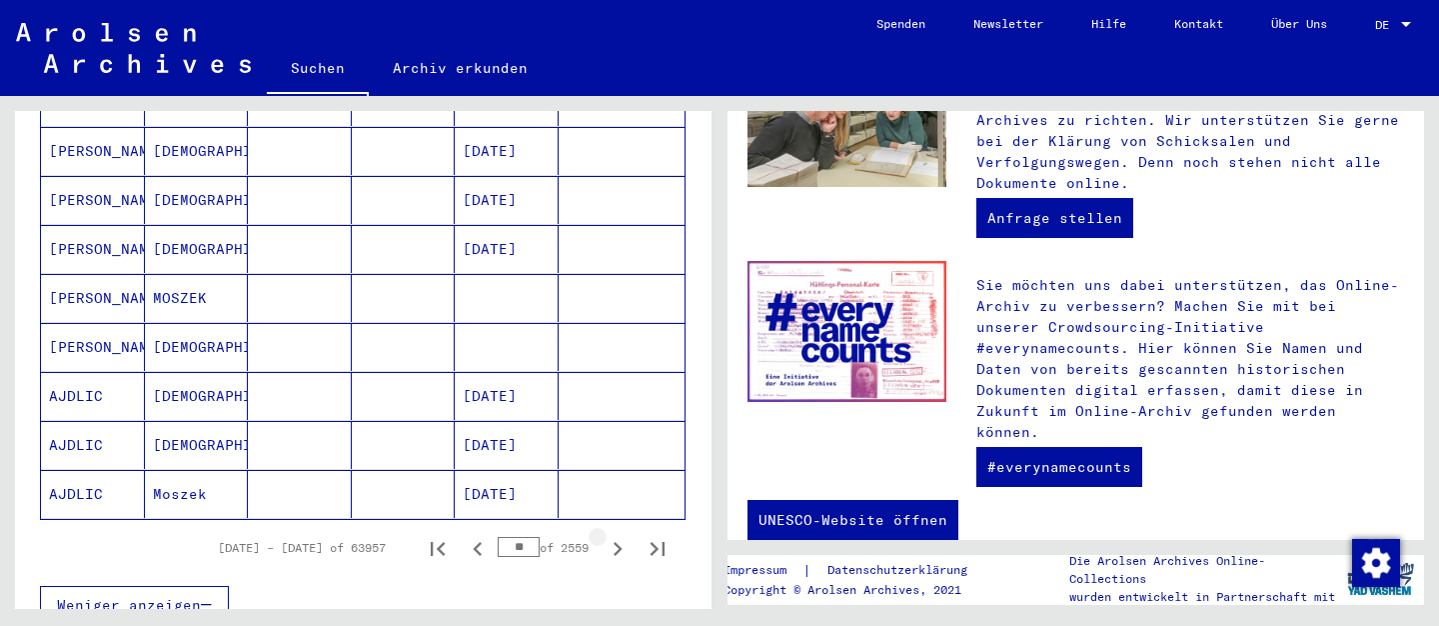
click at [615, 535] on icon "Next page" at bounding box center [618, 549] width 28 height 28
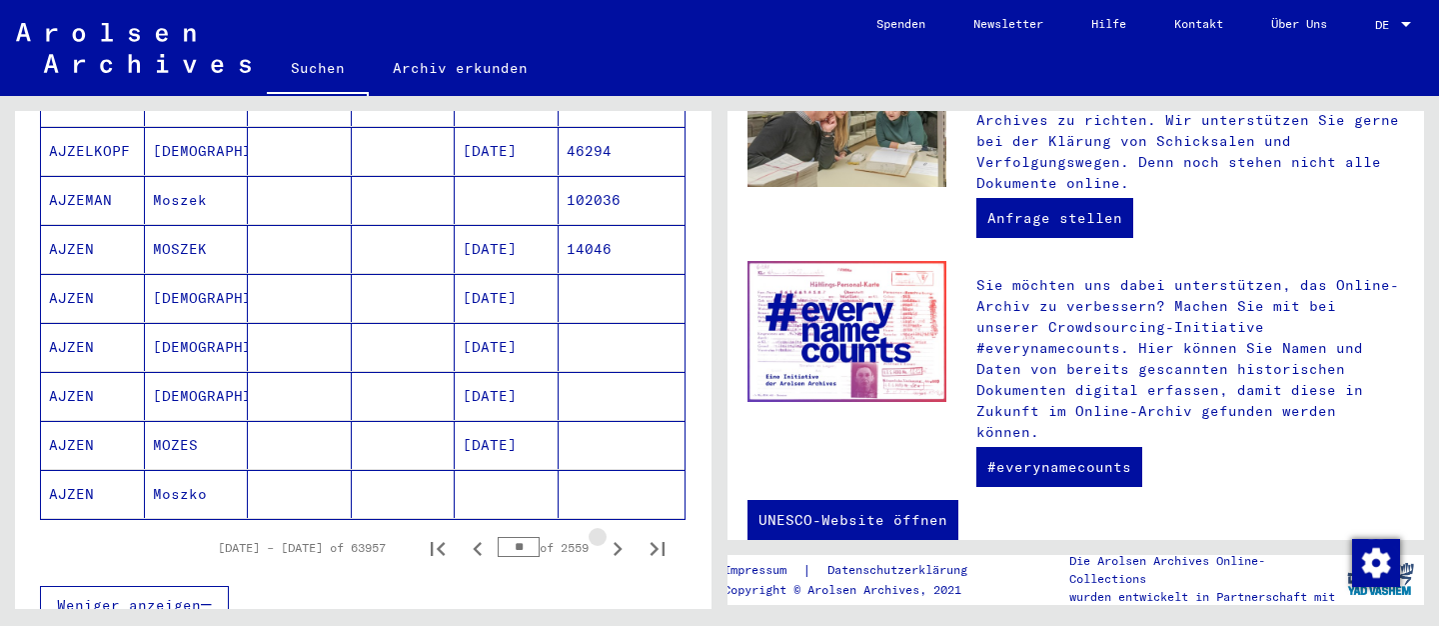
click at [615, 535] on icon "Next page" at bounding box center [618, 549] width 28 height 28
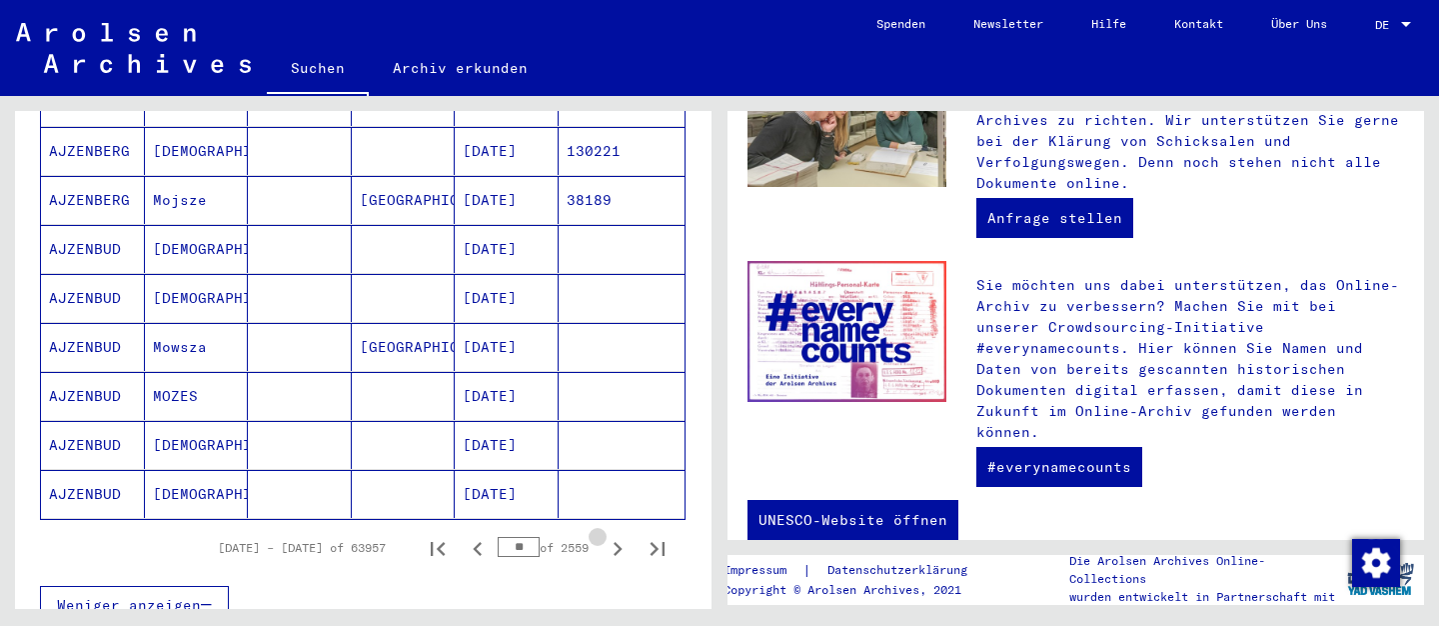
click at [615, 535] on icon "Next page" at bounding box center [618, 549] width 28 height 28
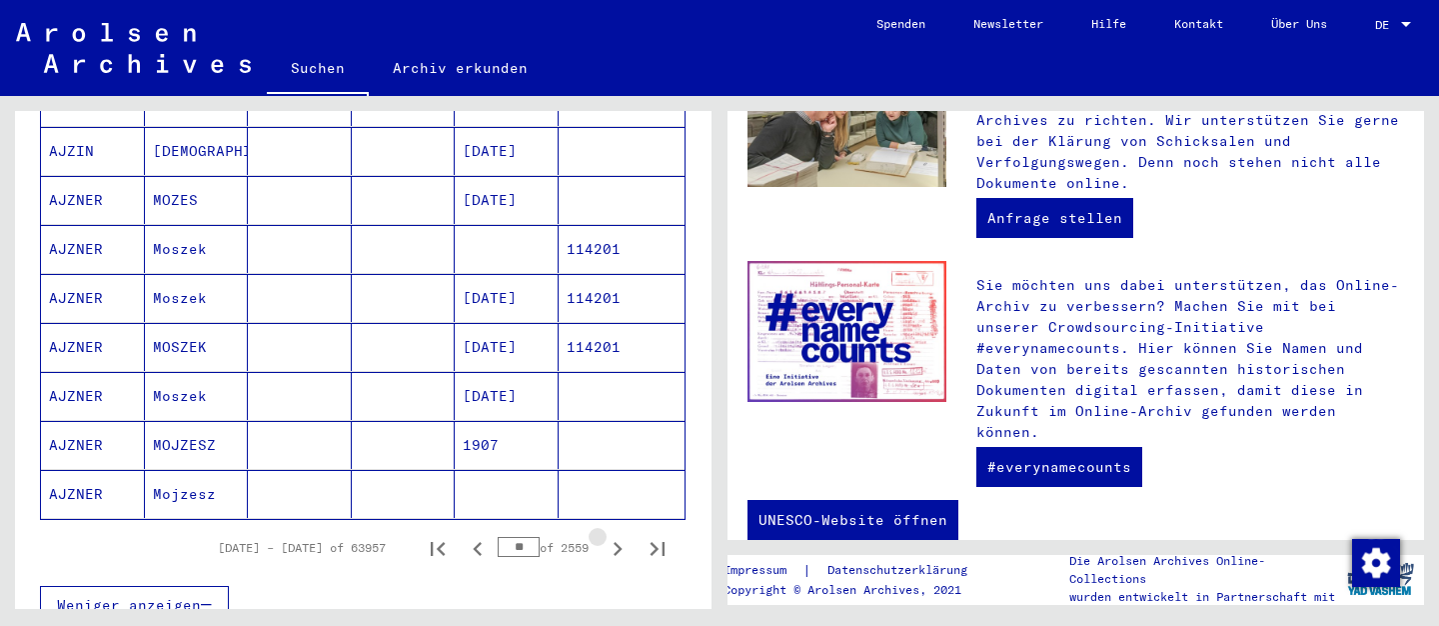
click at [615, 535] on icon "Next page" at bounding box center [618, 549] width 28 height 28
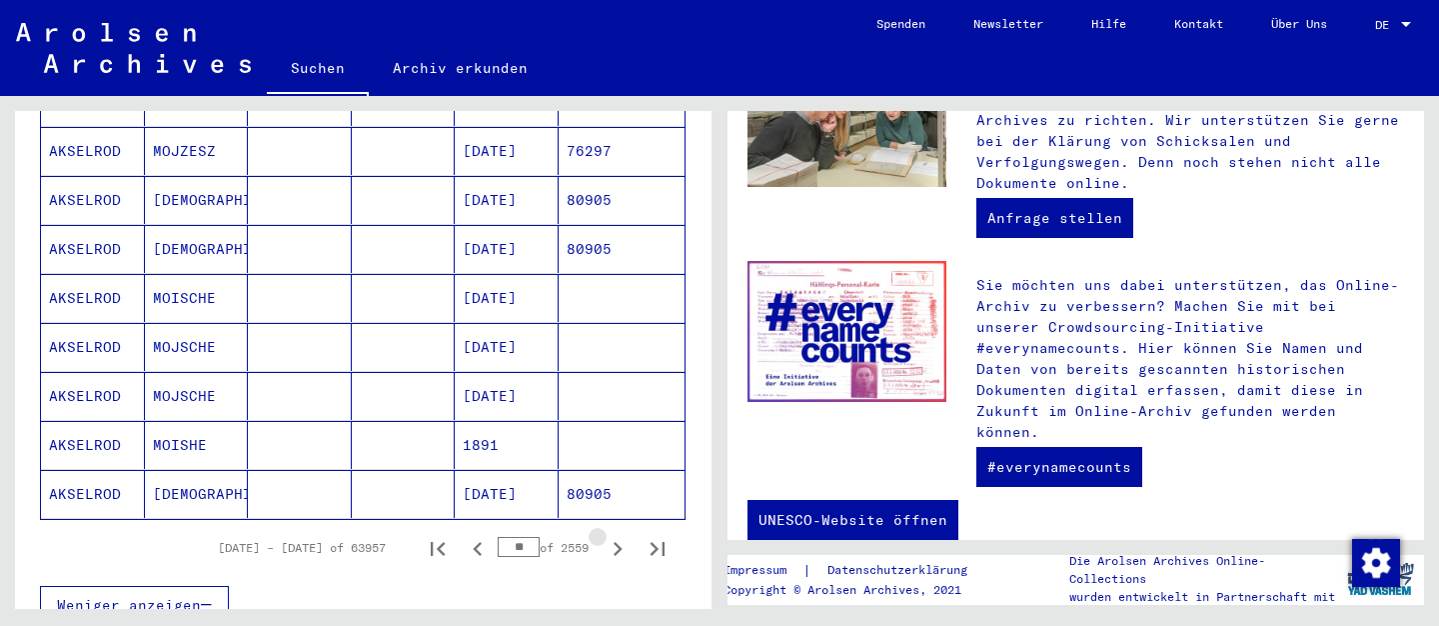
click at [615, 535] on icon "Next page" at bounding box center [618, 549] width 28 height 28
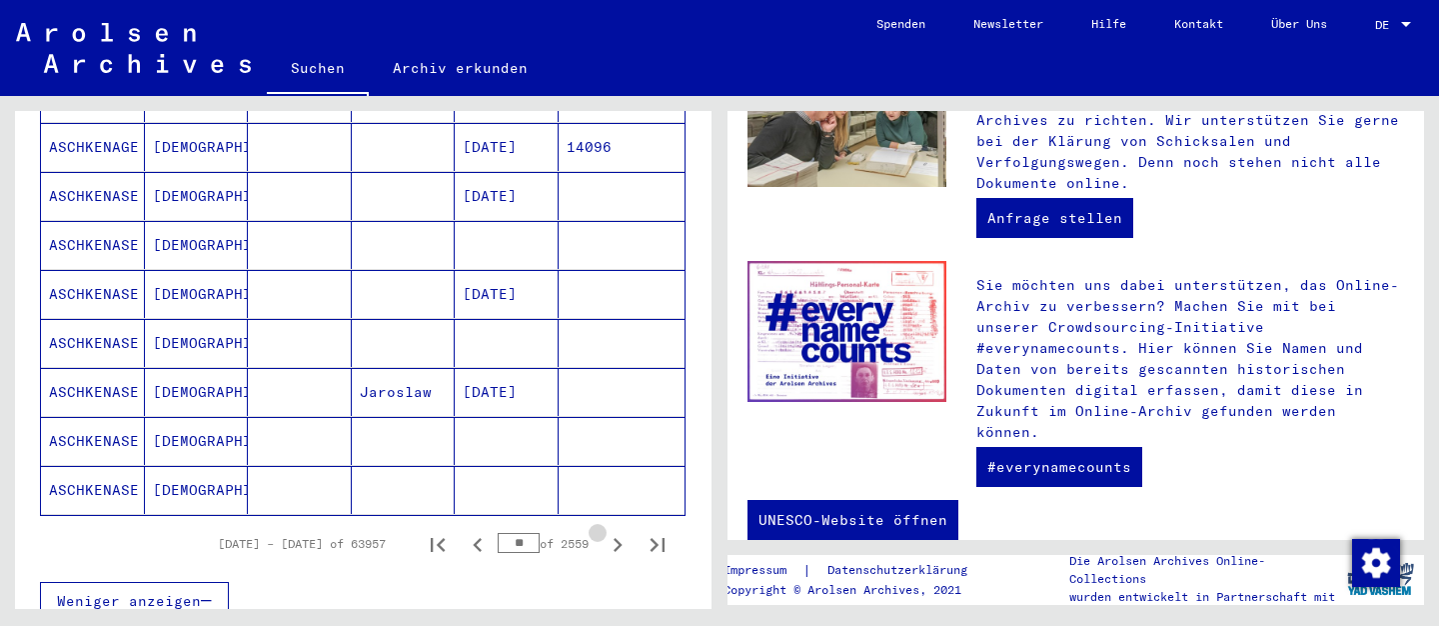
click at [615, 531] on icon "Next page" at bounding box center [618, 545] width 28 height 28
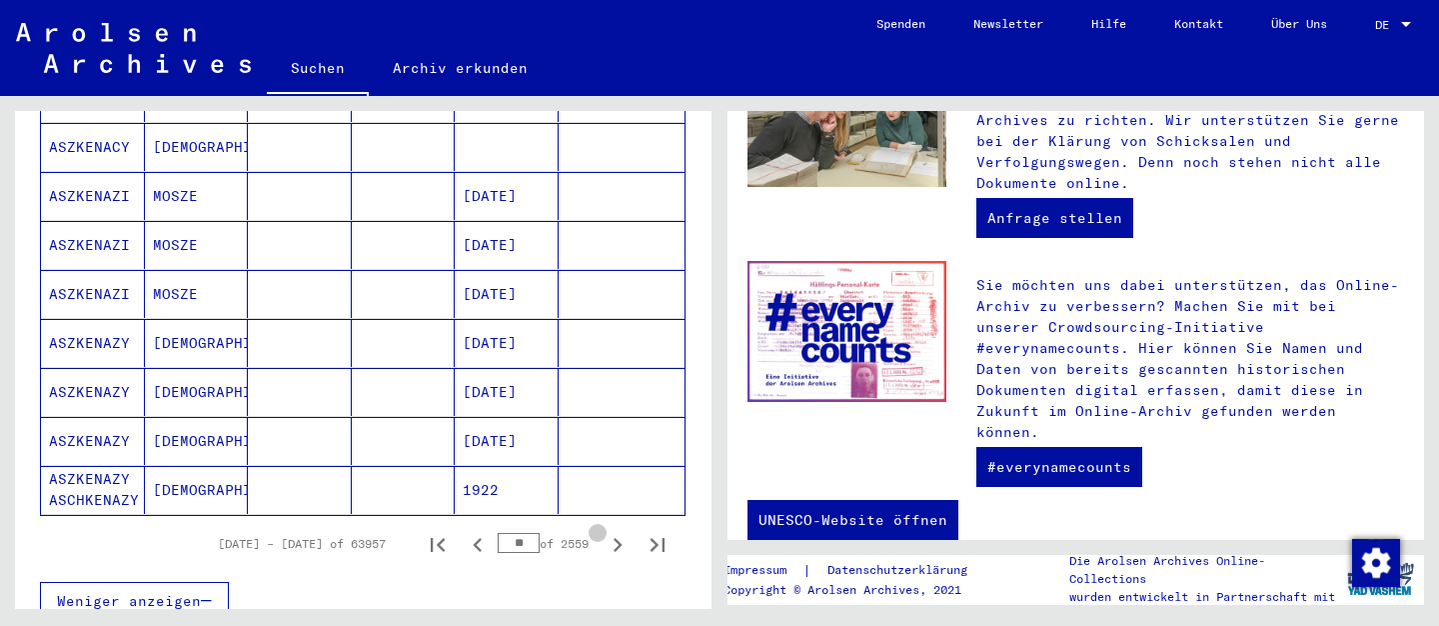
click at [615, 531] on icon "Next page" at bounding box center [618, 545] width 28 height 28
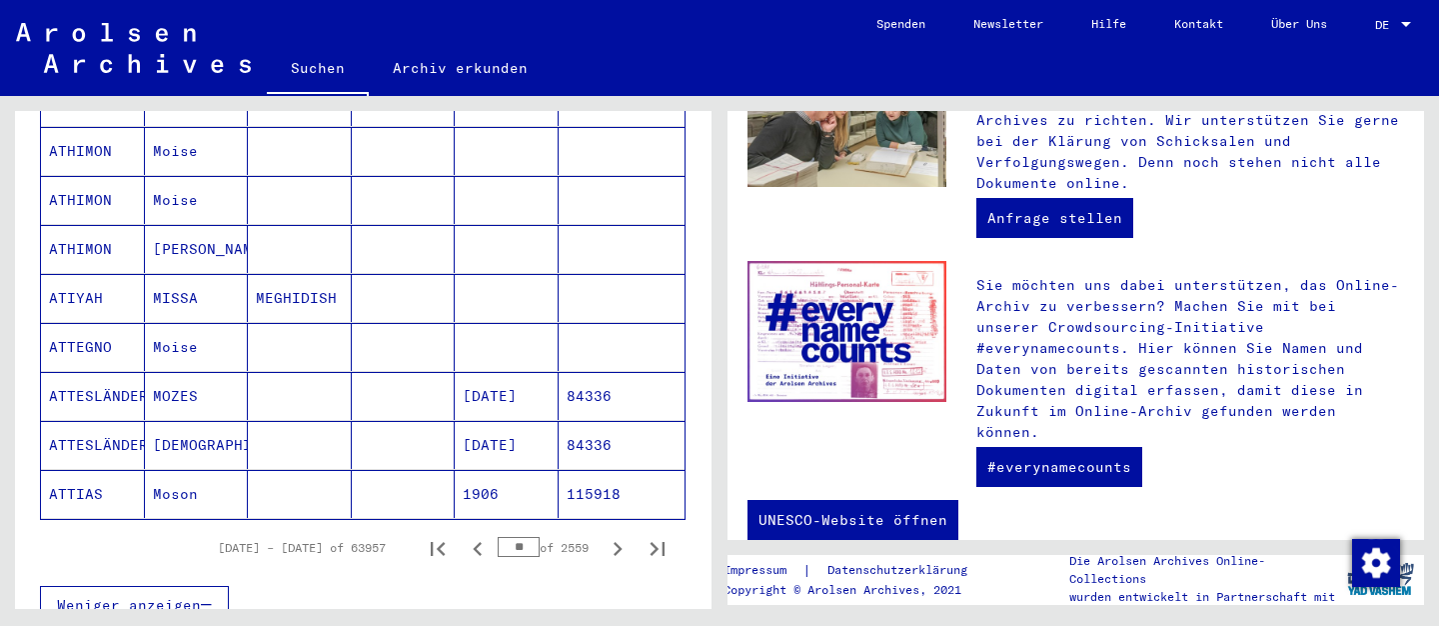
click at [615, 535] on icon "Next page" at bounding box center [618, 549] width 28 height 28
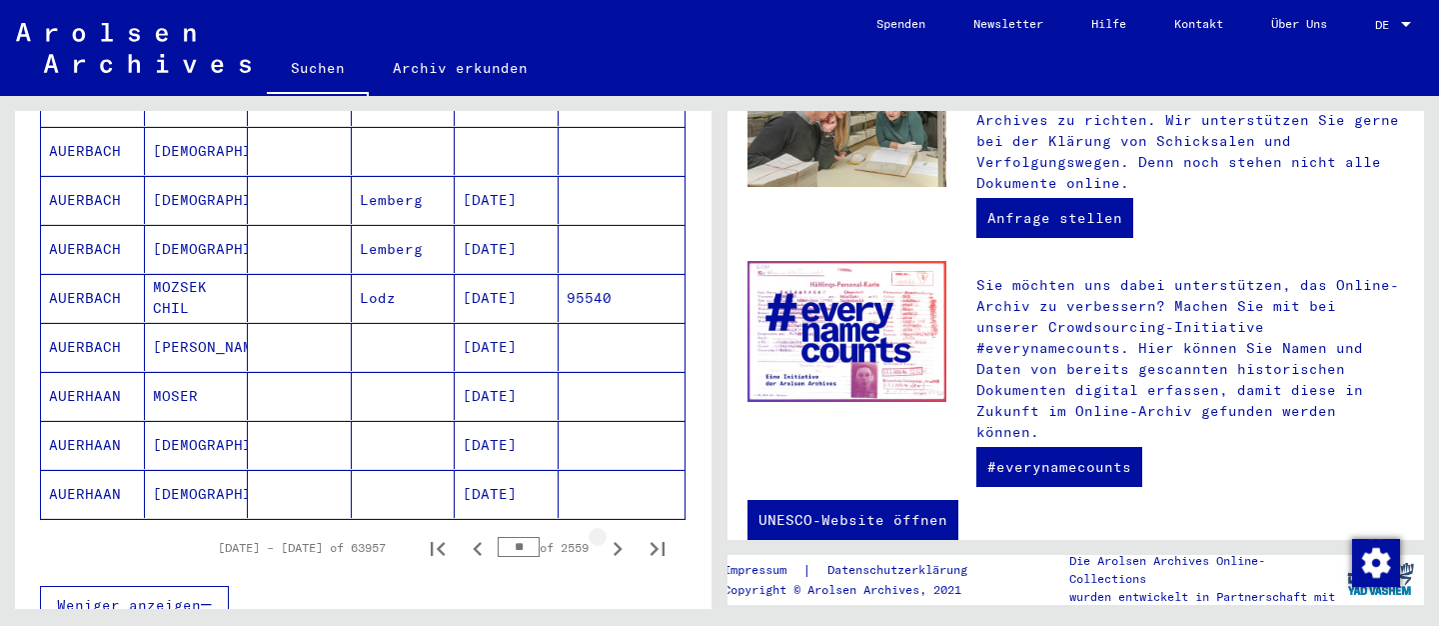
click at [615, 535] on icon "Next page" at bounding box center [618, 549] width 28 height 28
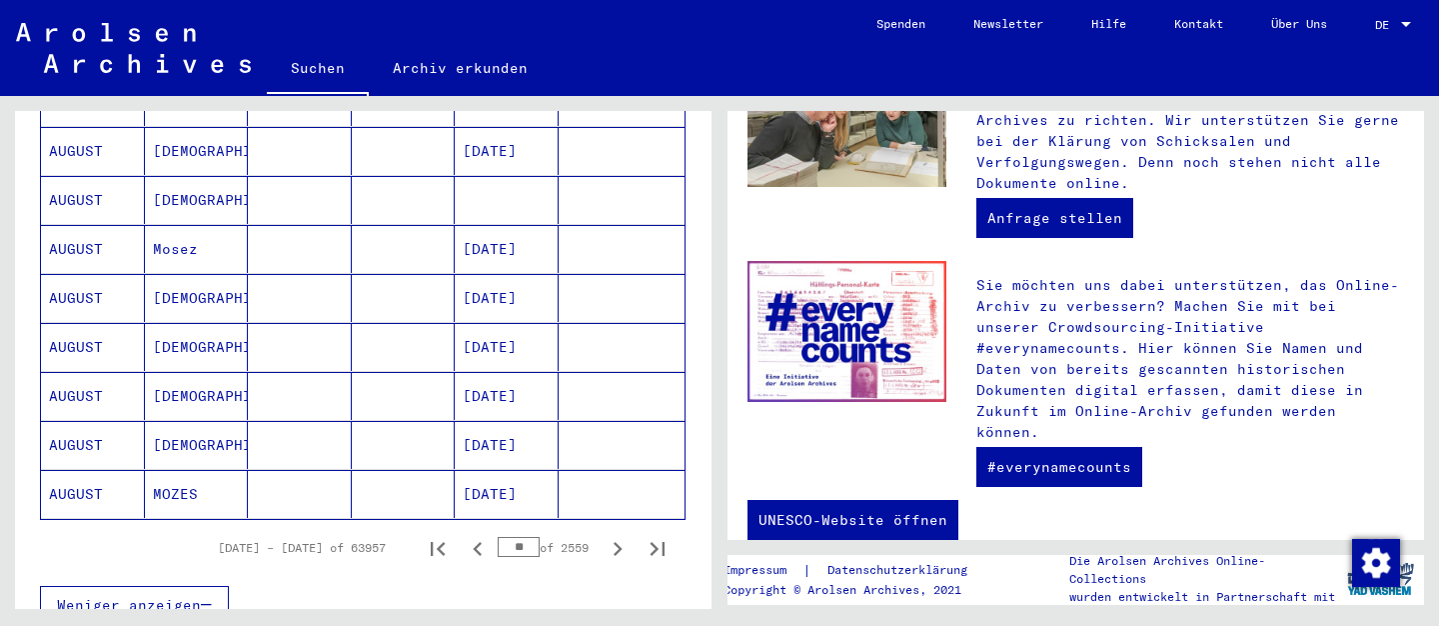
drag, startPoint x: 529, startPoint y: 516, endPoint x: 498, endPoint y: 515, distance: 31.0
click at [498, 537] on input "**" at bounding box center [519, 547] width 42 height 20
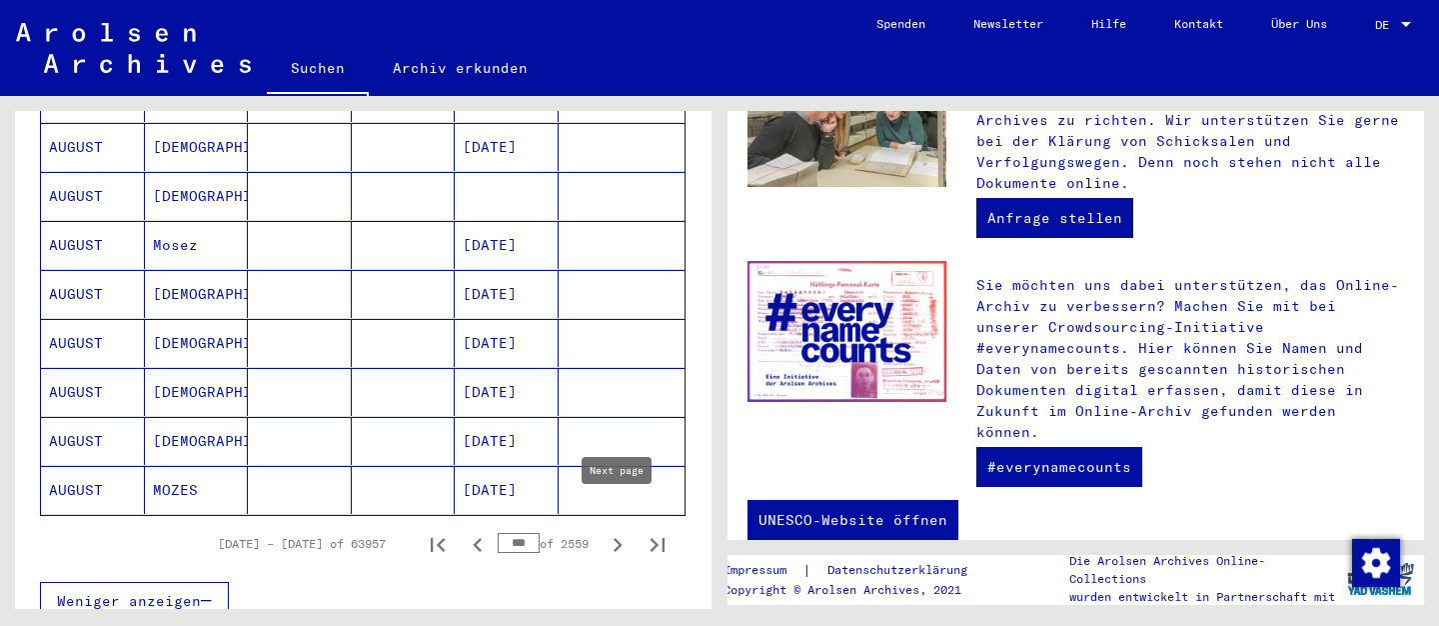
click at [617, 531] on icon "Next page" at bounding box center [618, 545] width 28 height 28
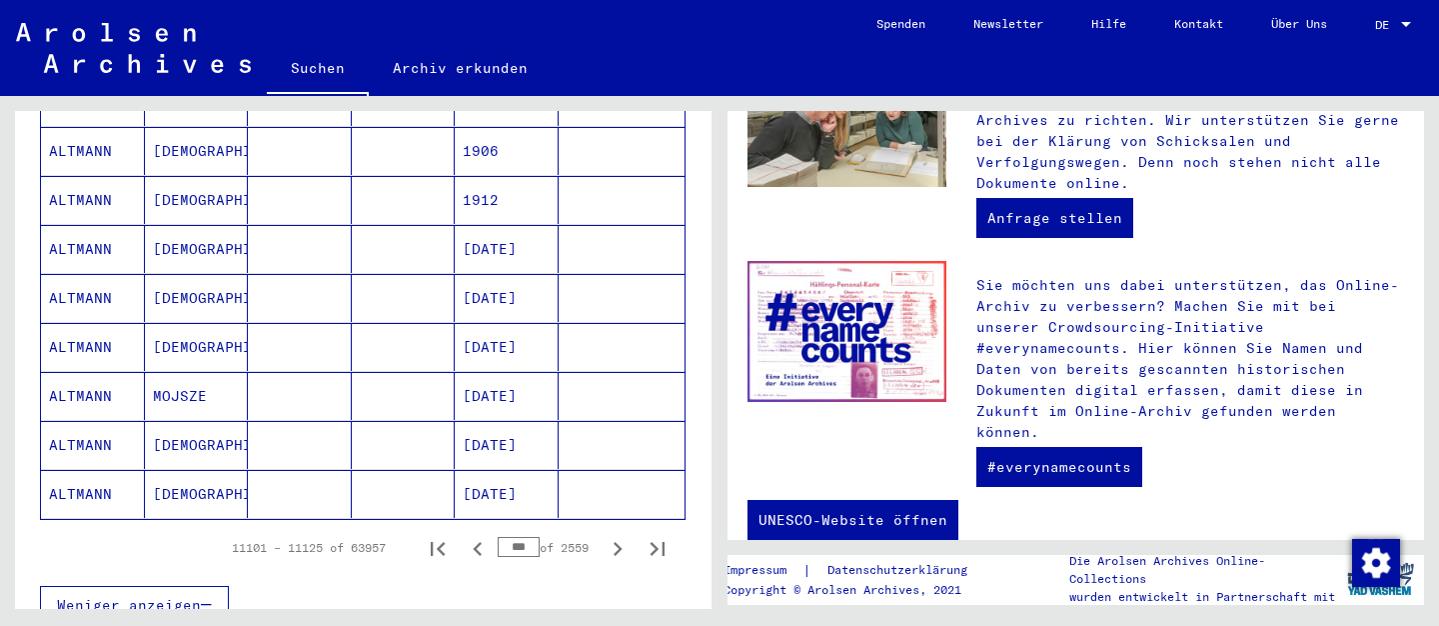
click at [536, 537] on input "***" at bounding box center [519, 547] width 42 height 20
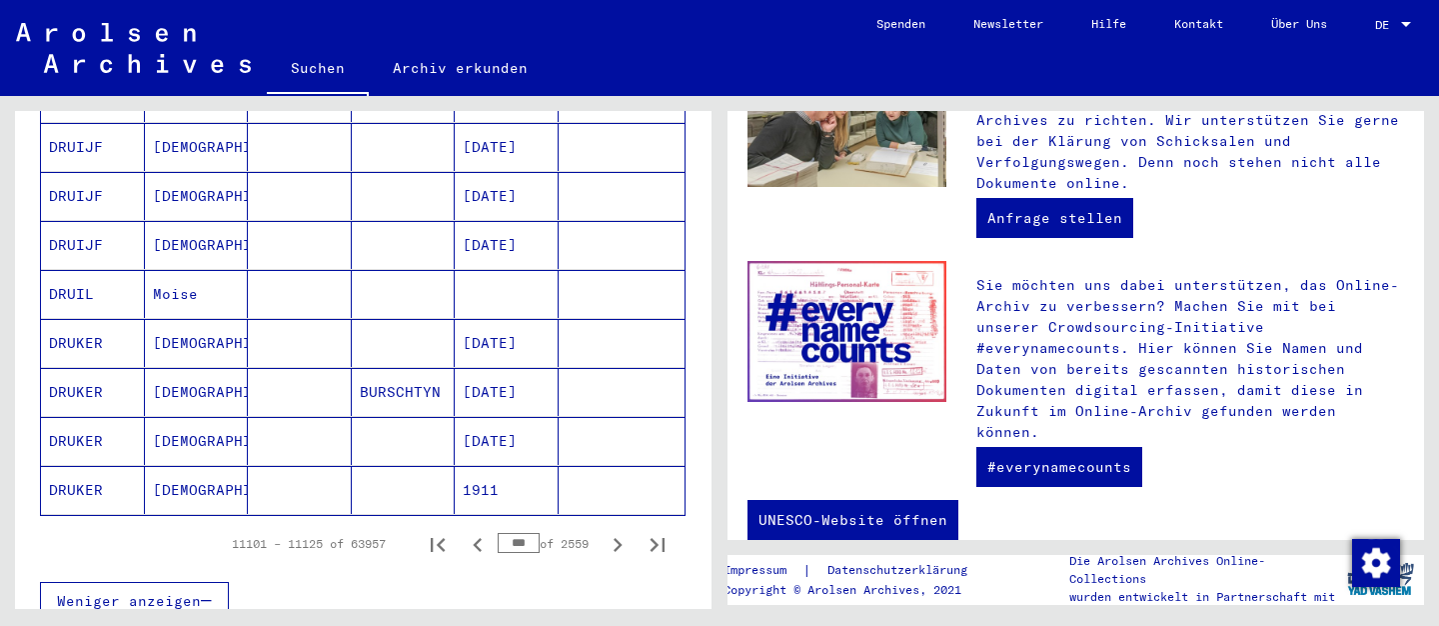
scroll to position [1231, 0]
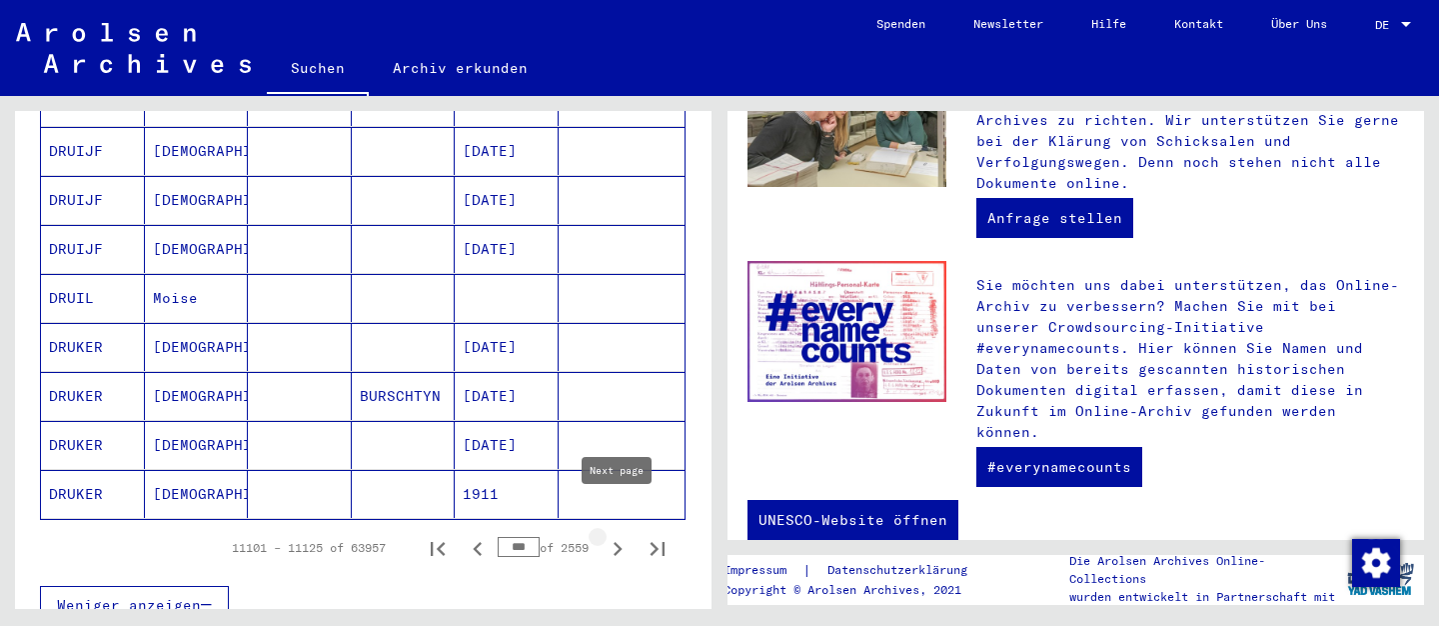
click at [623, 535] on icon "Next page" at bounding box center [618, 549] width 28 height 28
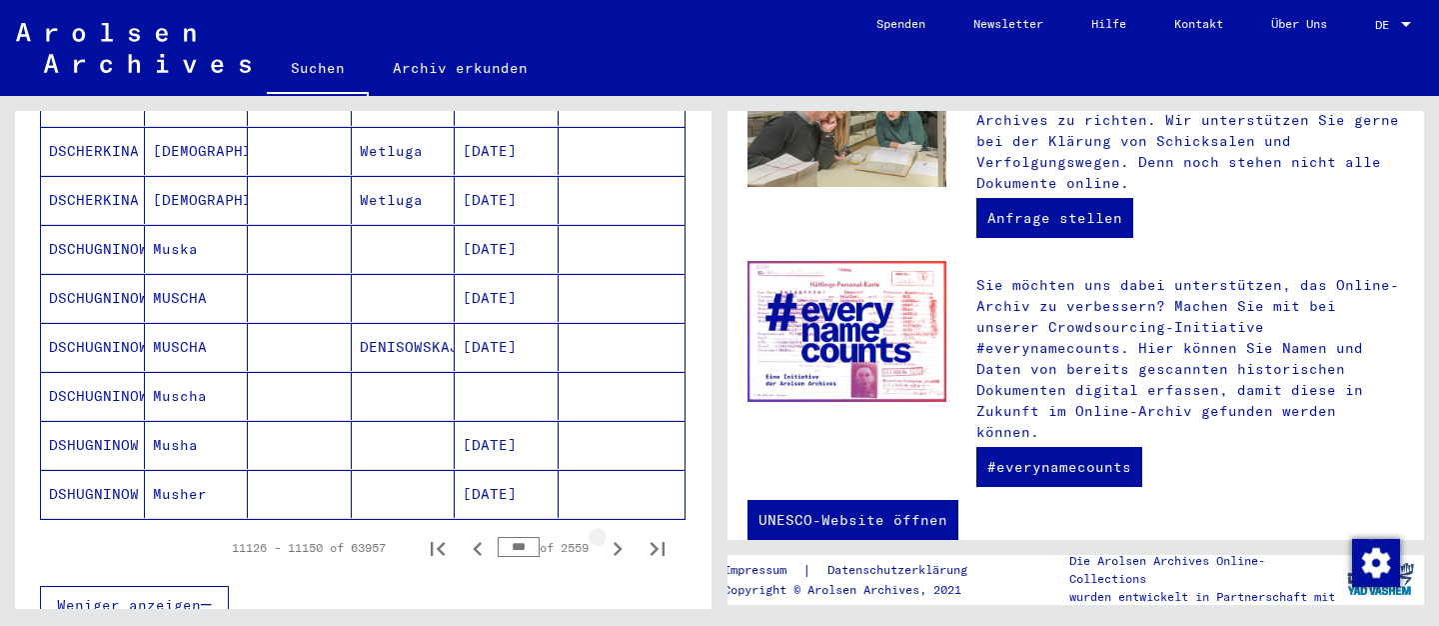
click at [623, 535] on icon "Next page" at bounding box center [618, 549] width 28 height 28
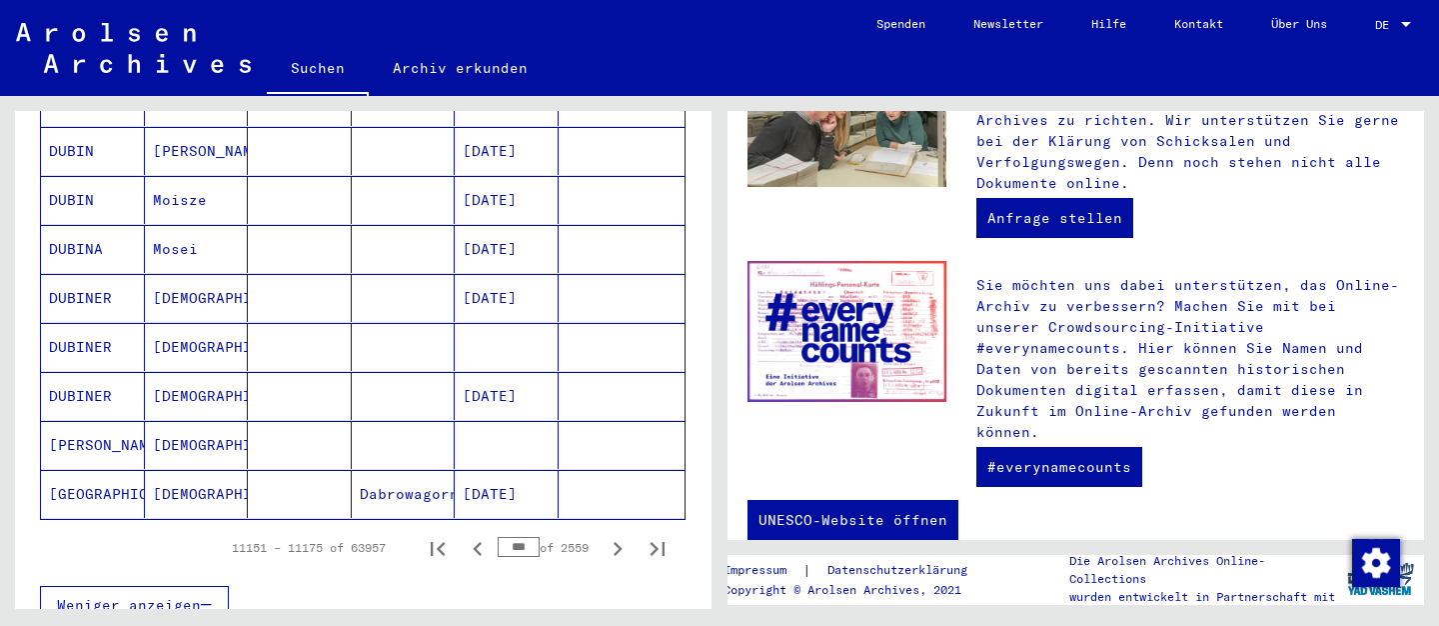
click at [623, 535] on icon "Next page" at bounding box center [618, 549] width 28 height 28
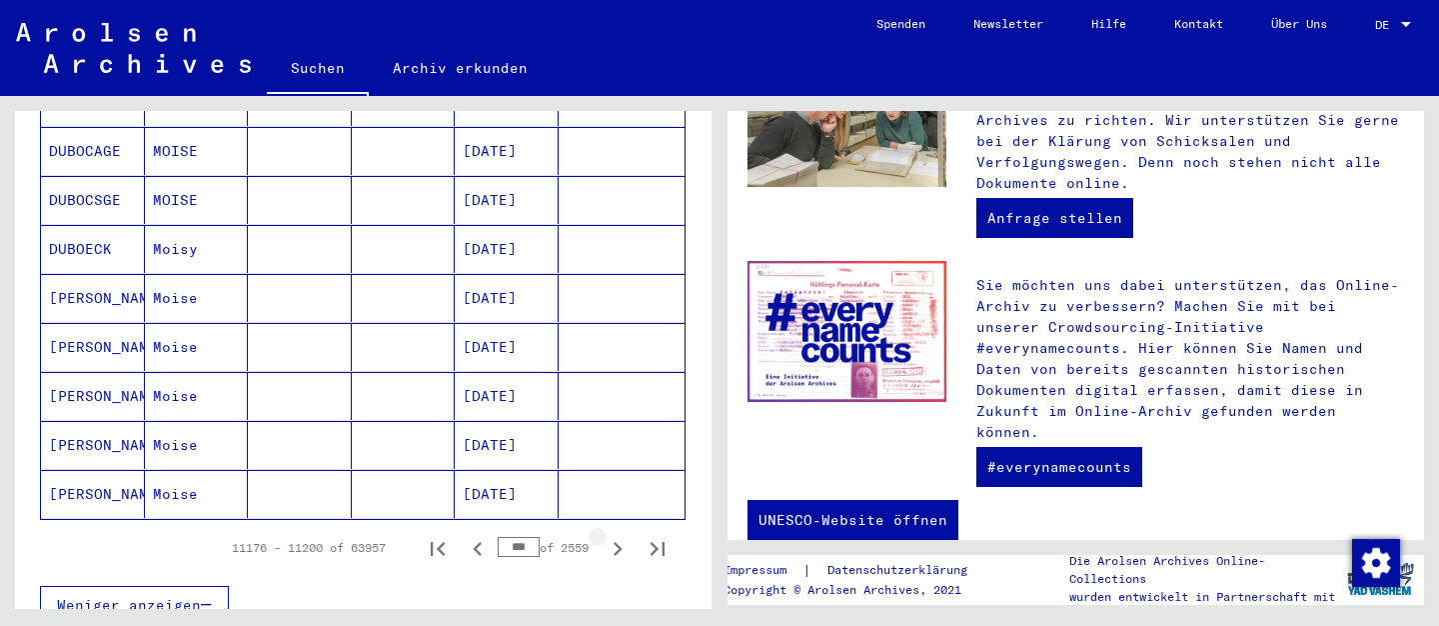
click at [623, 535] on icon "Next page" at bounding box center [618, 549] width 28 height 28
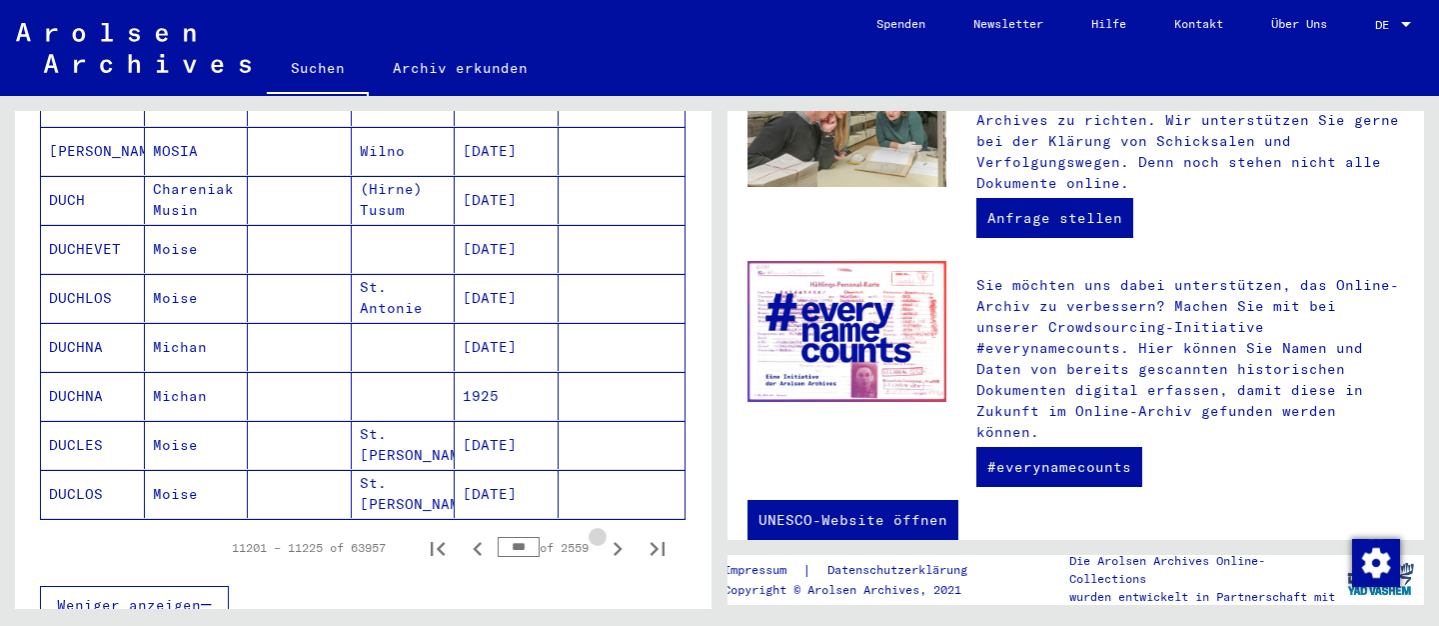
click at [623, 535] on icon "Next page" at bounding box center [618, 549] width 28 height 28
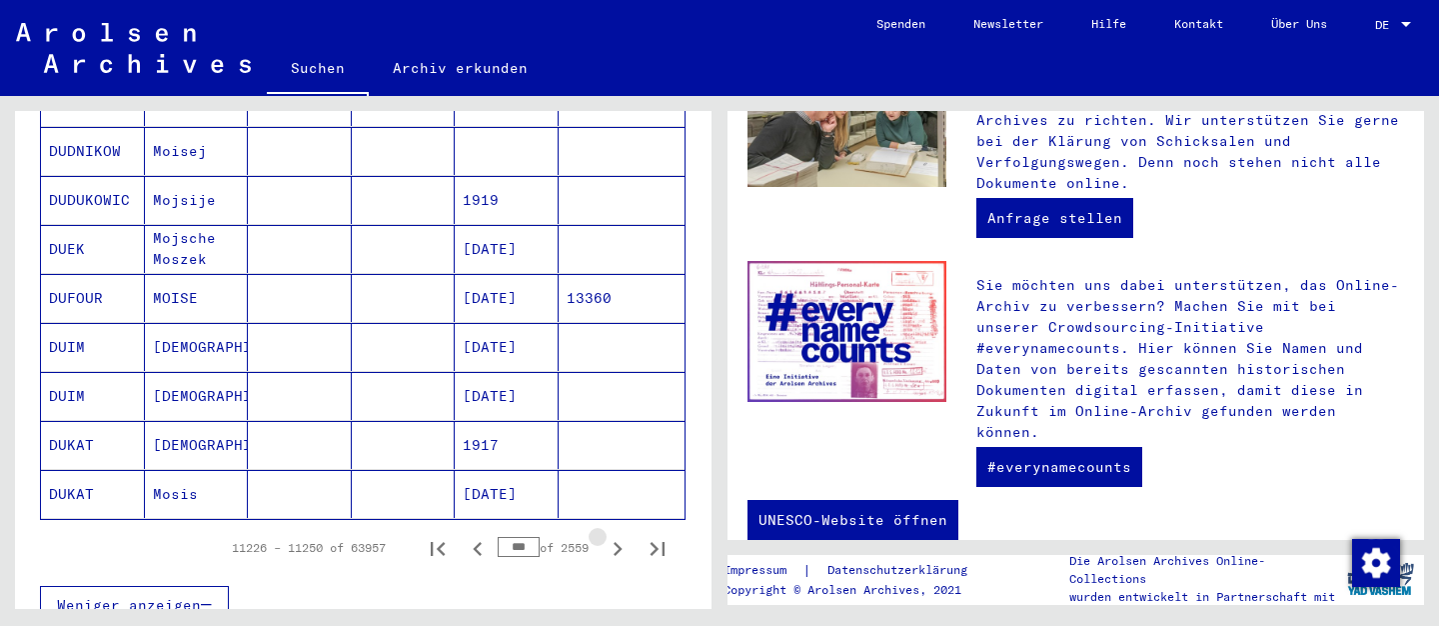
click at [623, 535] on icon "Next page" at bounding box center [618, 549] width 28 height 28
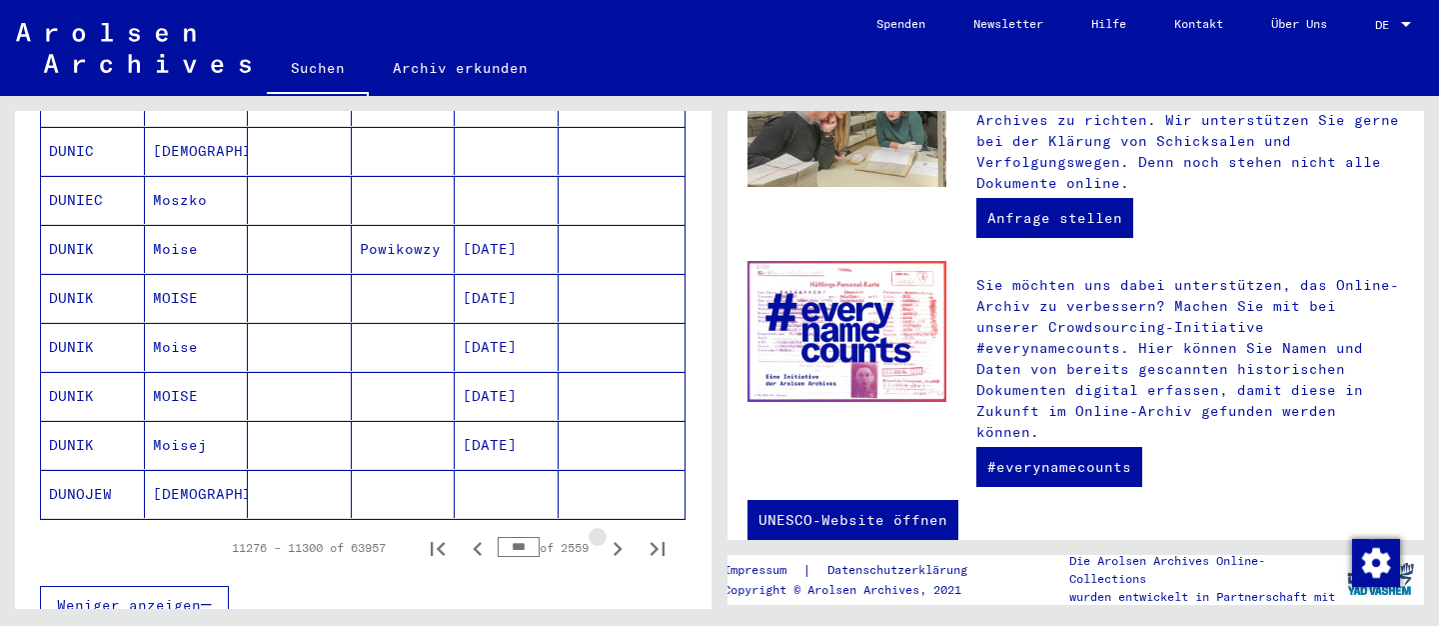
click at [623, 535] on icon "Next page" at bounding box center [618, 549] width 28 height 28
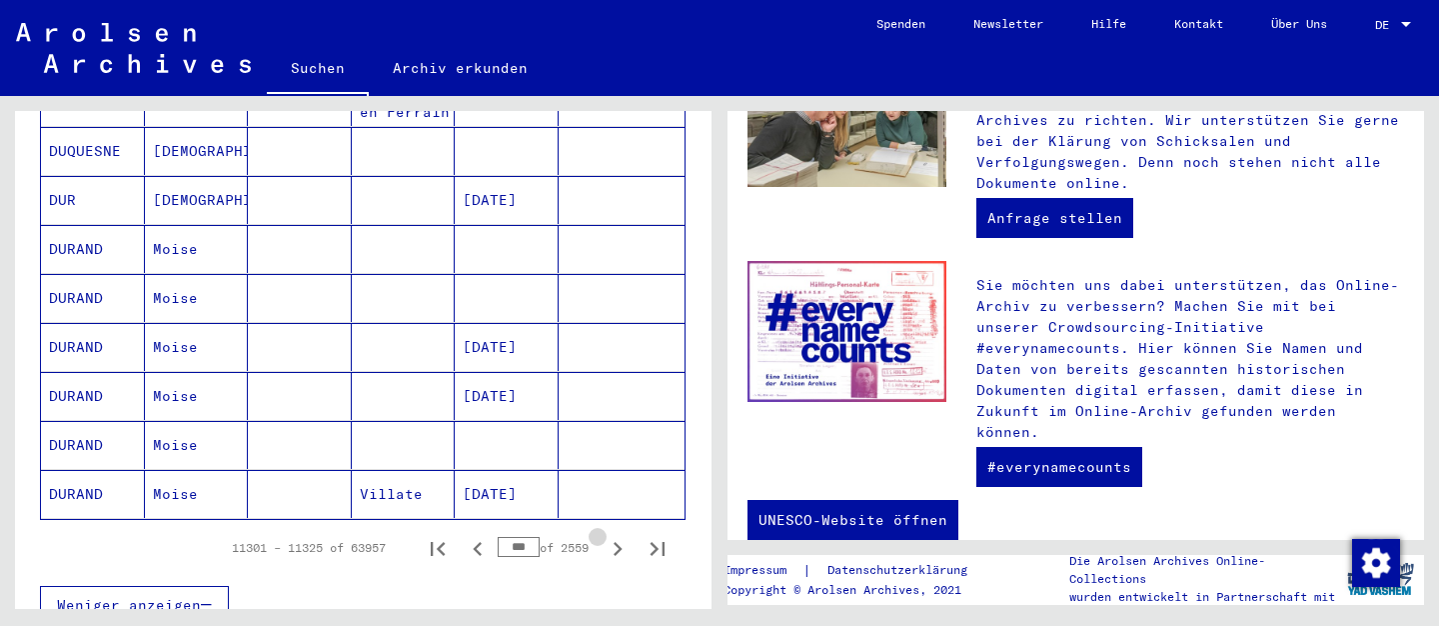
click at [623, 535] on icon "Next page" at bounding box center [618, 549] width 28 height 28
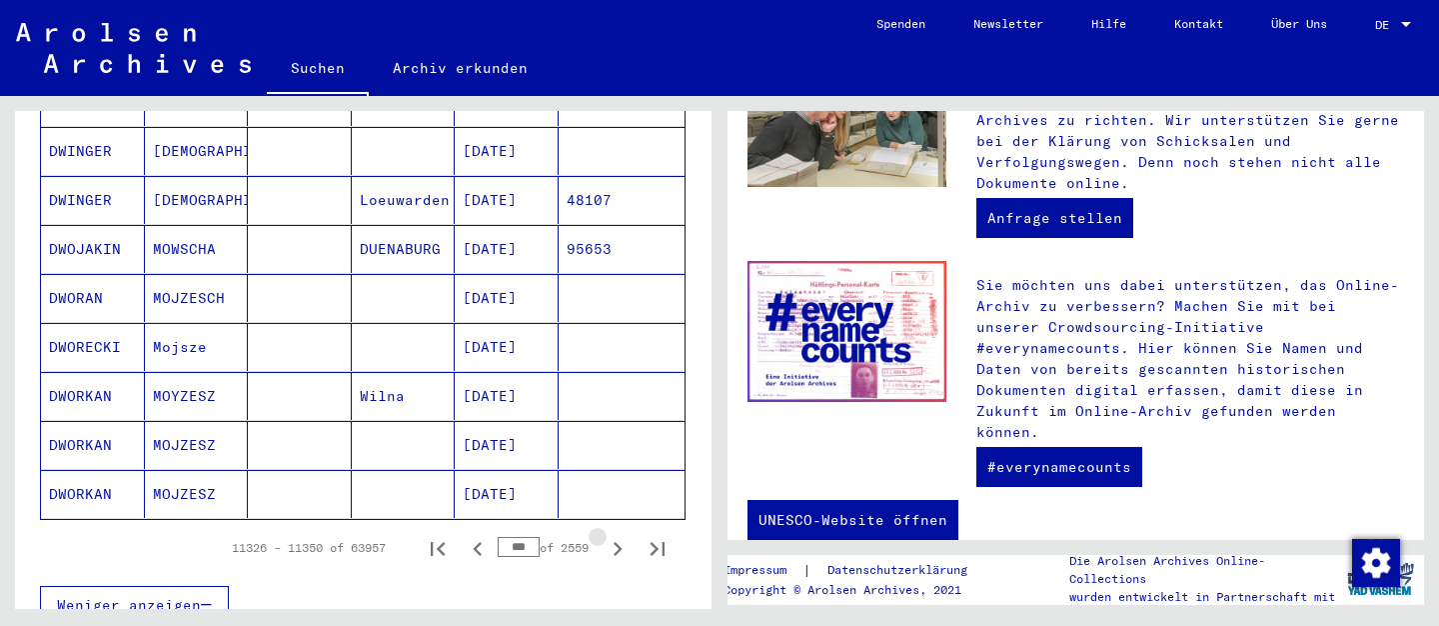
click at [623, 535] on icon "Next page" at bounding box center [618, 549] width 28 height 28
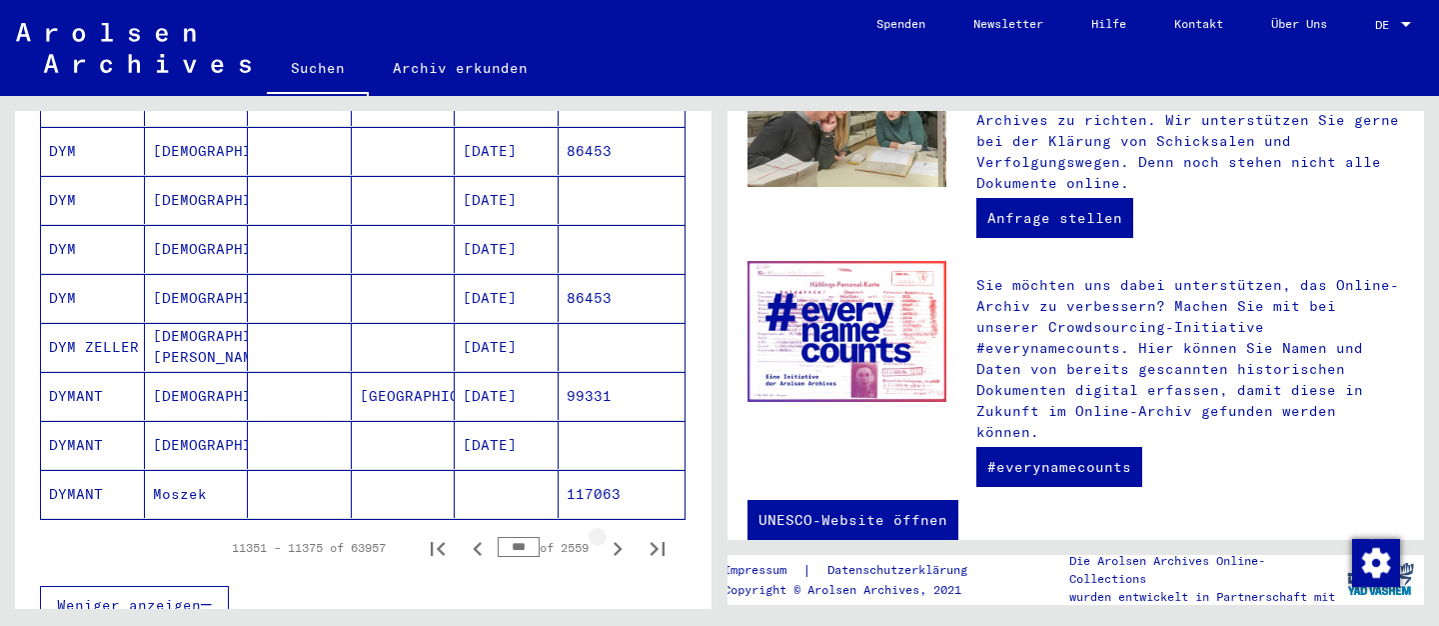
click at [623, 535] on icon "Next page" at bounding box center [618, 549] width 28 height 28
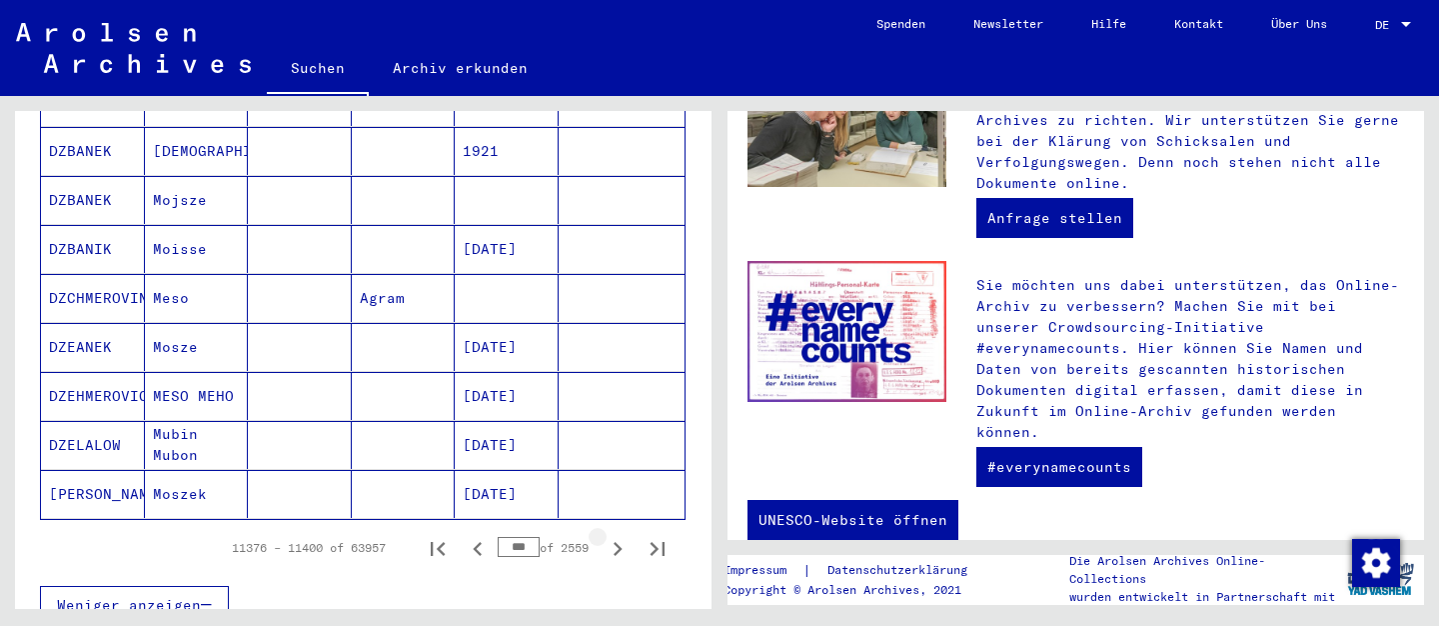
click at [623, 535] on icon "Next page" at bounding box center [618, 549] width 28 height 28
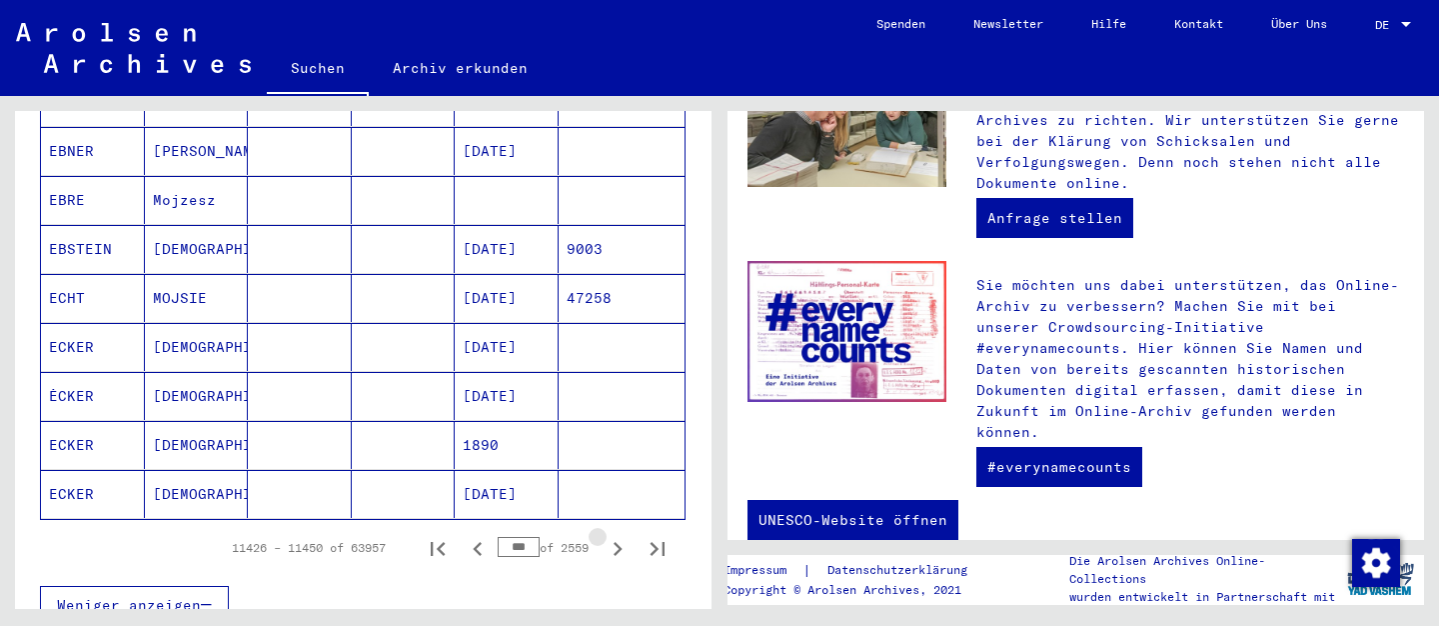
click at [623, 535] on icon "Next page" at bounding box center [618, 549] width 28 height 28
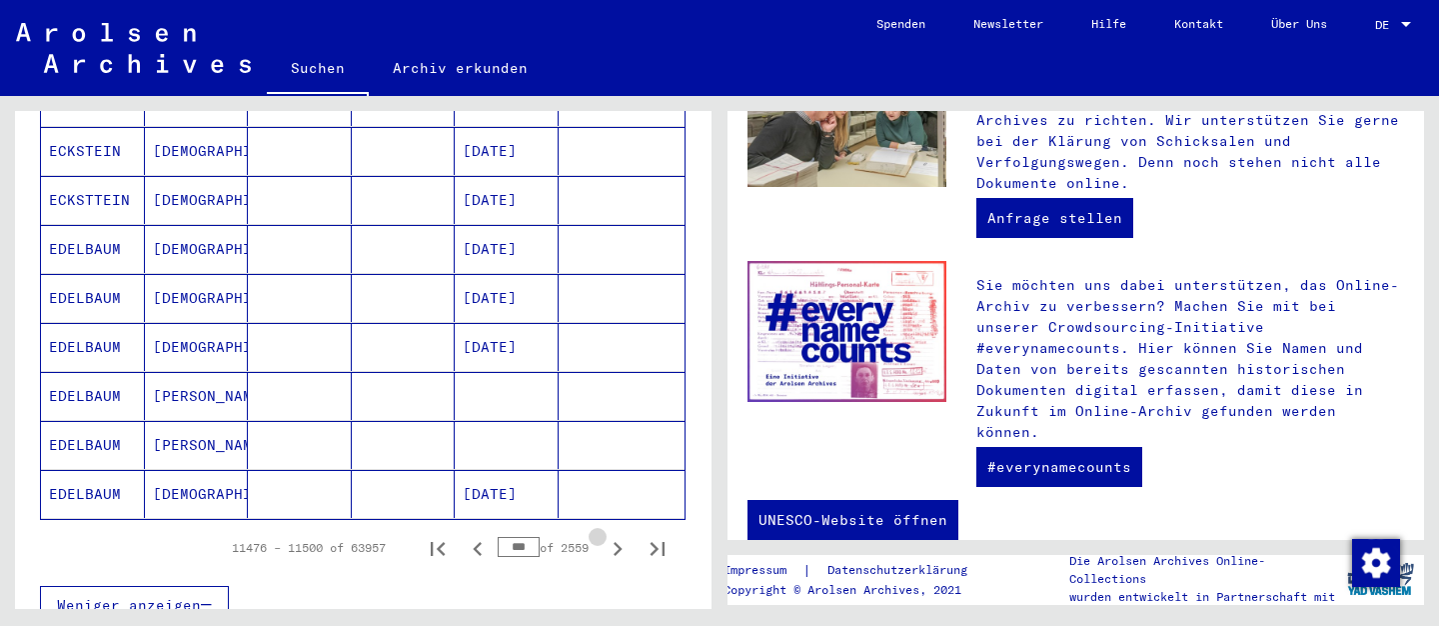
click at [623, 535] on icon "Next page" at bounding box center [618, 549] width 28 height 28
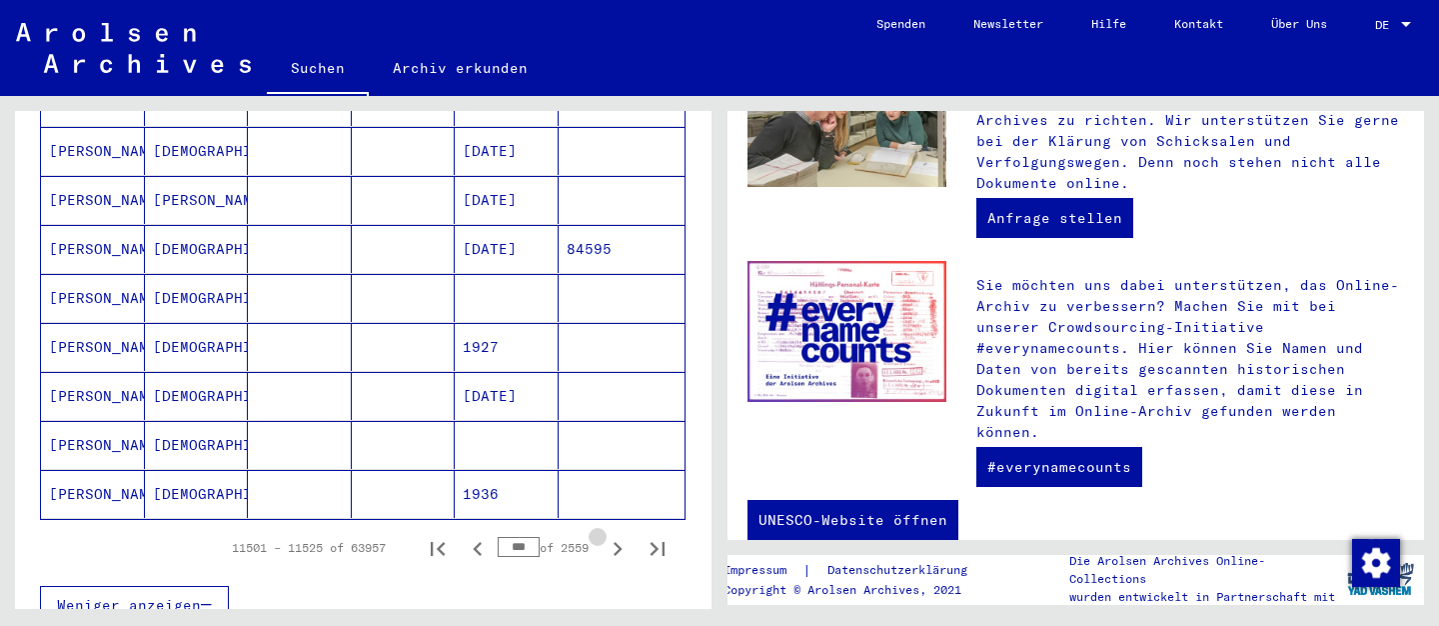
click at [623, 535] on icon "Next page" at bounding box center [618, 549] width 28 height 28
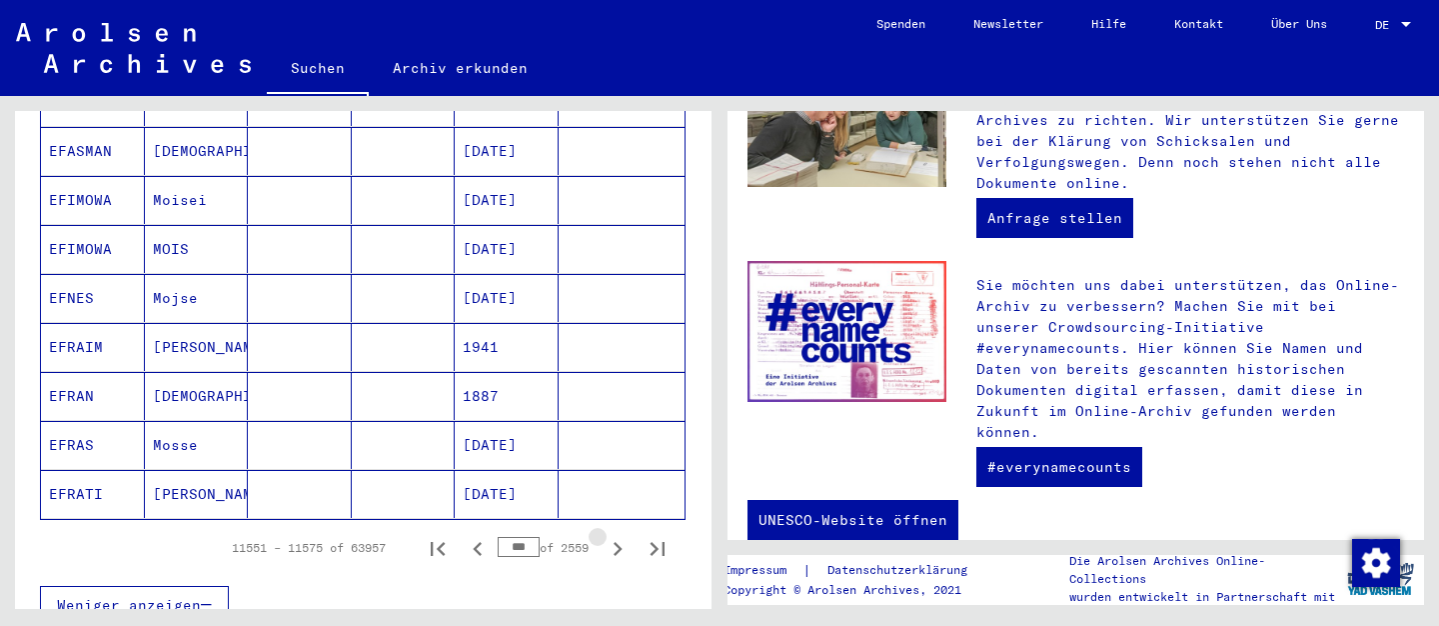
click at [623, 535] on icon "Next page" at bounding box center [618, 549] width 28 height 28
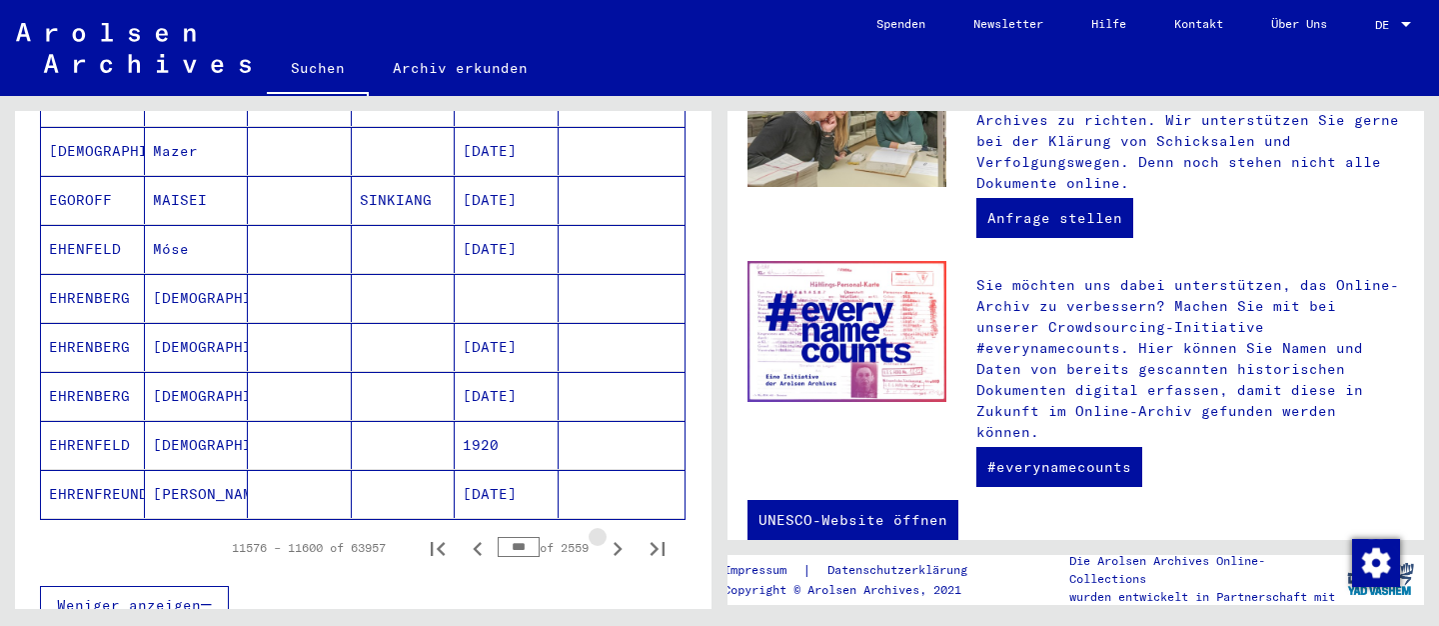
click at [623, 535] on icon "Next page" at bounding box center [618, 549] width 28 height 28
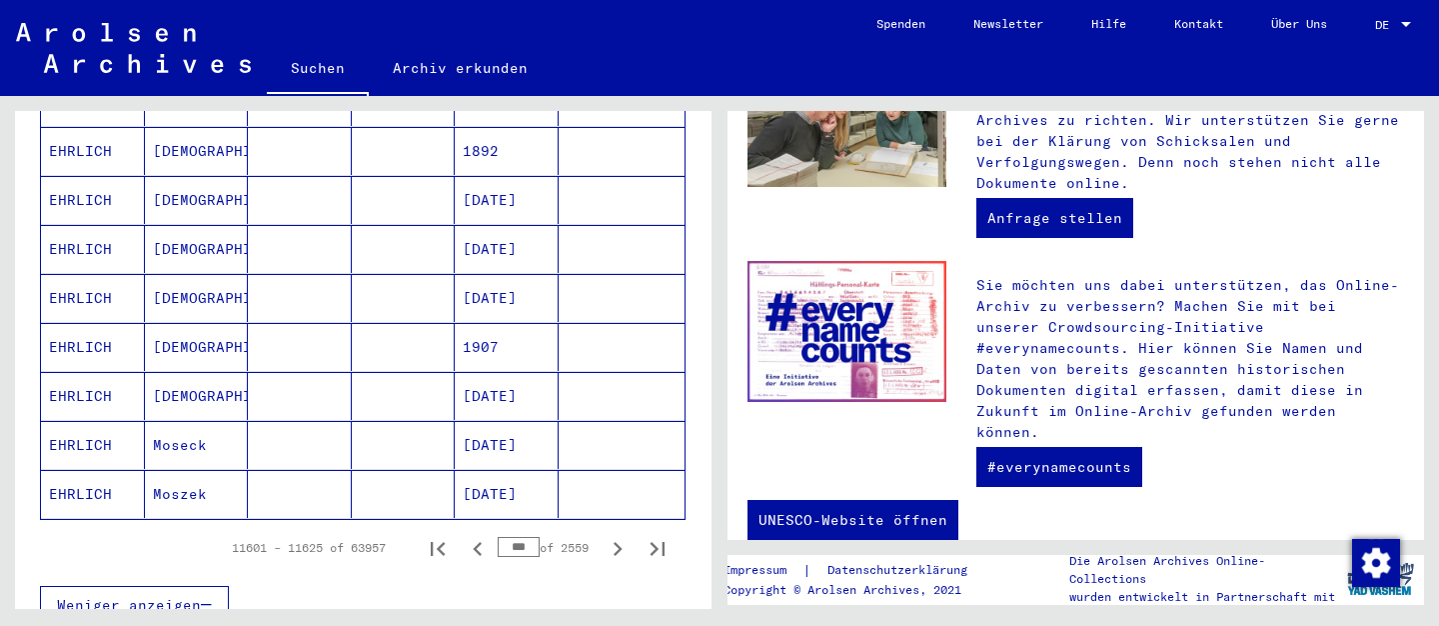
click at [623, 535] on icon "Next page" at bounding box center [618, 549] width 28 height 28
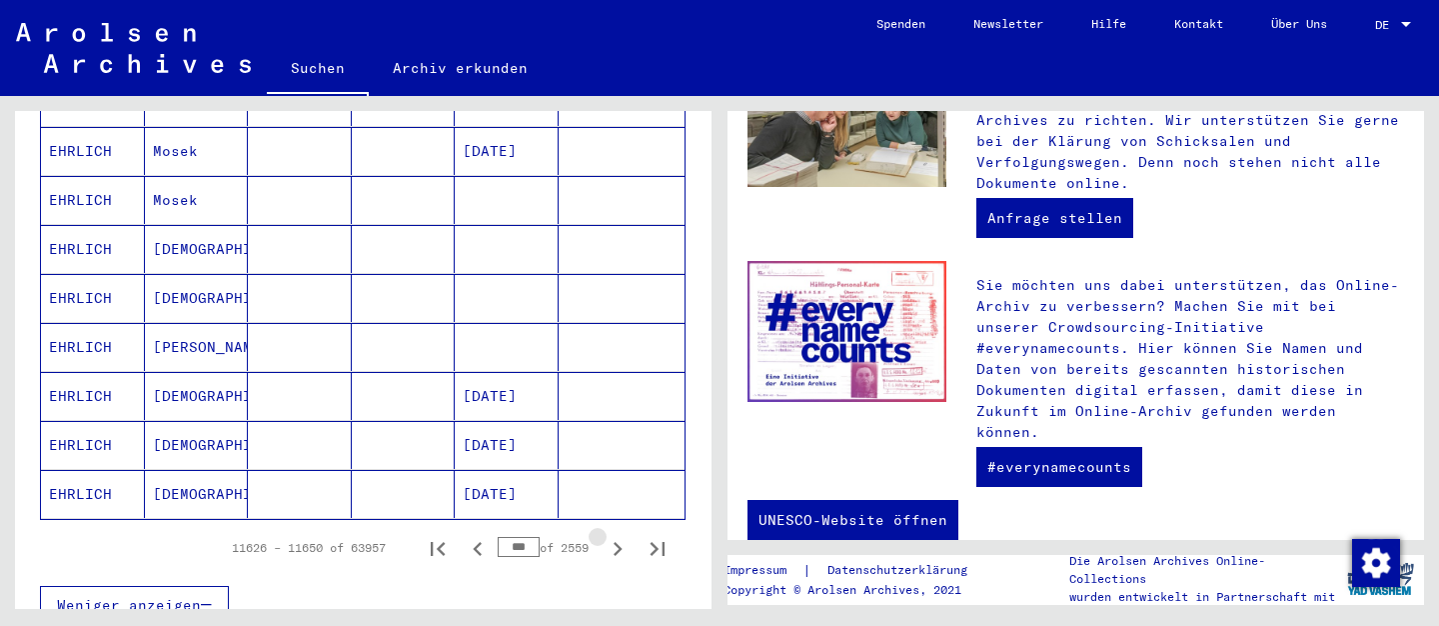
click at [623, 535] on icon "Next page" at bounding box center [618, 549] width 28 height 28
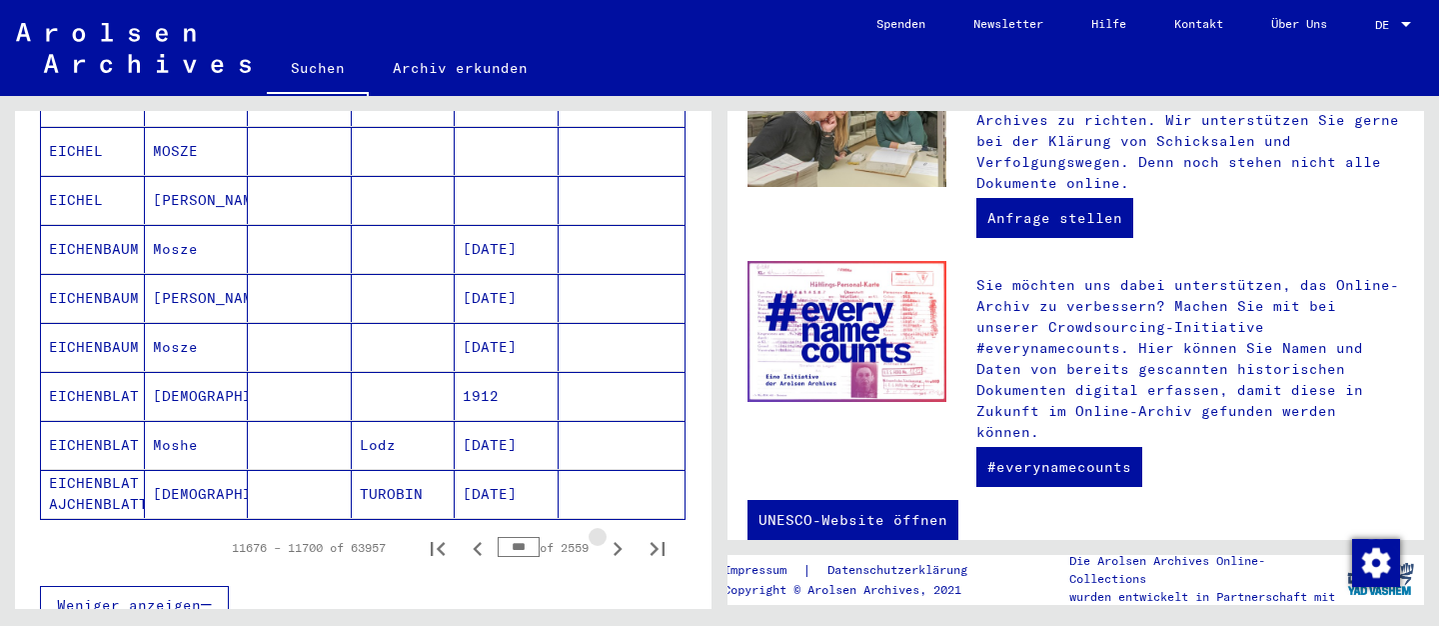
click at [623, 535] on icon "Next page" at bounding box center [618, 549] width 28 height 28
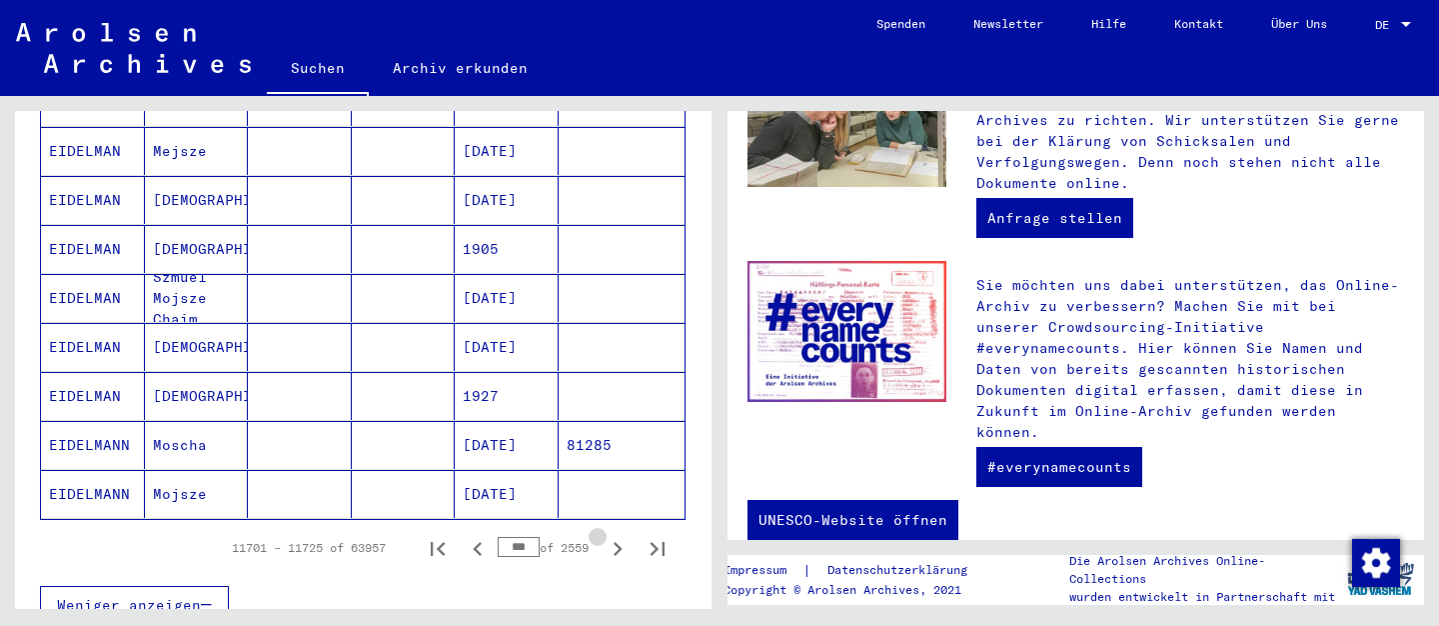
click at [623, 535] on icon "Next page" at bounding box center [618, 549] width 28 height 28
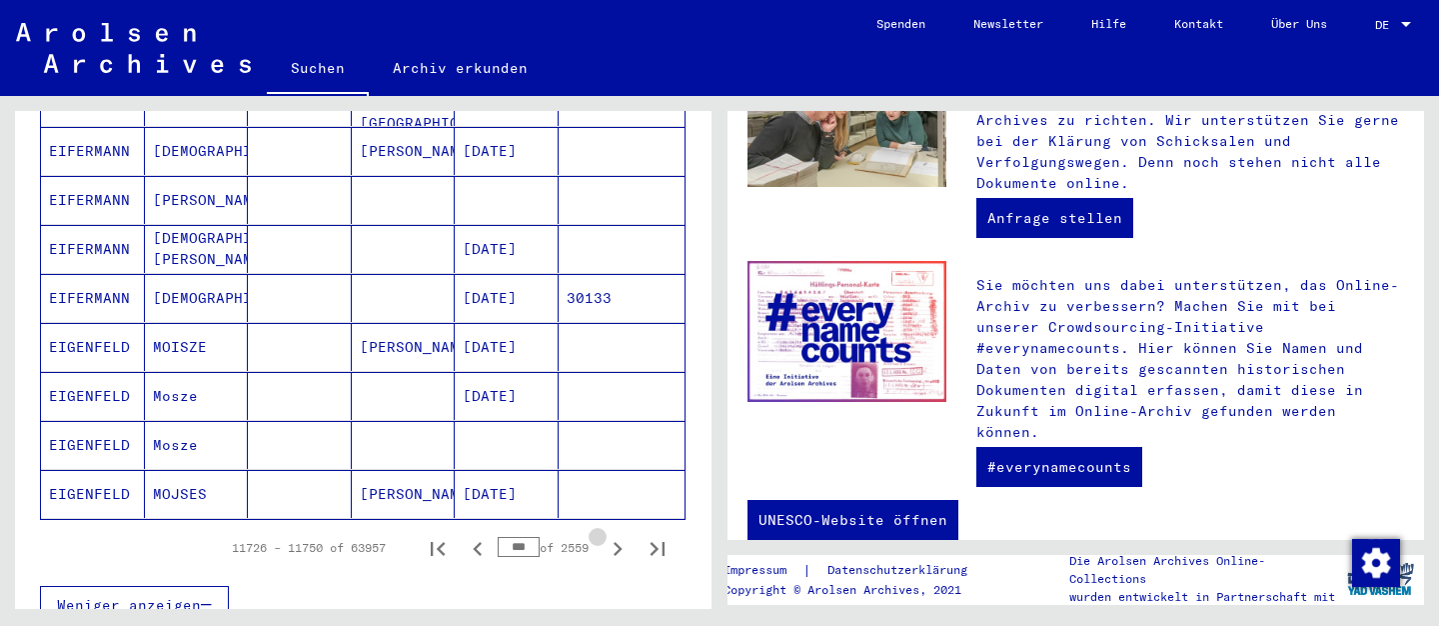
click at [623, 535] on icon "Next page" at bounding box center [618, 549] width 28 height 28
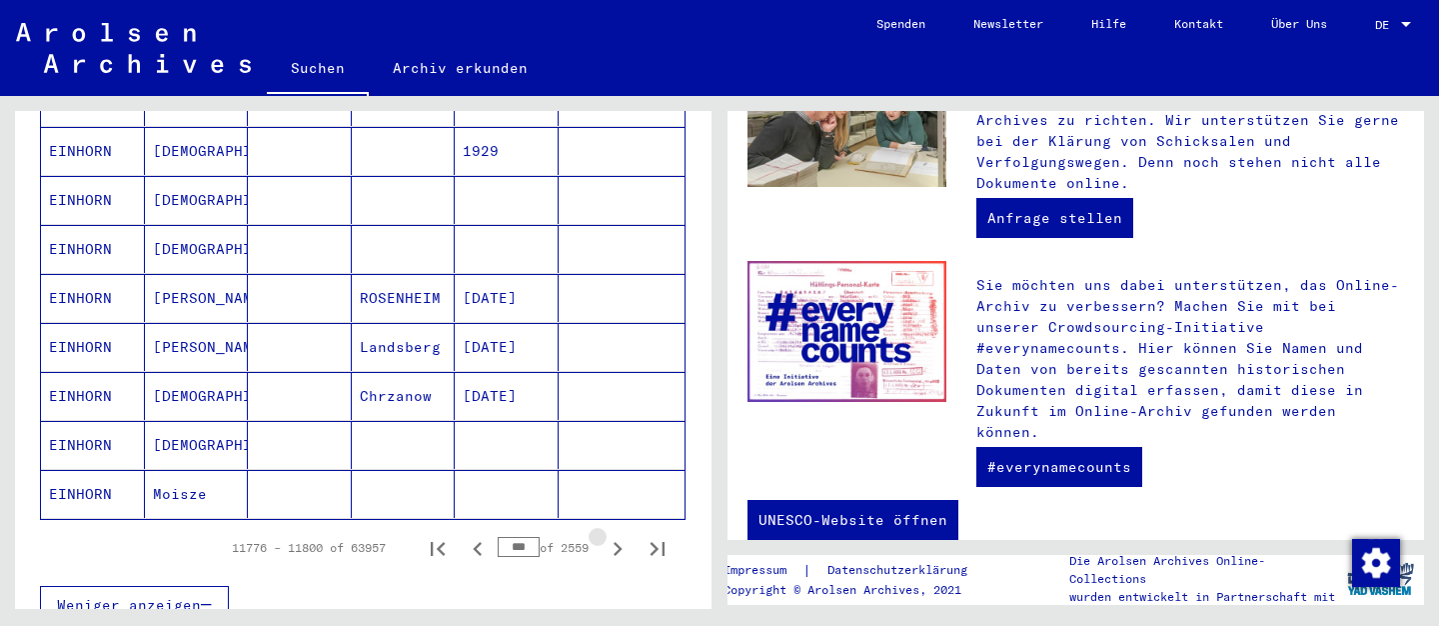
click at [623, 535] on icon "Next page" at bounding box center [618, 549] width 28 height 28
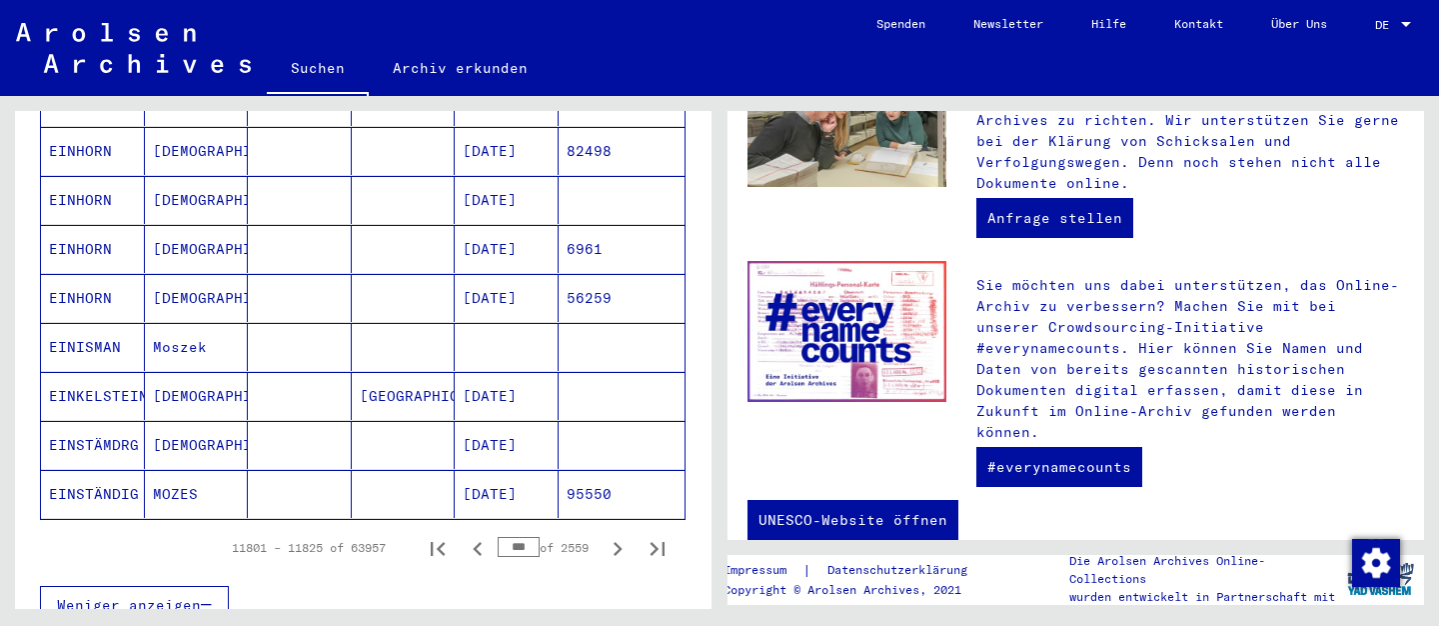
drag, startPoint x: 533, startPoint y: 521, endPoint x: 454, endPoint y: 512, distance: 79.5
click at [498, 537] on input "***" at bounding box center [519, 547] width 42 height 20
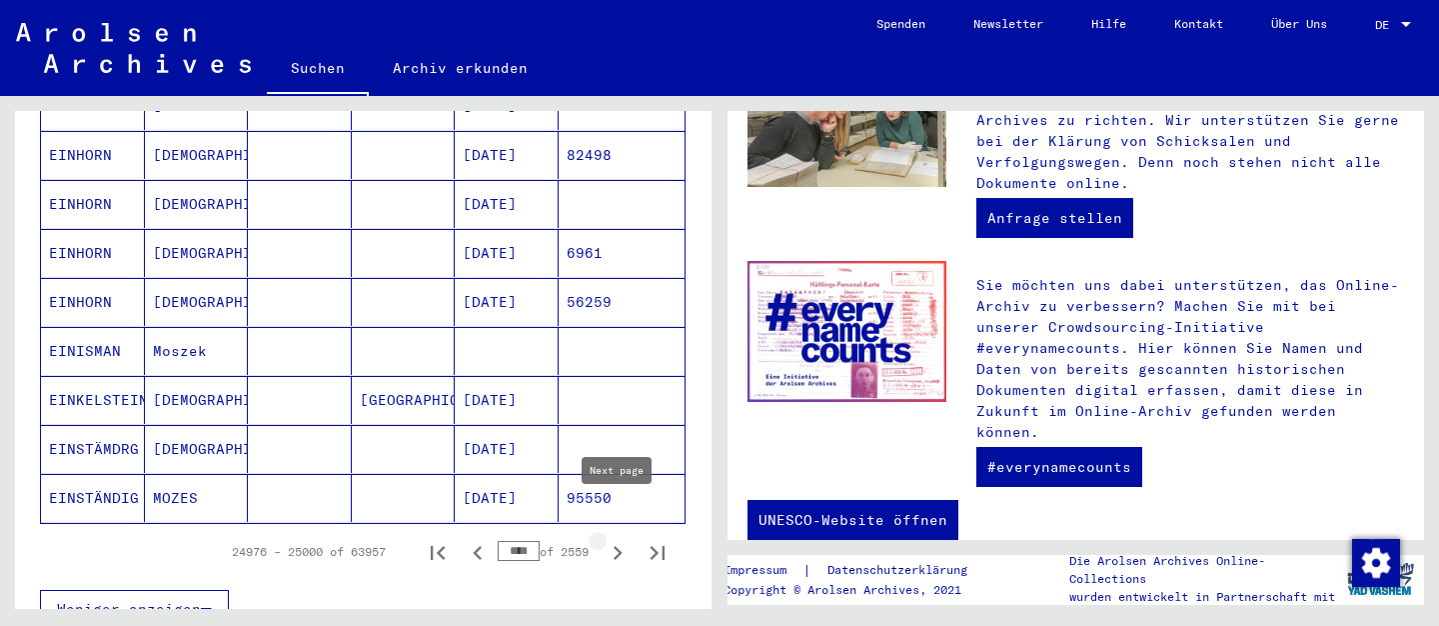
click at [615, 539] on icon "Next page" at bounding box center [618, 553] width 28 height 28
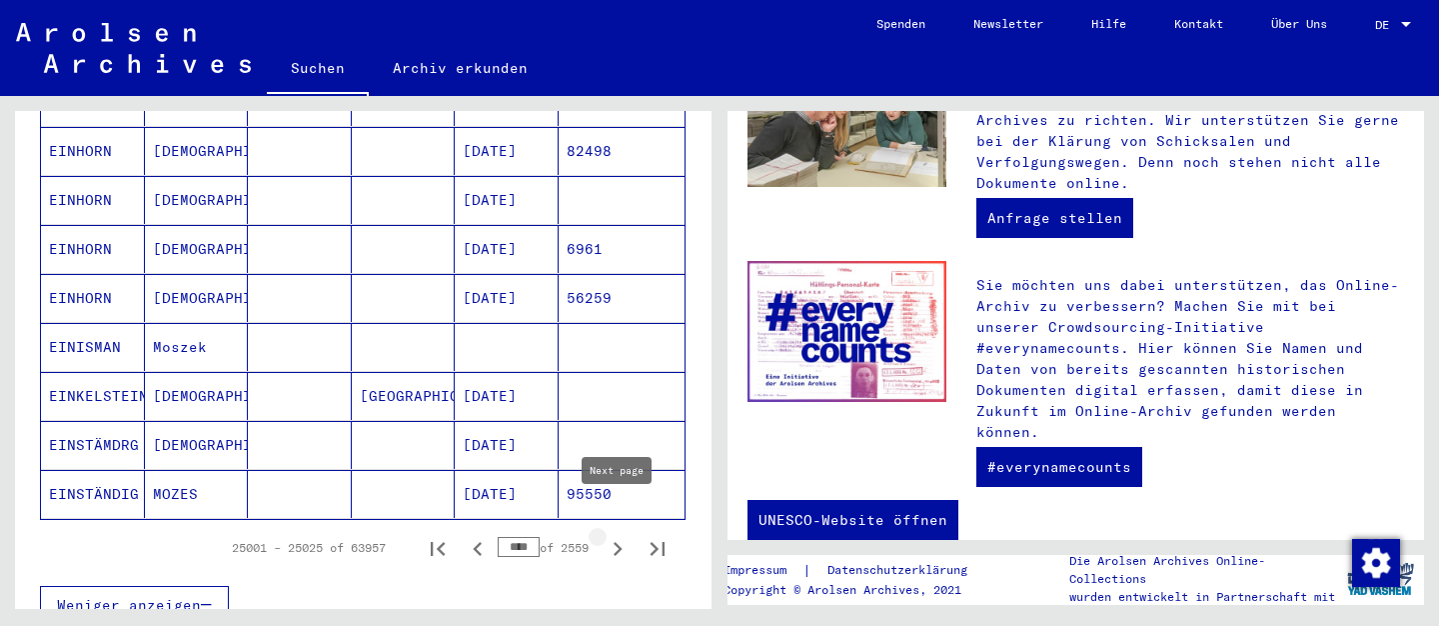
click at [616, 542] on icon "Next page" at bounding box center [618, 549] width 9 height 14
type input "****"
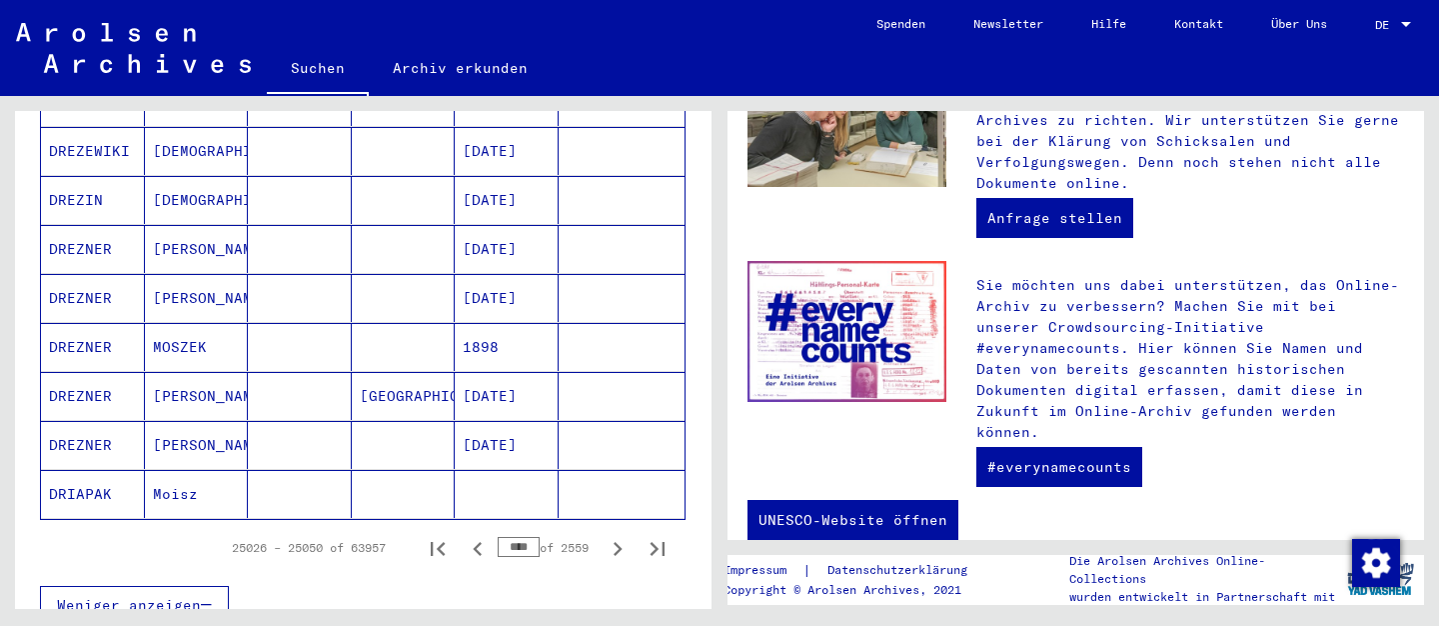
drag, startPoint x: 533, startPoint y: 513, endPoint x: 613, endPoint y: 519, distance: 80.2
click at [498, 537] on input "****" at bounding box center [519, 547] width 42 height 20
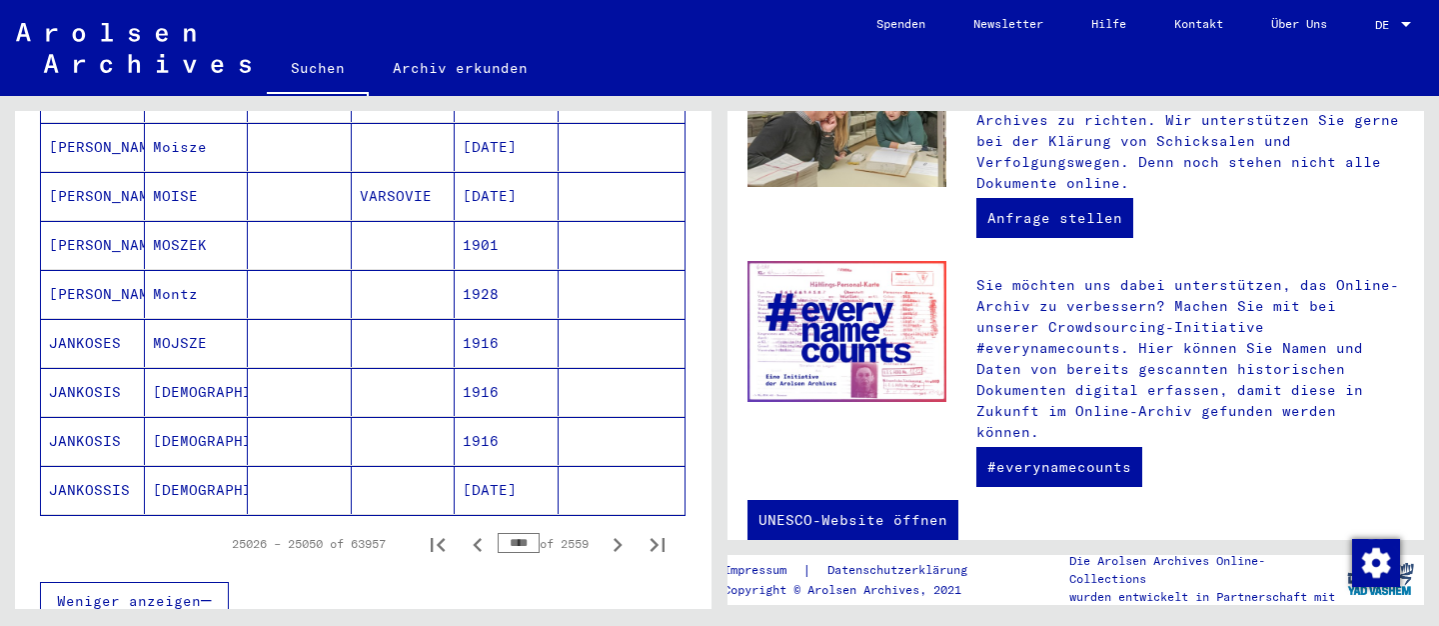
scroll to position [1231, 0]
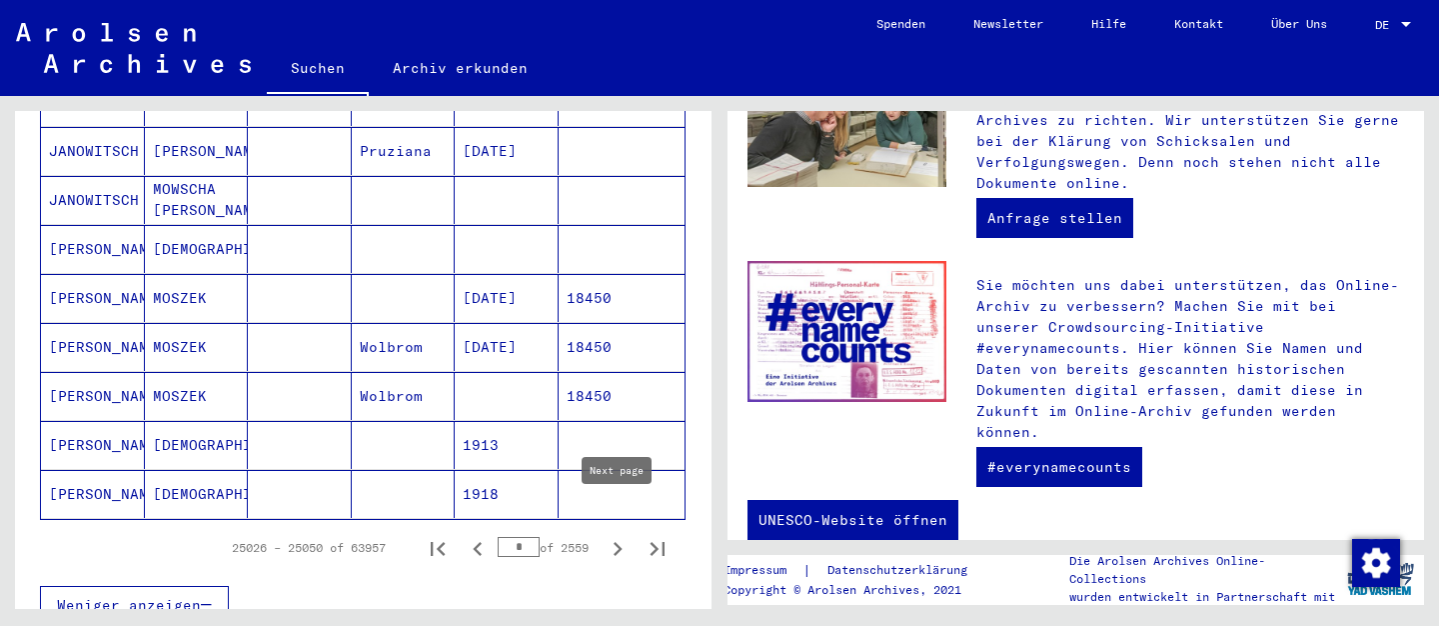
click at [620, 542] on icon "Next page" at bounding box center [618, 549] width 9 height 14
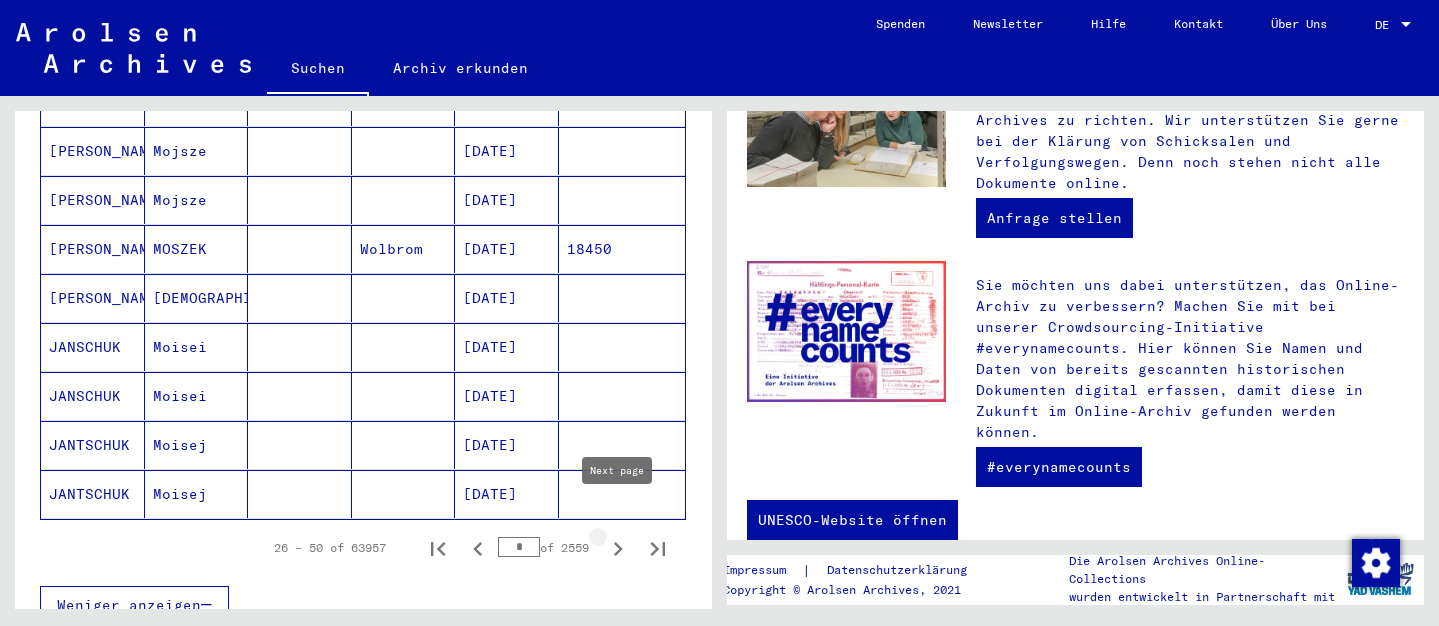
click at [620, 542] on icon "Next page" at bounding box center [618, 549] width 9 height 14
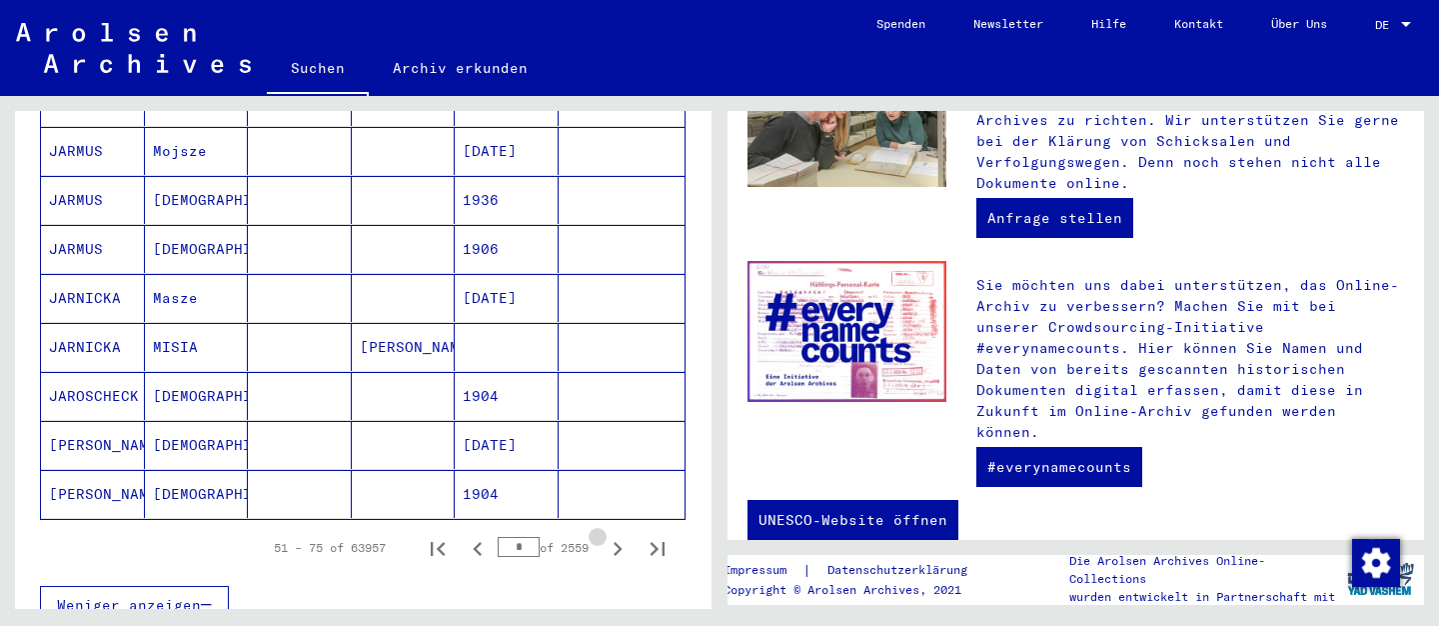
click at [620, 542] on icon "Next page" at bounding box center [618, 549] width 9 height 14
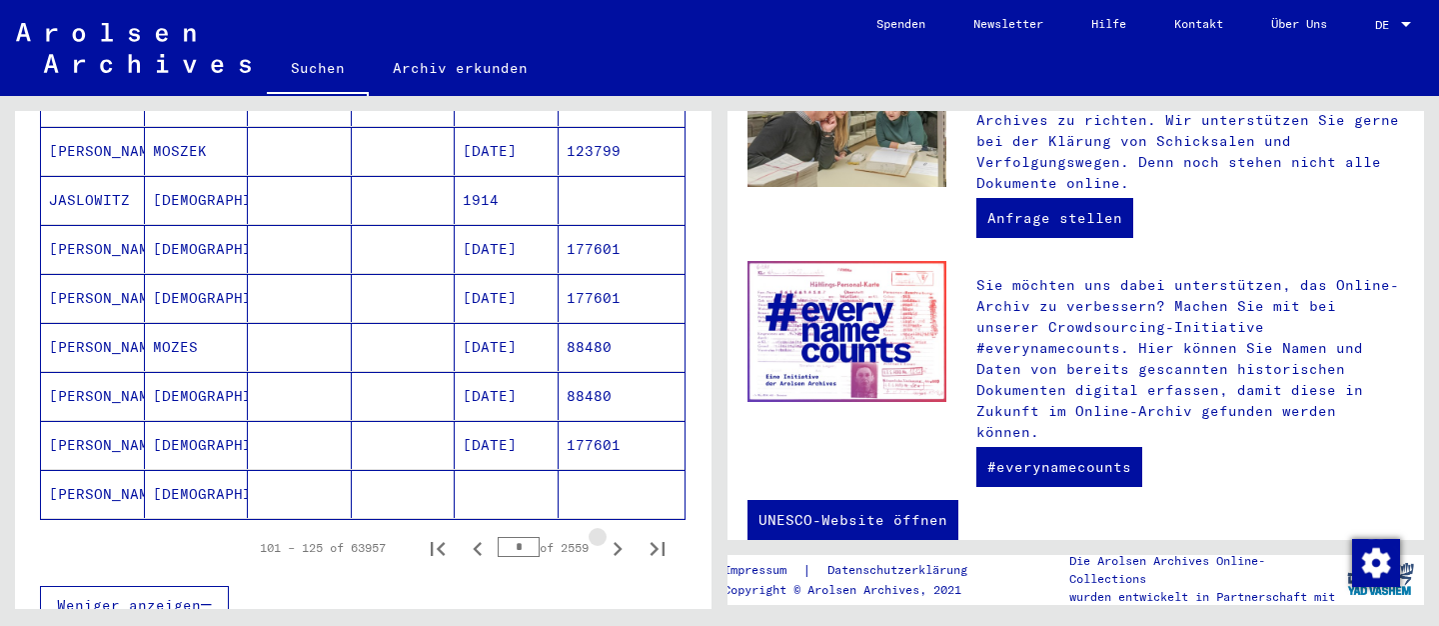
click at [620, 542] on icon "Next page" at bounding box center [618, 549] width 9 height 14
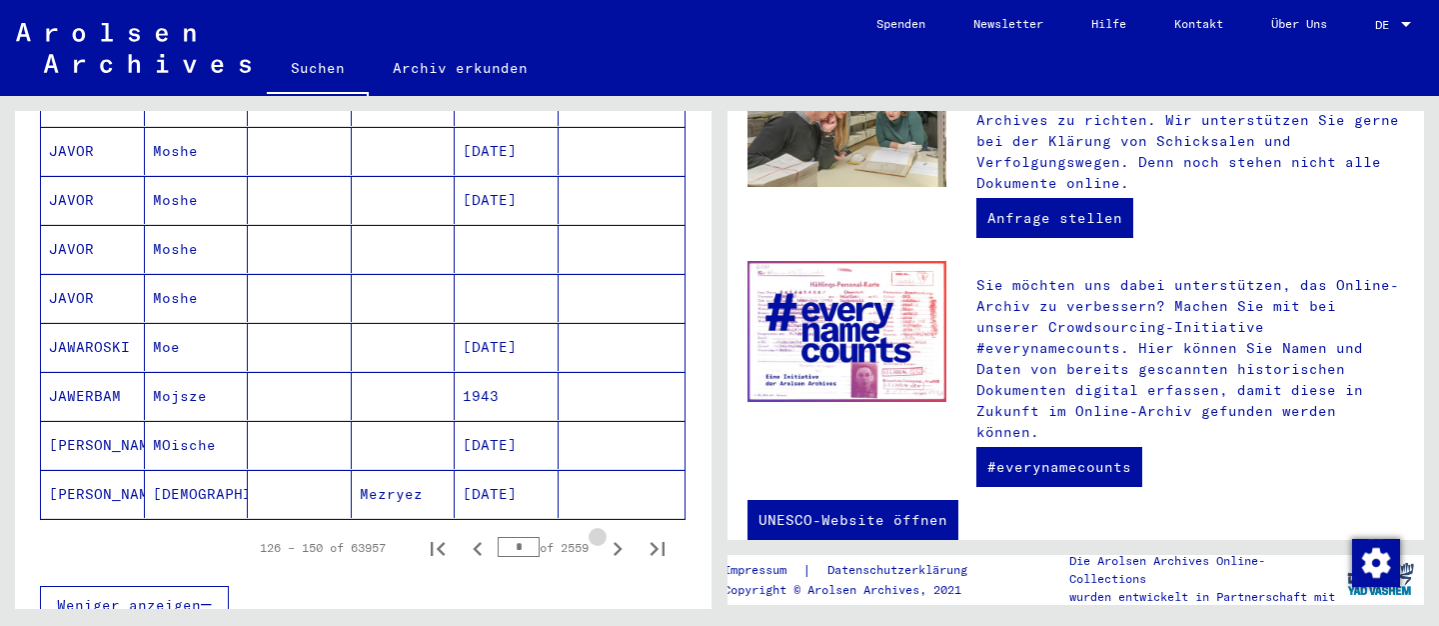
click at [620, 542] on icon "Next page" at bounding box center [618, 549] width 9 height 14
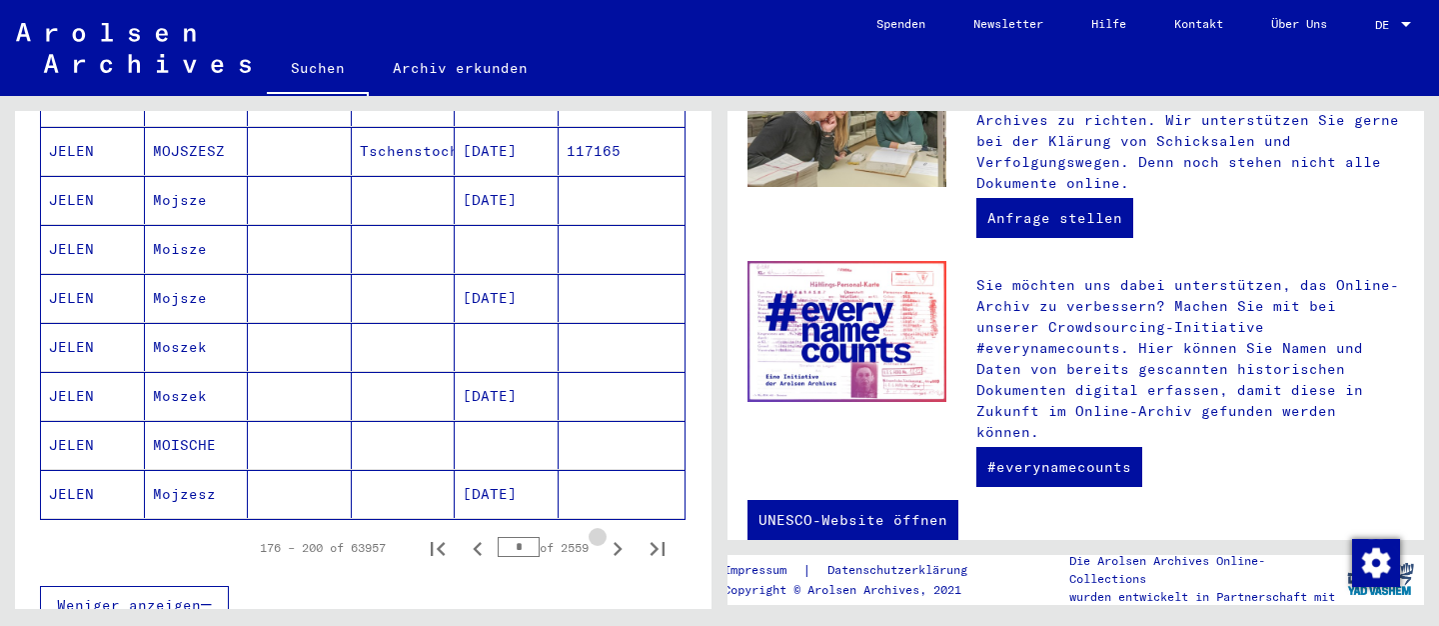
click at [620, 542] on icon "Next page" at bounding box center [618, 549] width 9 height 14
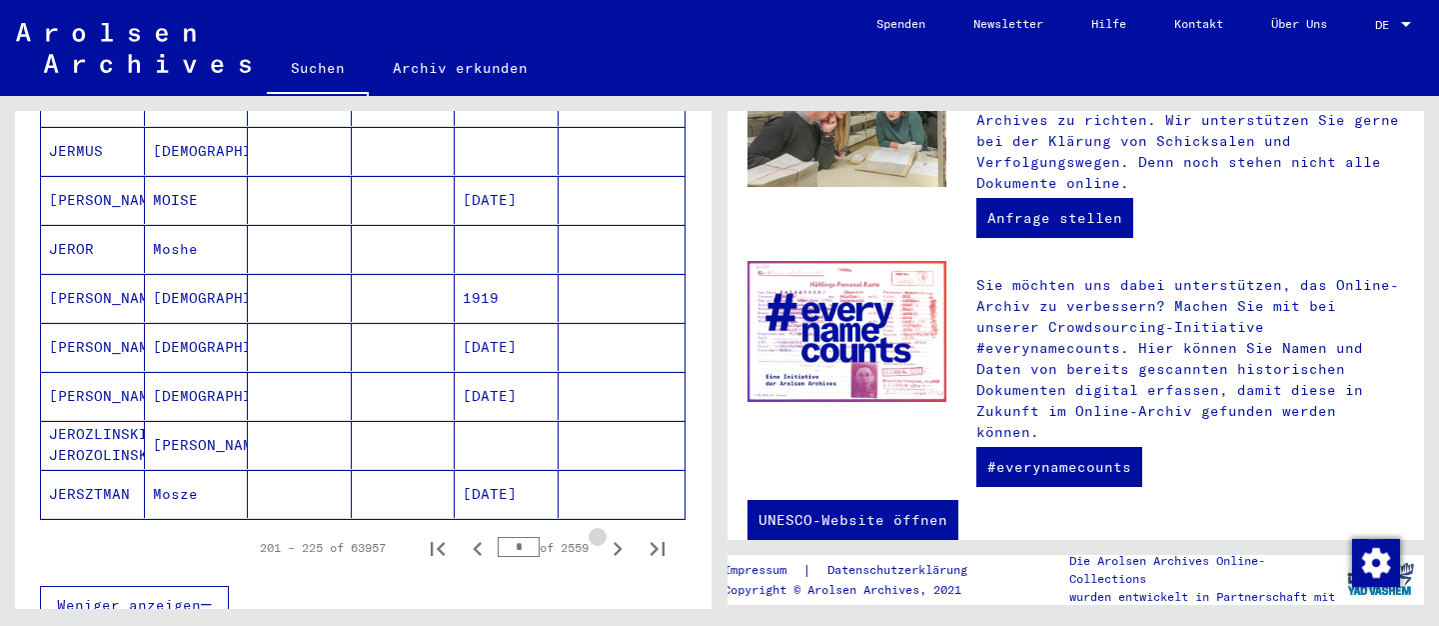
click at [620, 542] on icon "Next page" at bounding box center [618, 549] width 9 height 14
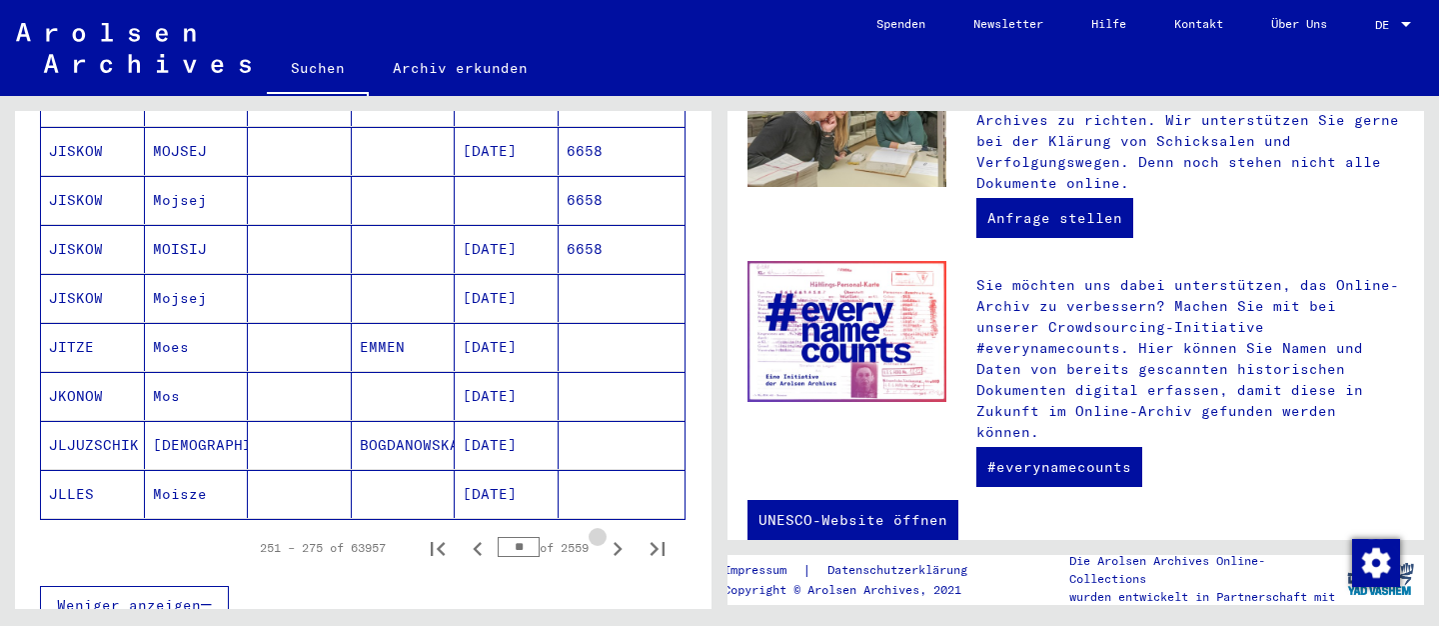
click at [620, 542] on icon "Next page" at bounding box center [618, 549] width 9 height 14
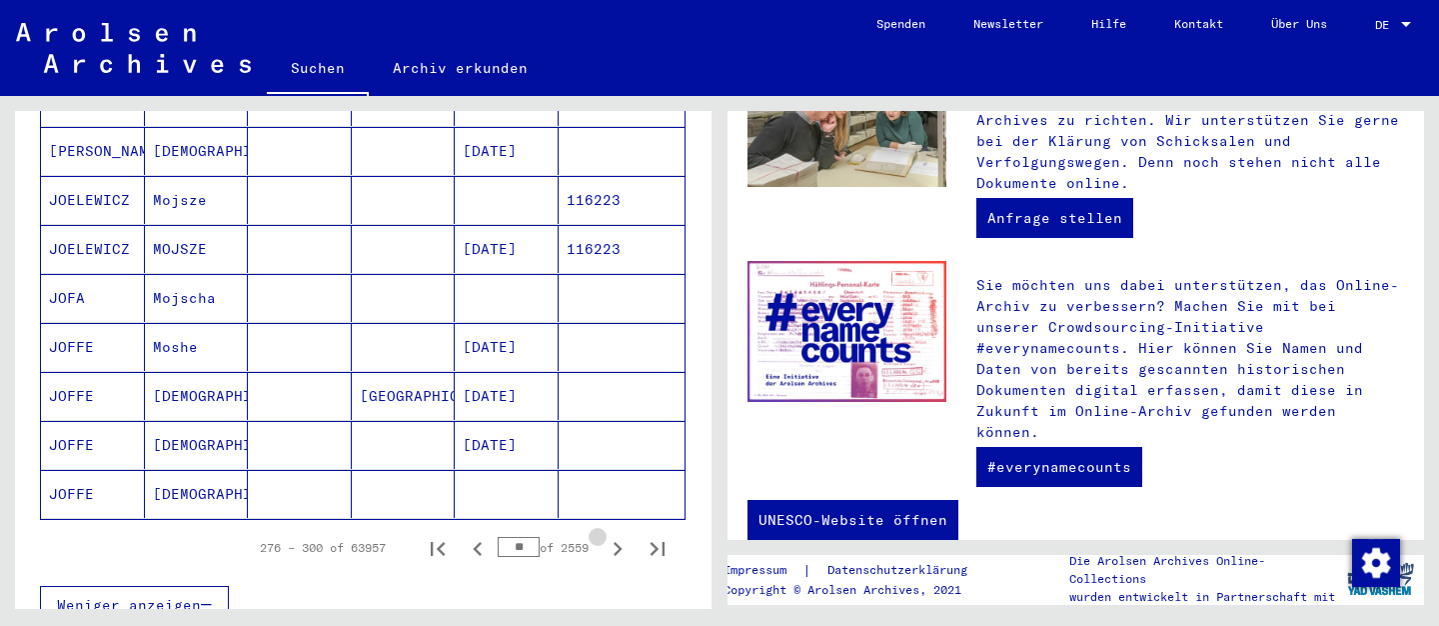
click at [620, 542] on icon "Next page" at bounding box center [618, 549] width 9 height 14
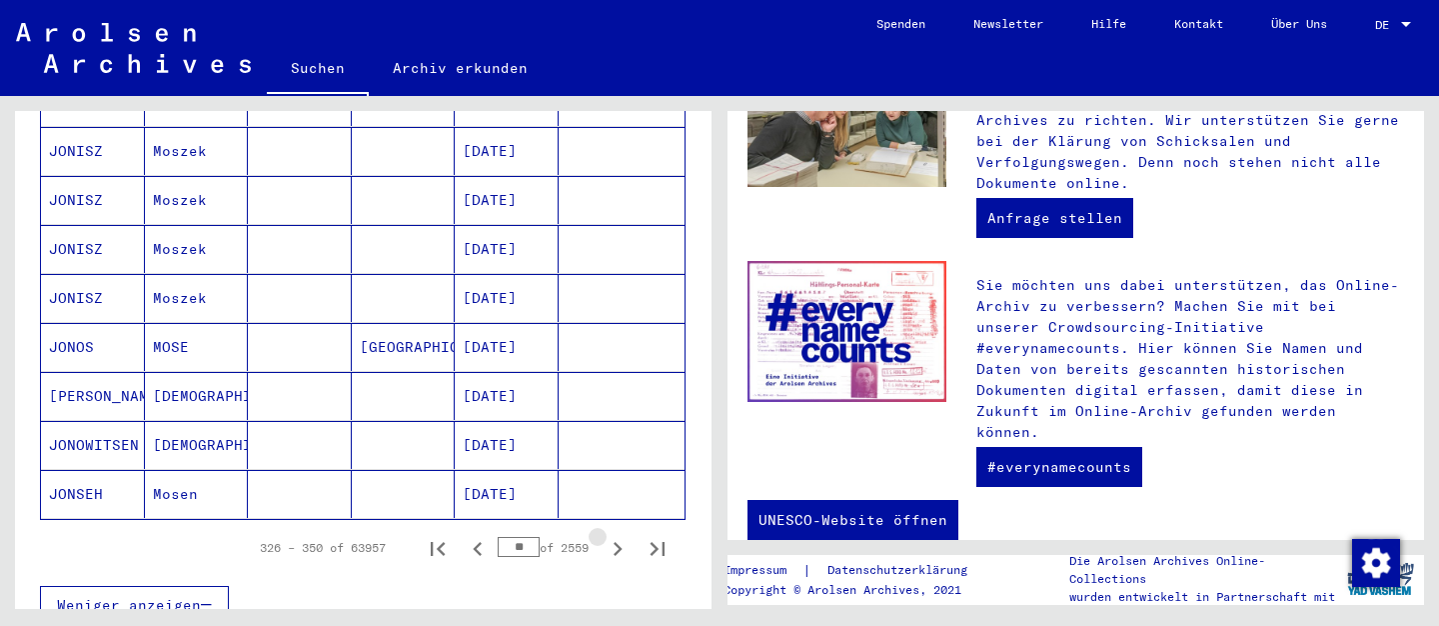
click at [620, 542] on icon "Next page" at bounding box center [618, 549] width 9 height 14
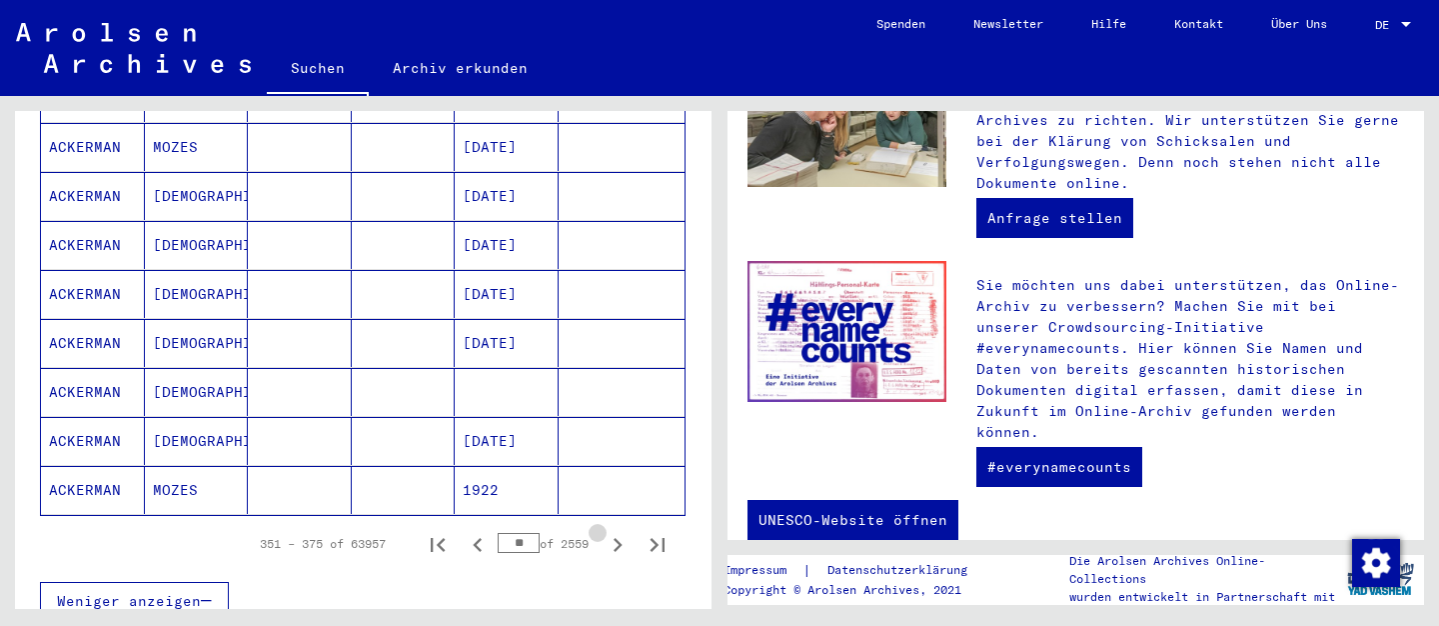
click at [620, 538] on icon "Next page" at bounding box center [618, 545] width 9 height 14
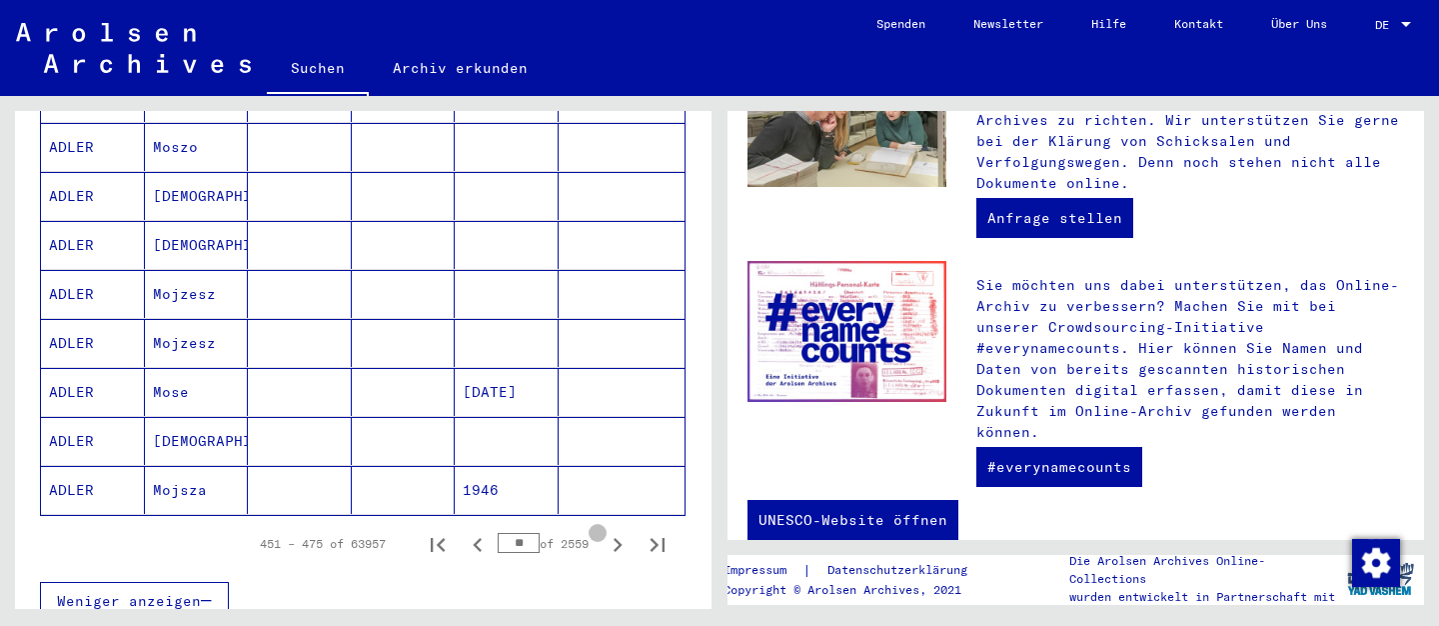
scroll to position [1231, 0]
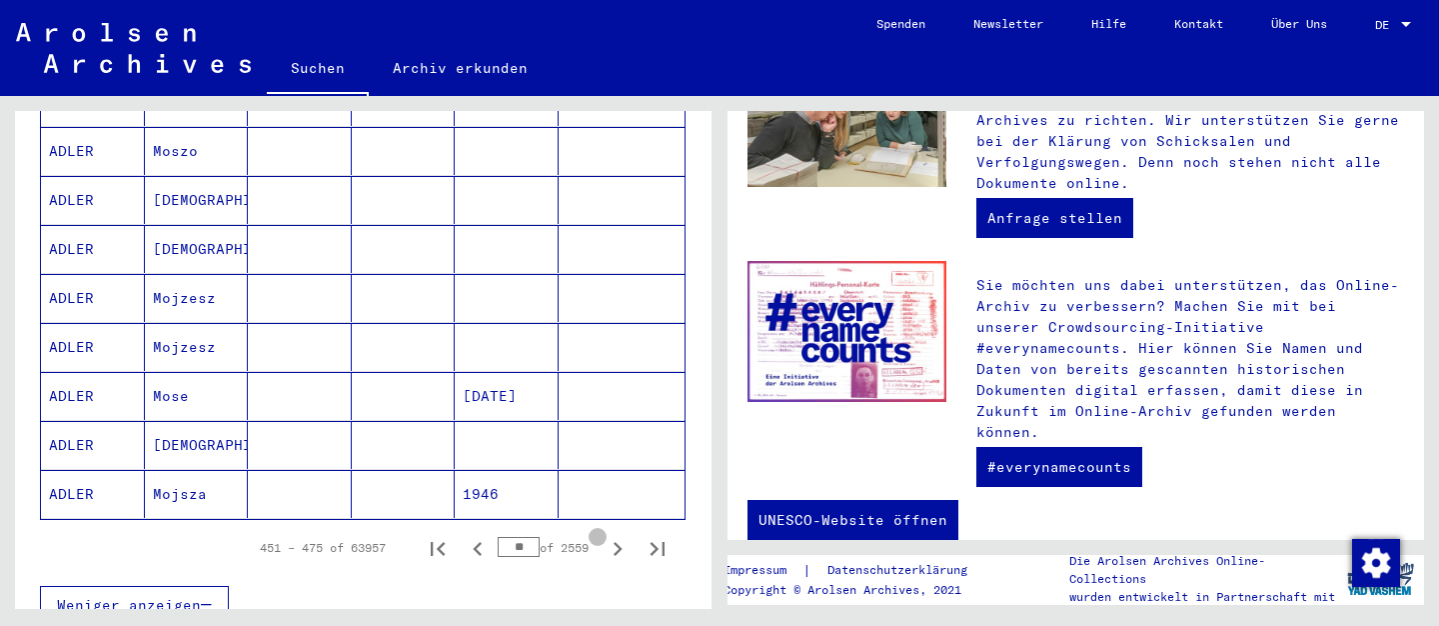
click at [620, 542] on icon "Next page" at bounding box center [618, 549] width 9 height 14
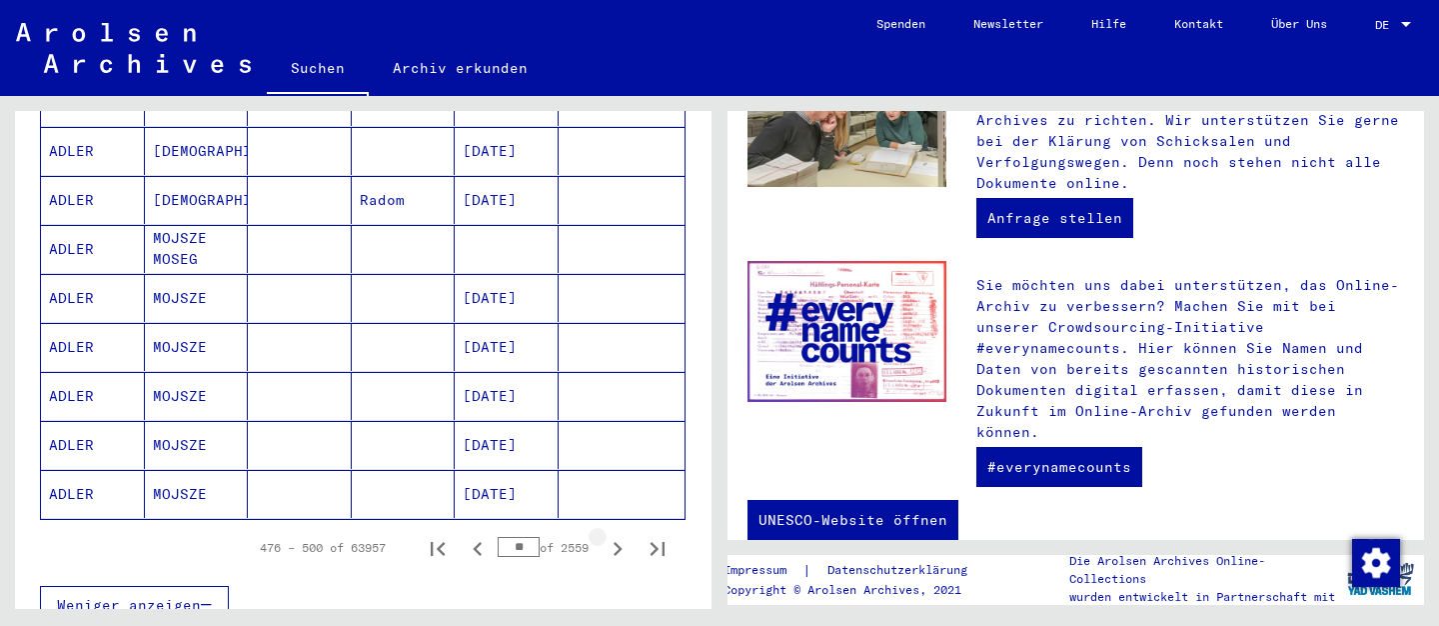
click at [619, 542] on icon "Next page" at bounding box center [618, 549] width 9 height 14
type input "**"
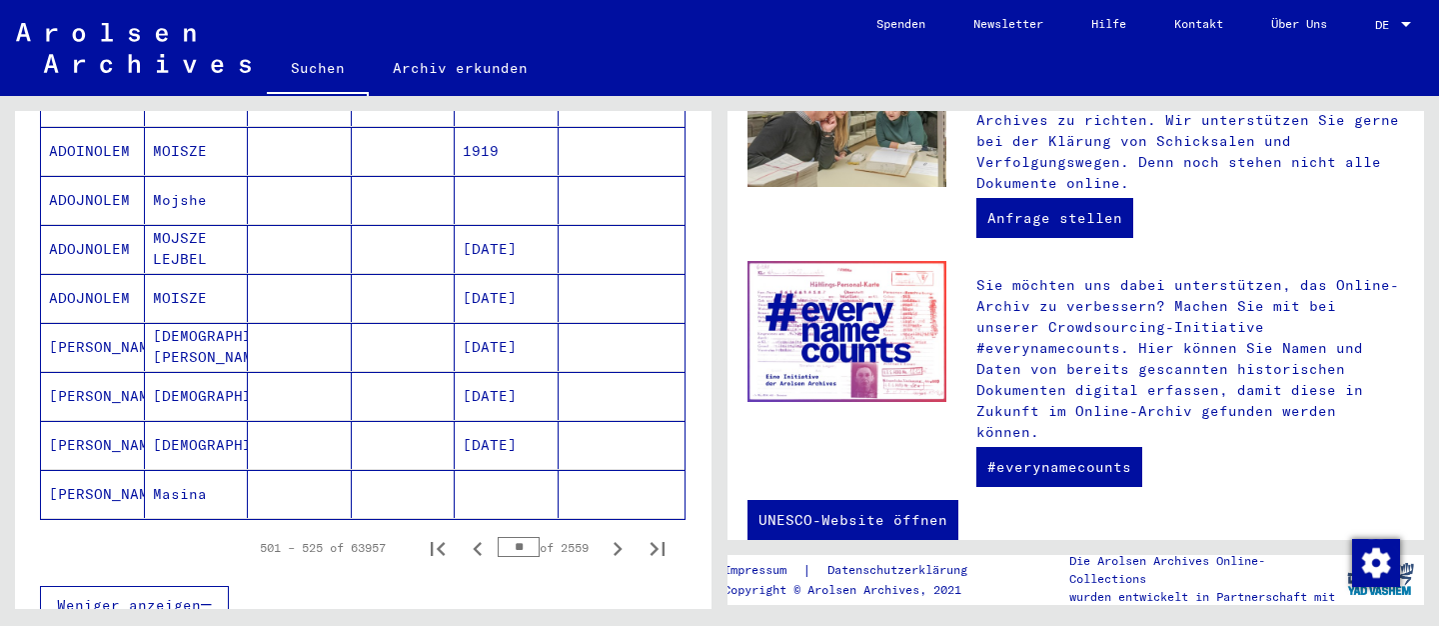
drag, startPoint x: 533, startPoint y: 520, endPoint x: 507, endPoint y: 520, distance: 26.0
click at [507, 537] on input "**" at bounding box center [519, 547] width 42 height 20
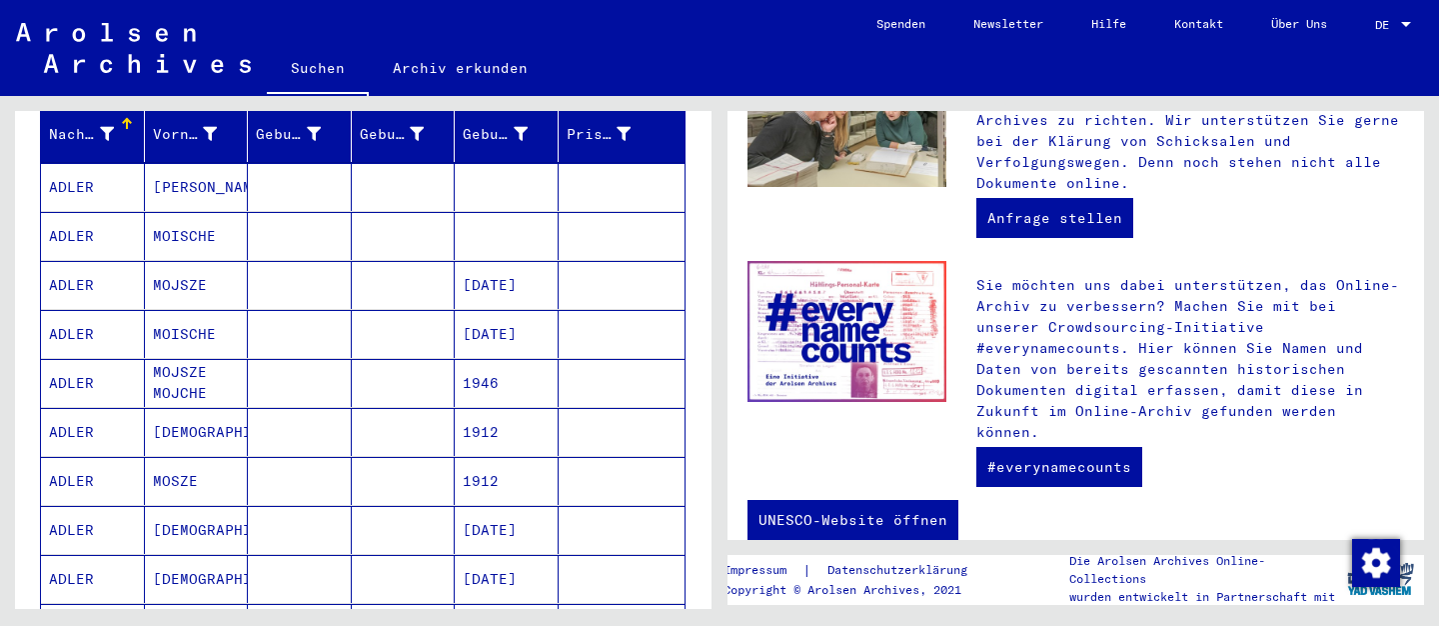
scroll to position [0, 0]
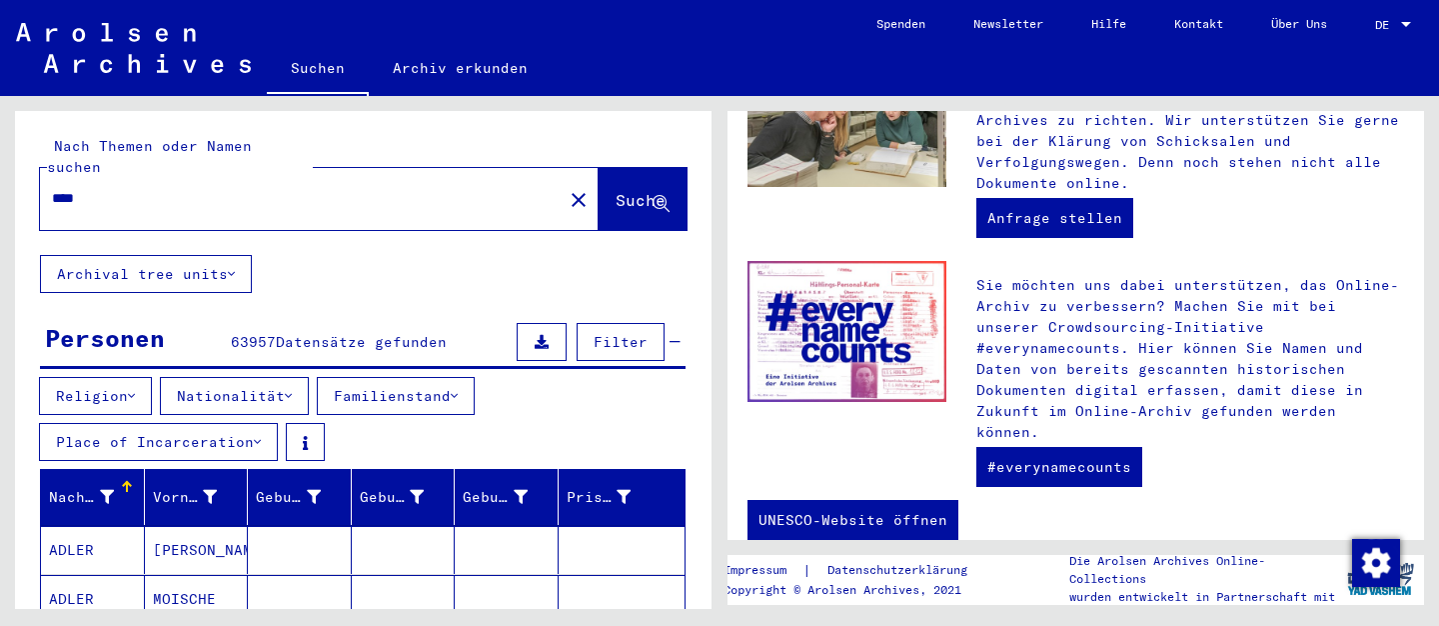
click at [112, 188] on input "****" at bounding box center [295, 198] width 487 height 21
type input "*********"
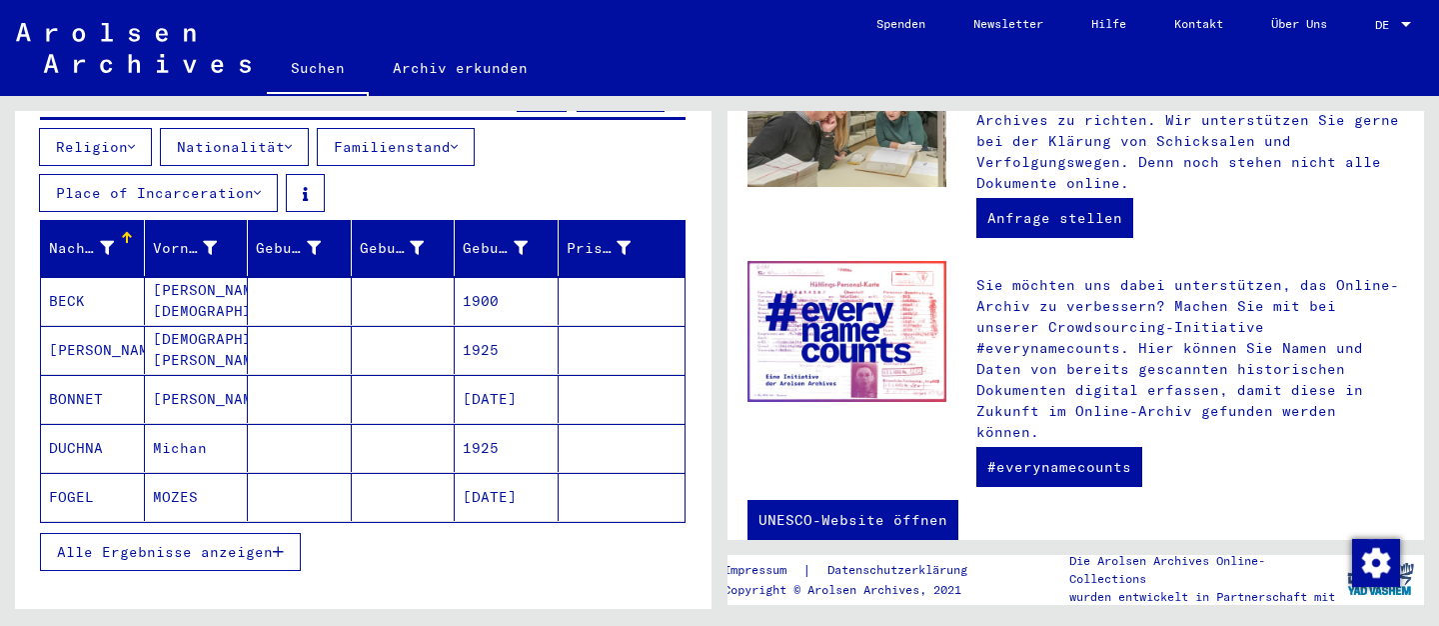
scroll to position [252, 0]
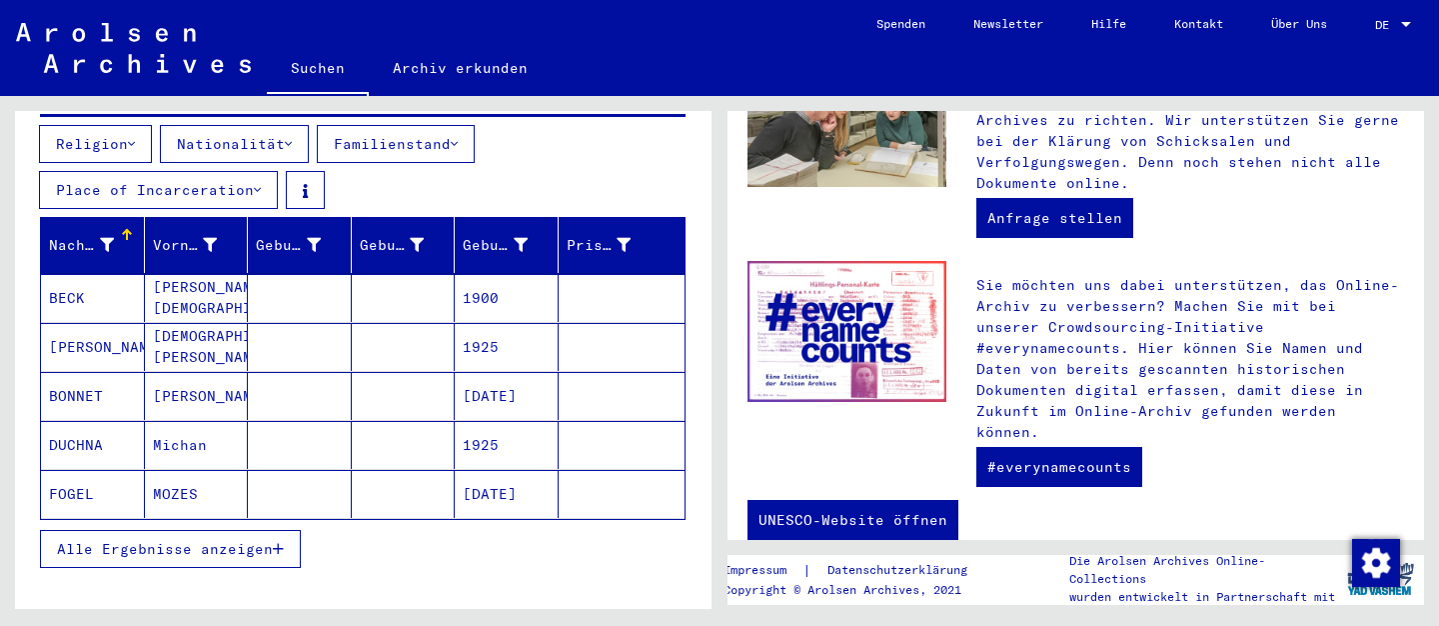
click at [128, 229] on div at bounding box center [127, 235] width 12 height 12
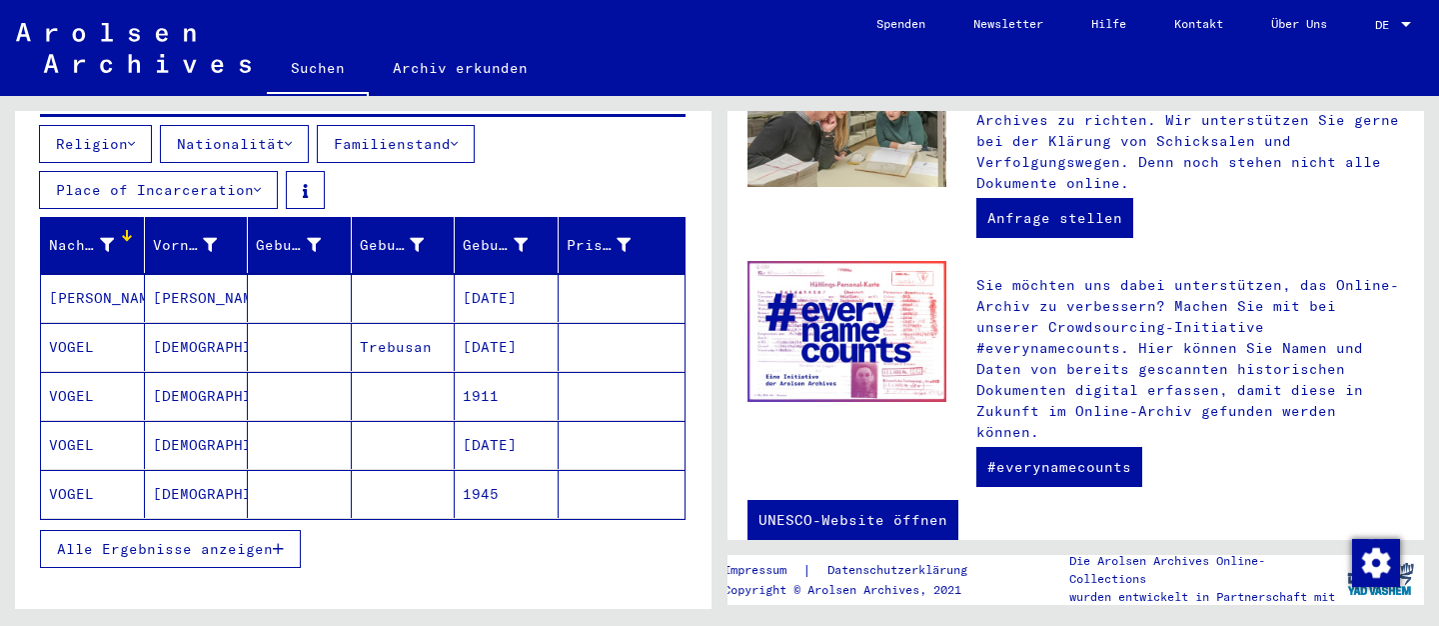
click at [127, 230] on div at bounding box center [127, 235] width 2 height 10
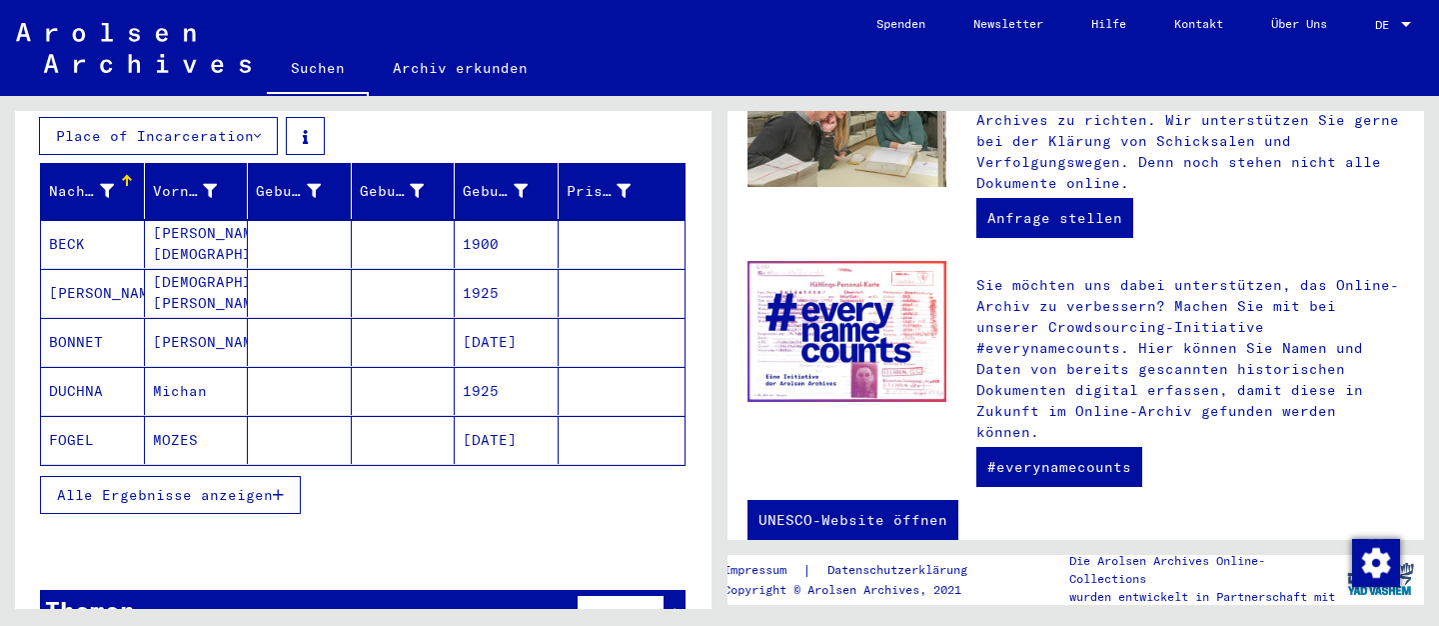
scroll to position [333, 0]
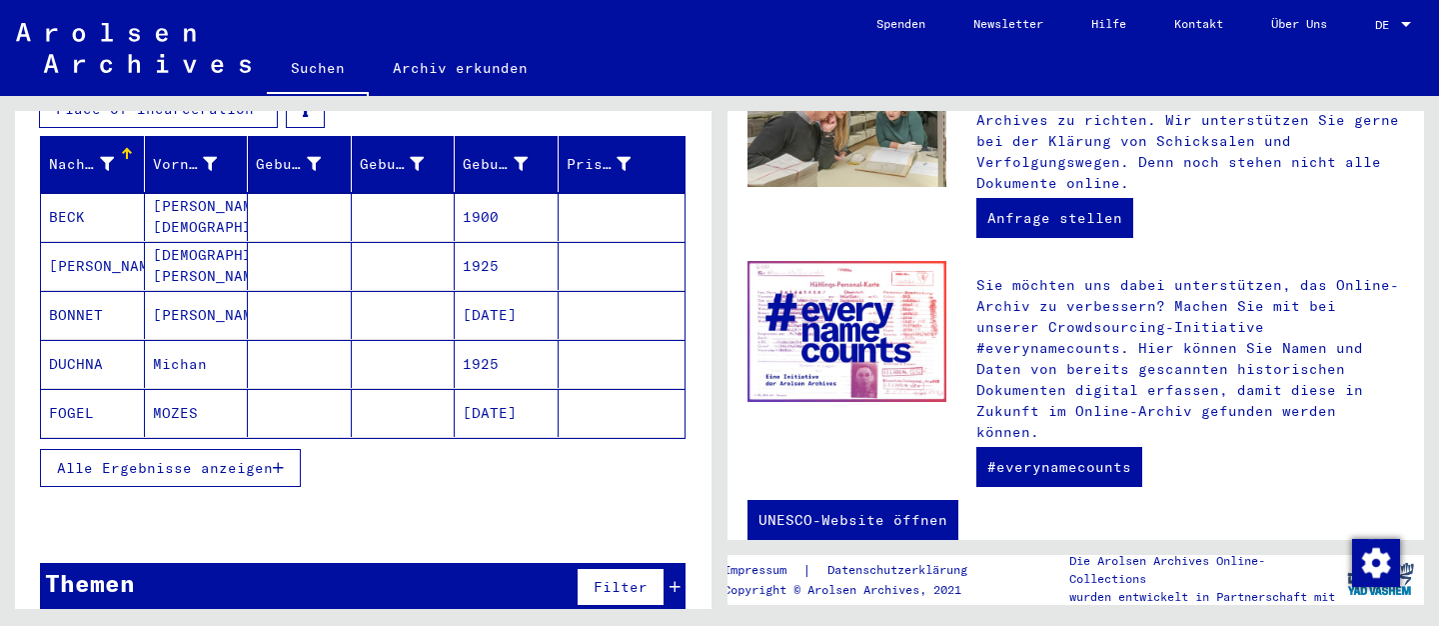
click at [82, 459] on span "Alle Ergebnisse anzeigen" at bounding box center [165, 468] width 216 height 18
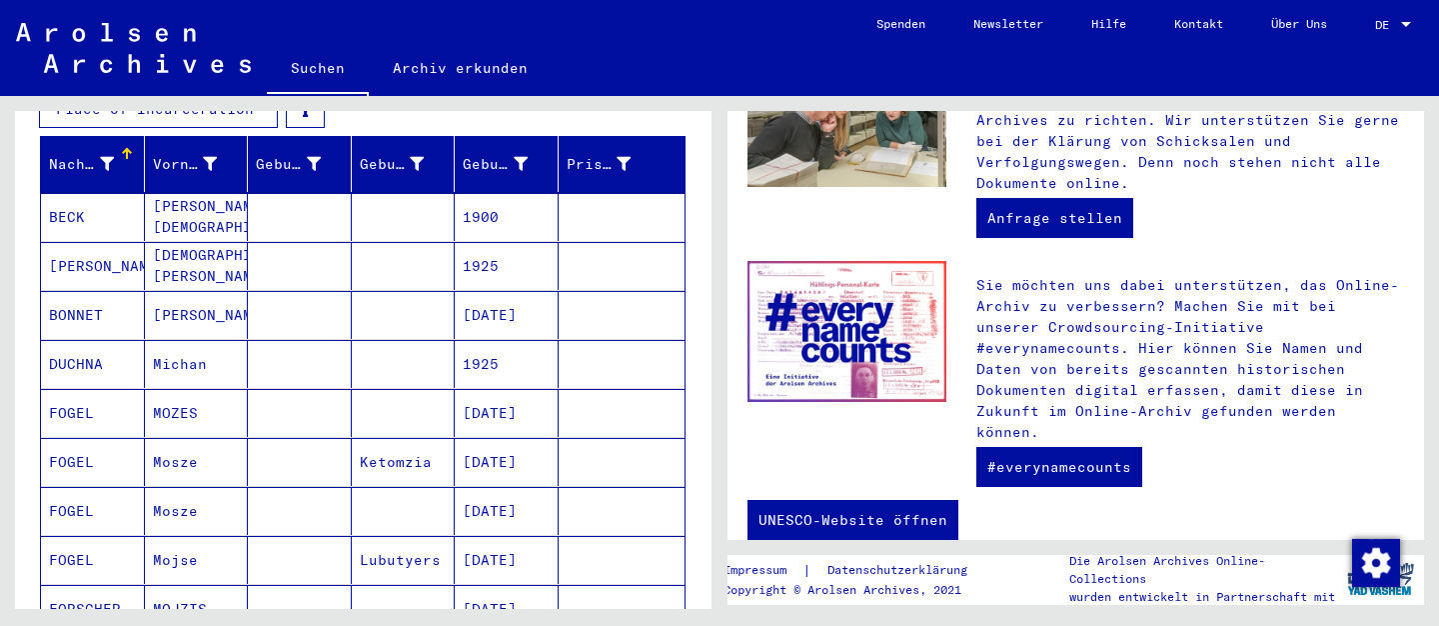
scroll to position [9, 0]
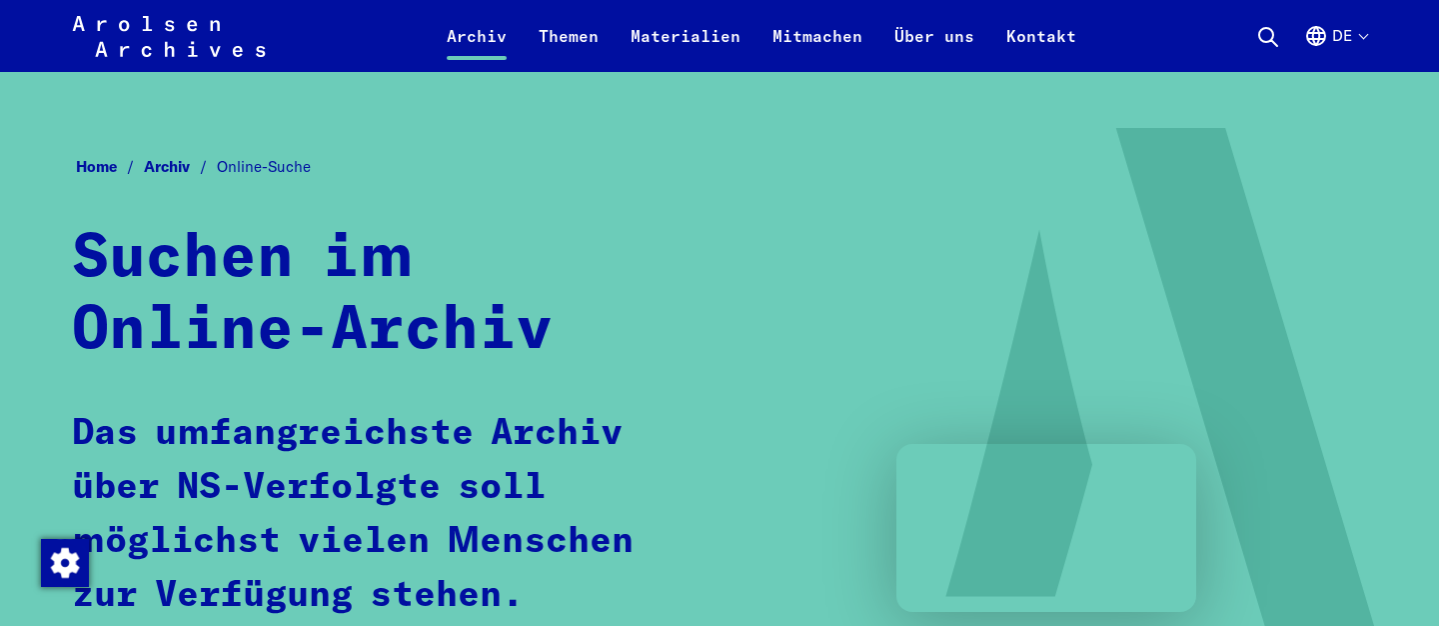
scroll to position [1187, 0]
